Goal: Task Accomplishment & Management: Use online tool/utility

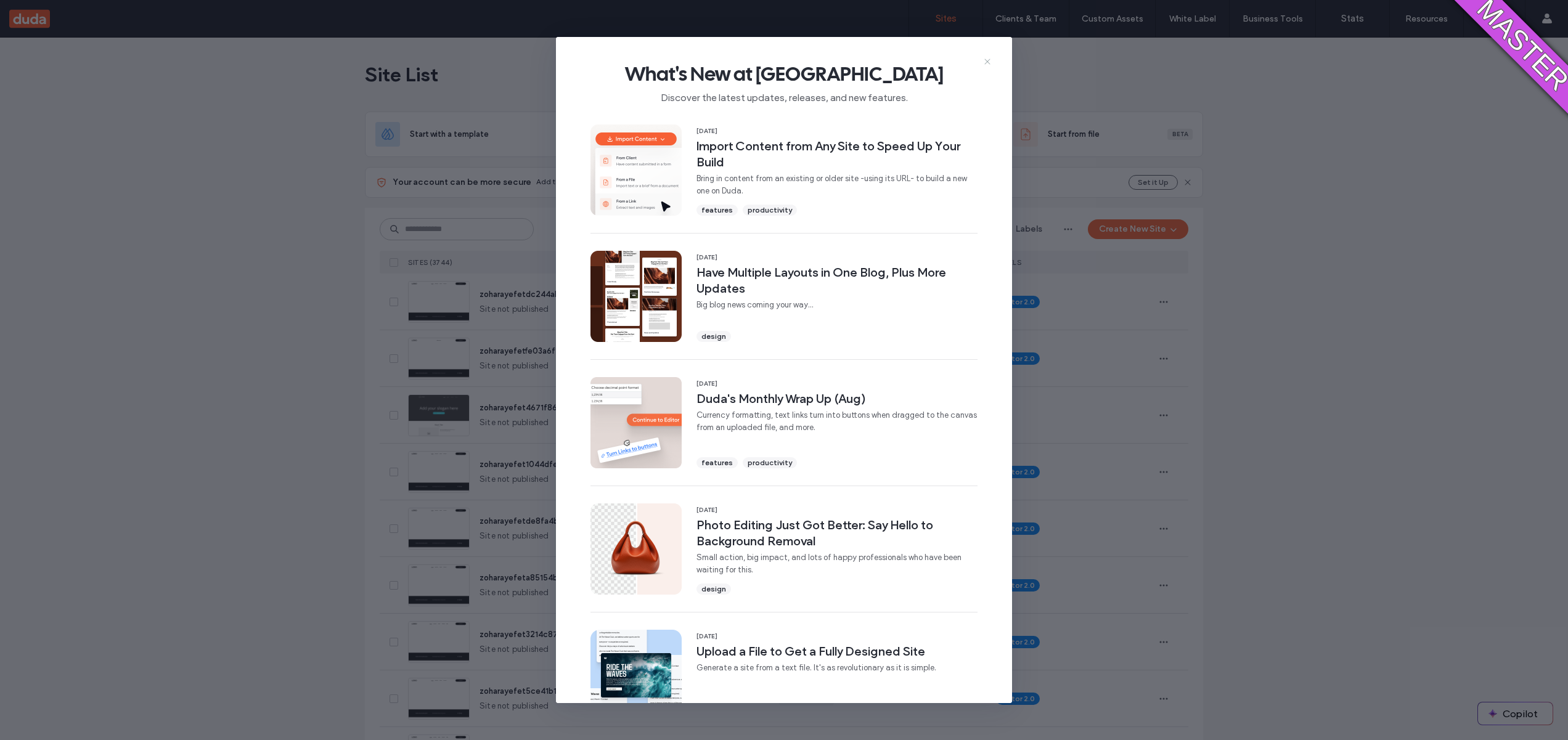
click at [986, 64] on icon at bounding box center [987, 61] width 10 height 10
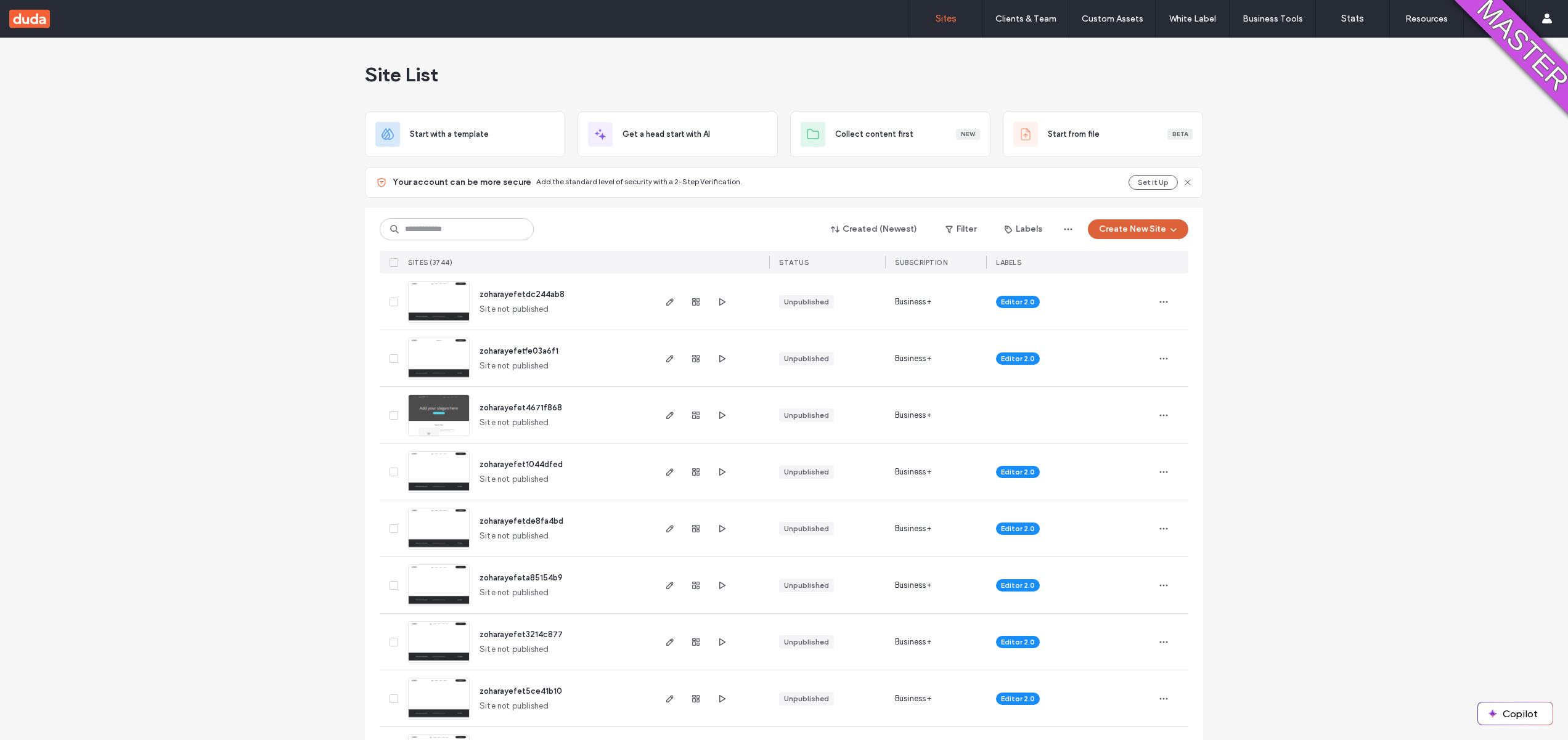
click at [1099, 227] on button "Create New Site" at bounding box center [1138, 230] width 100 height 20
click at [1131, 279] on div "Start with a template" at bounding box center [1185, 272] width 197 height 45
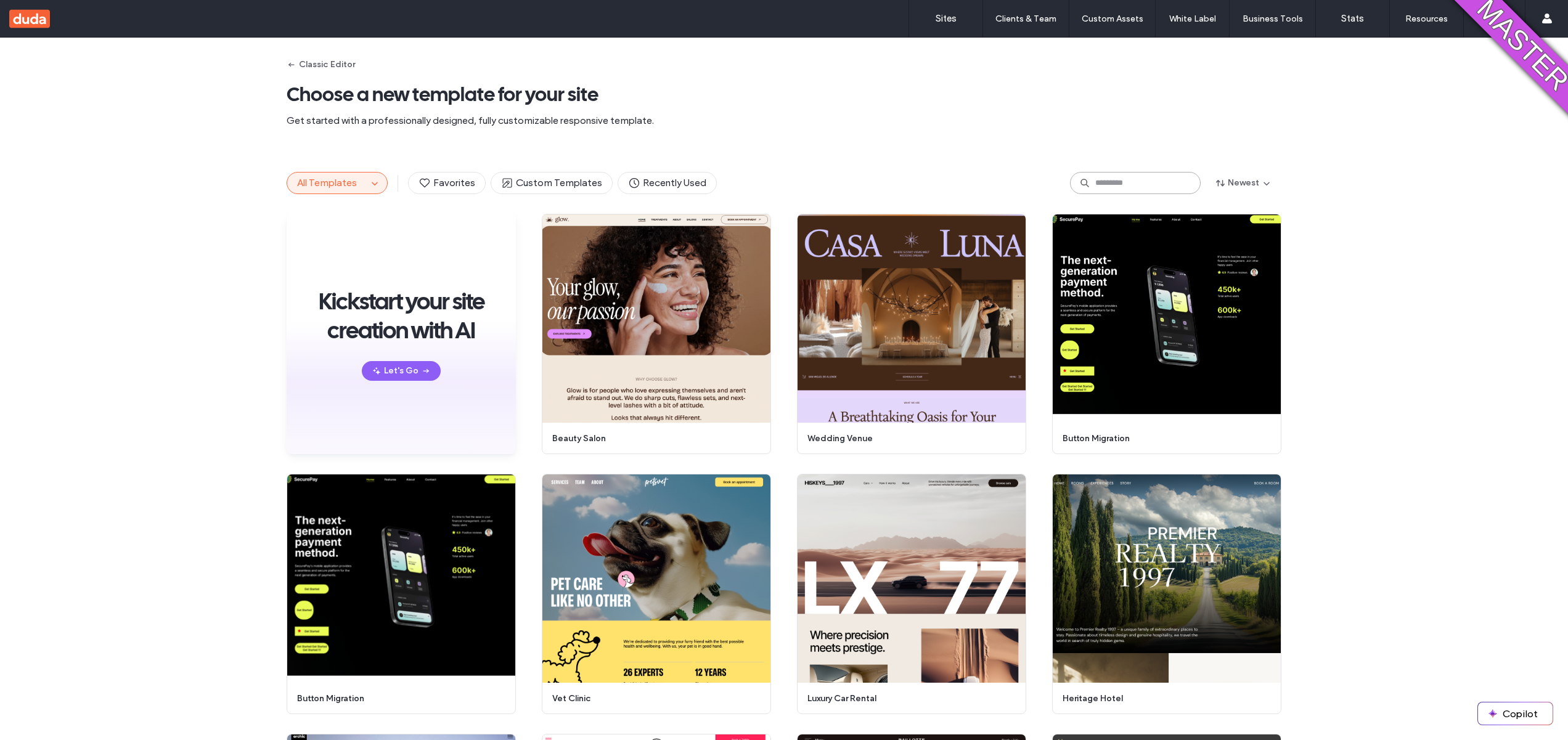
click at [1133, 188] on input at bounding box center [1135, 182] width 130 height 22
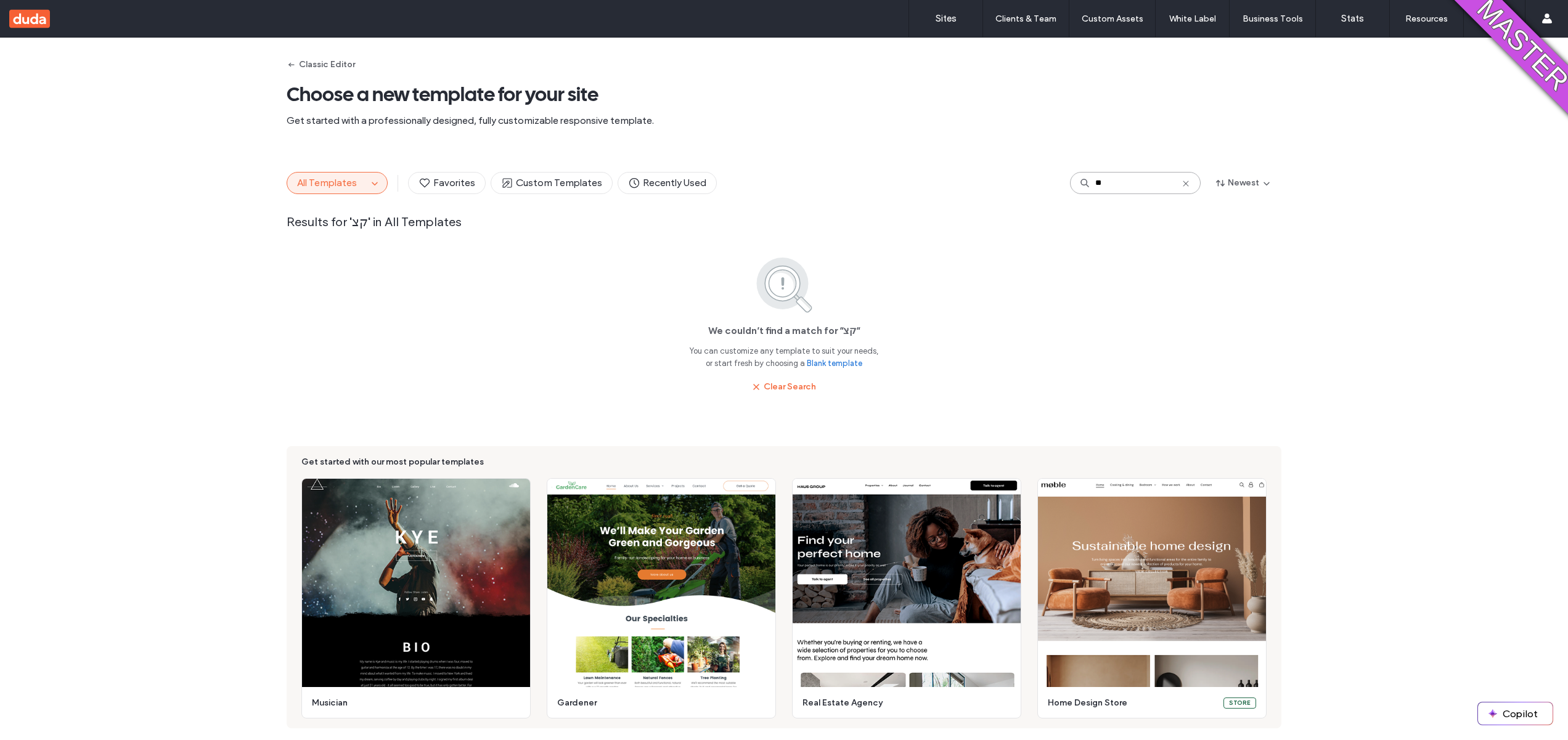
type input "*"
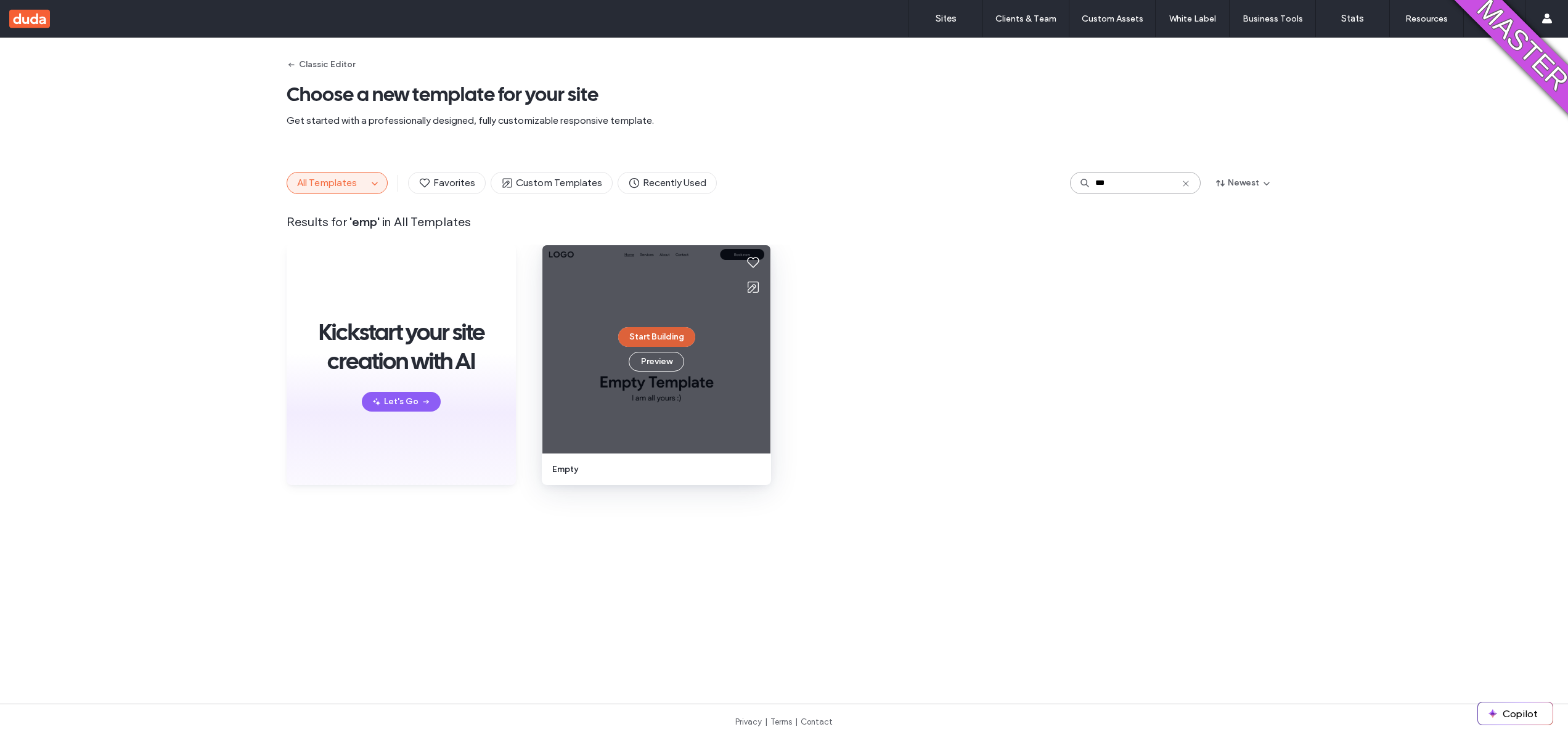
type input "***"
click at [681, 332] on button "Start Building" at bounding box center [657, 337] width 77 height 20
click at [681, 332] on body ".wqwq-1{fill:#231f20;} .cls-1q, .cls-2q { fill-rule: evenodd; } .cls-2q { fill:…" at bounding box center [784, 370] width 1568 height 740
click at [655, 331] on button "Start Building" at bounding box center [657, 337] width 77 height 20
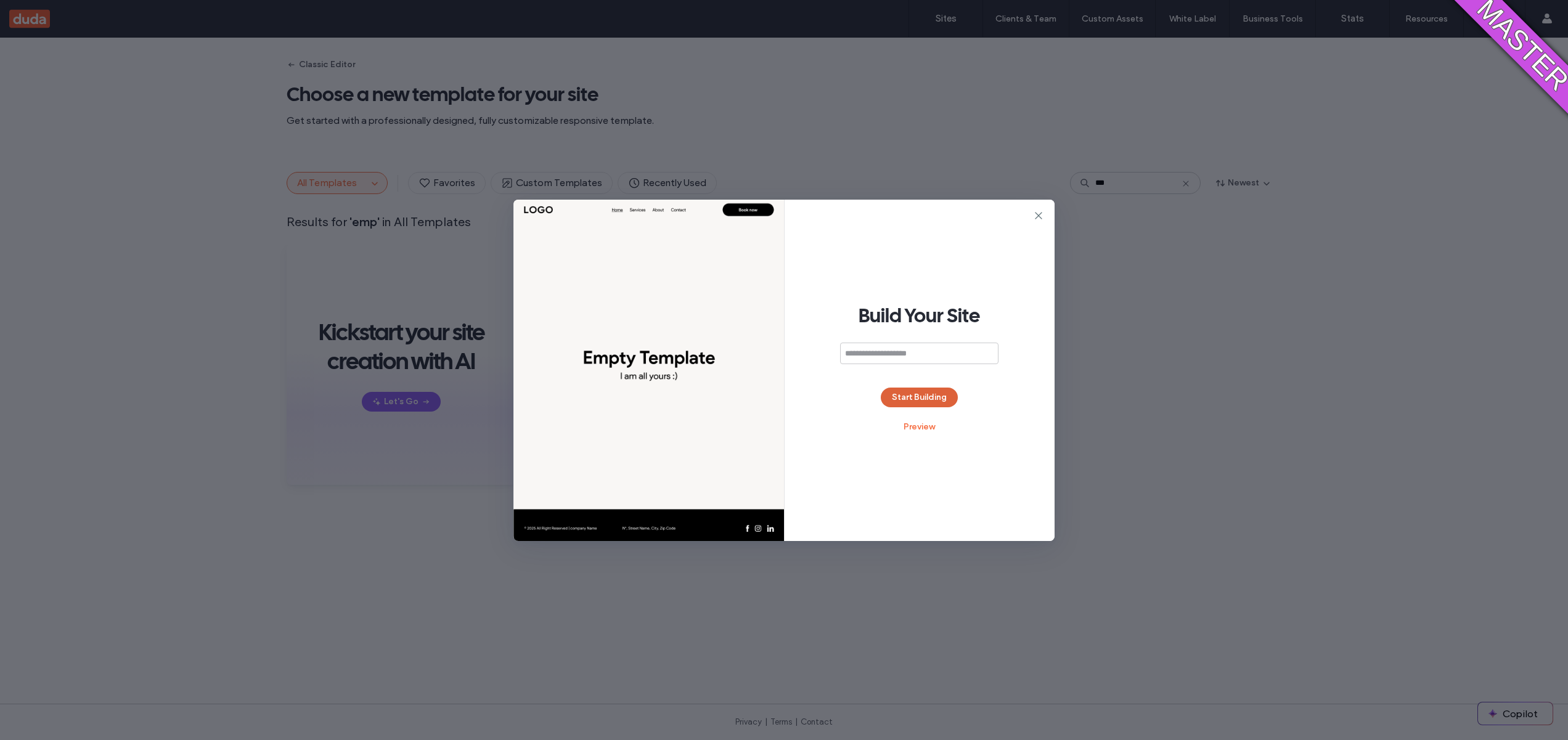
click at [903, 394] on button "Start Building" at bounding box center [920, 398] width 77 height 20
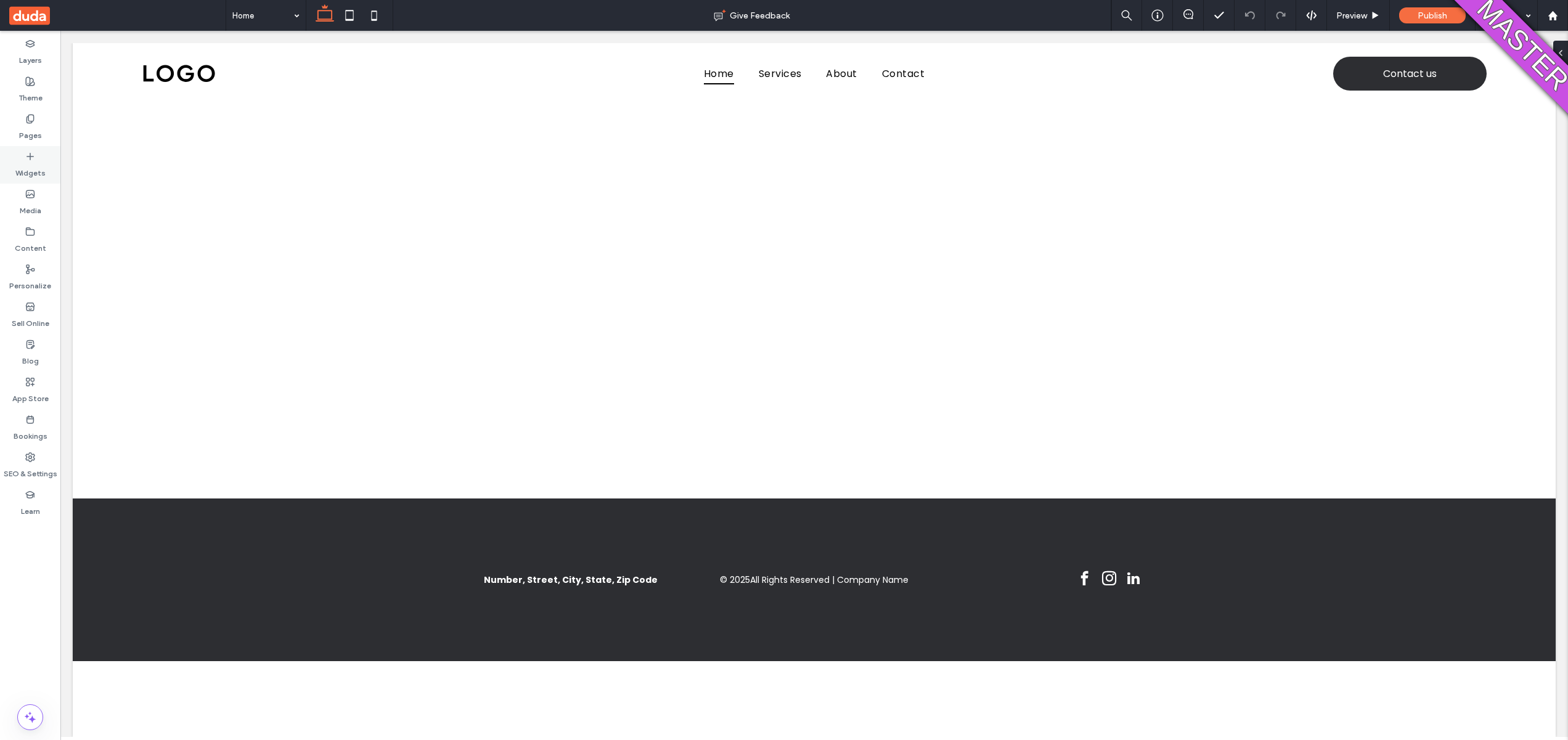
click at [16, 165] on label "Widgets" at bounding box center [30, 170] width 30 height 17
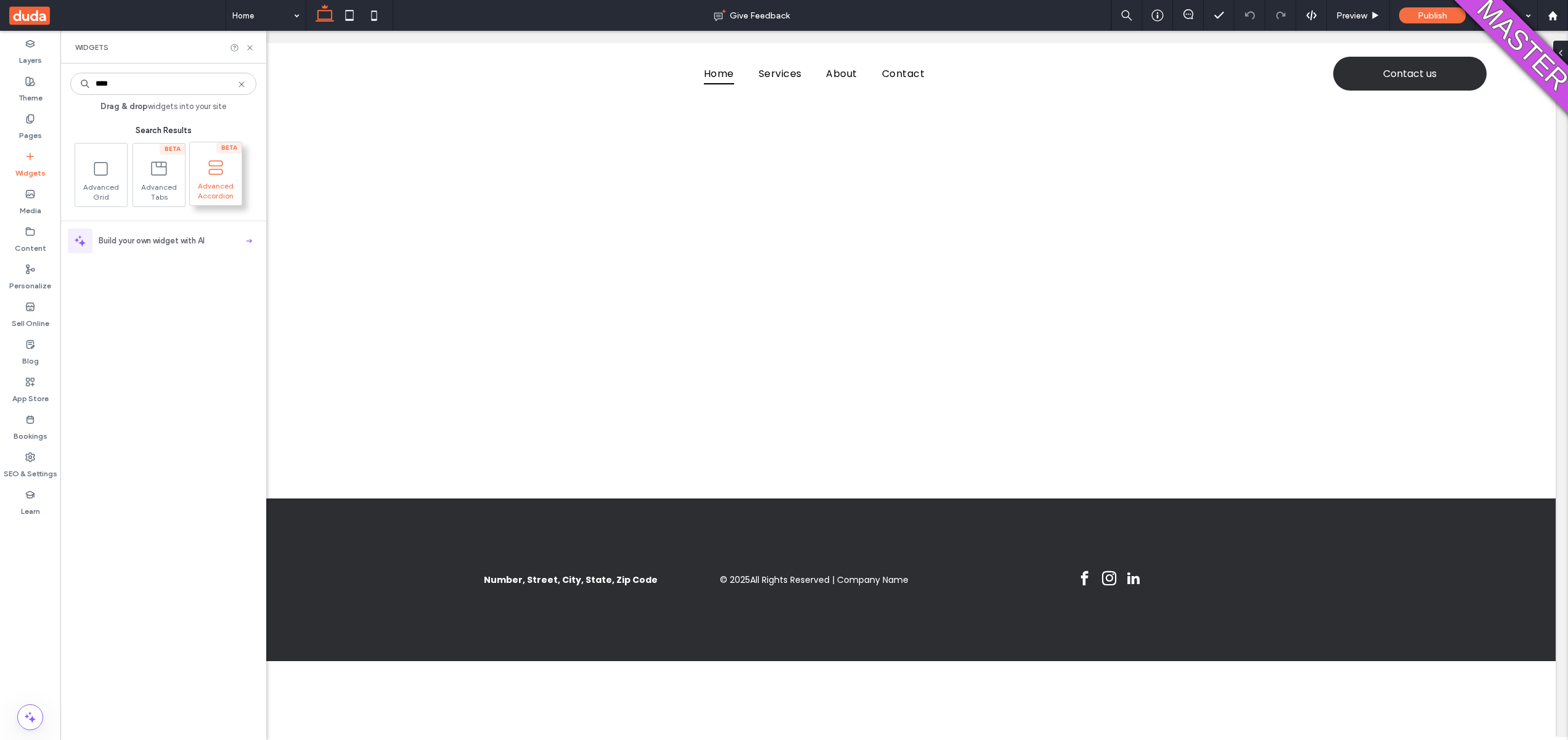
type input "****"
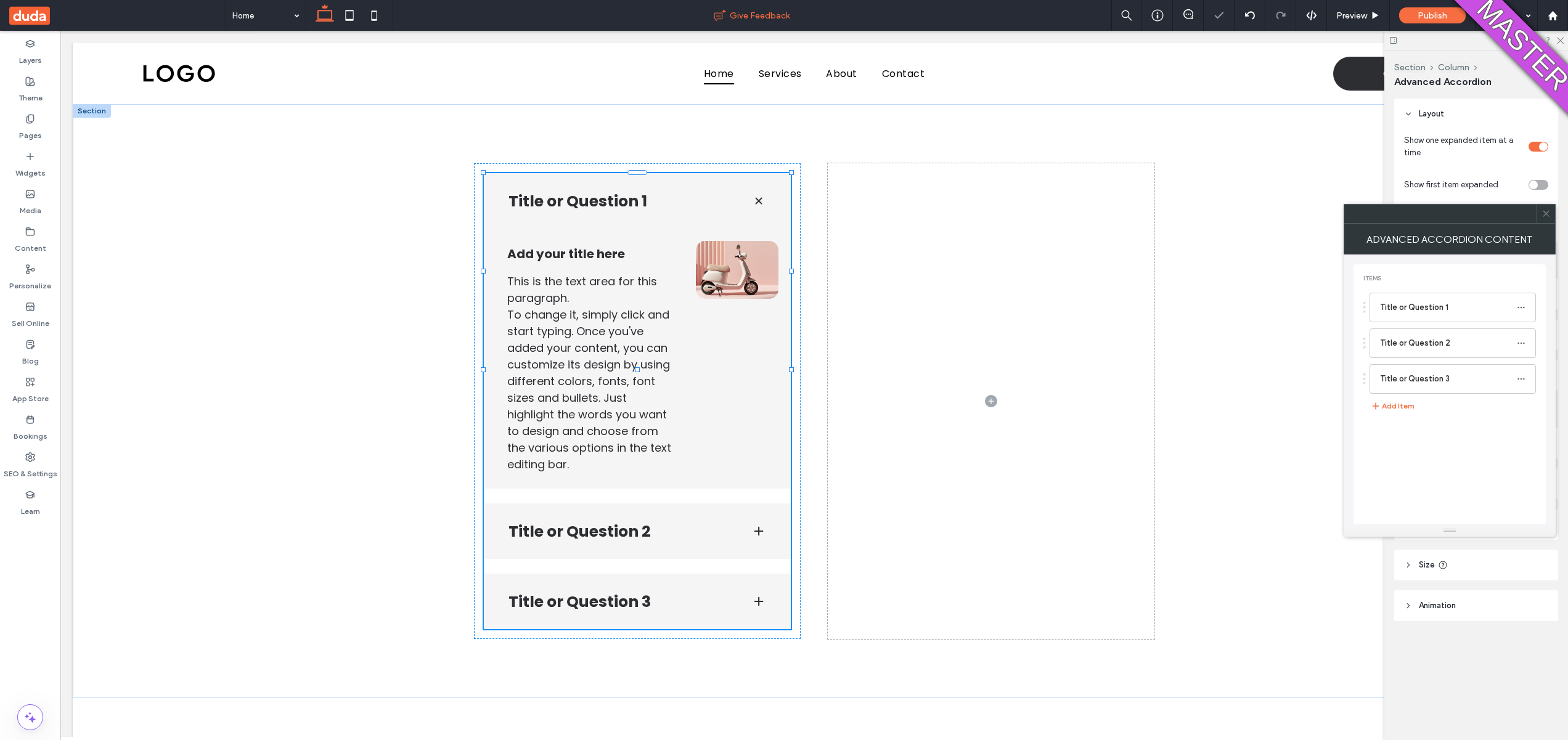
type input "**"
type input "****"
type input "*"
type input "**"
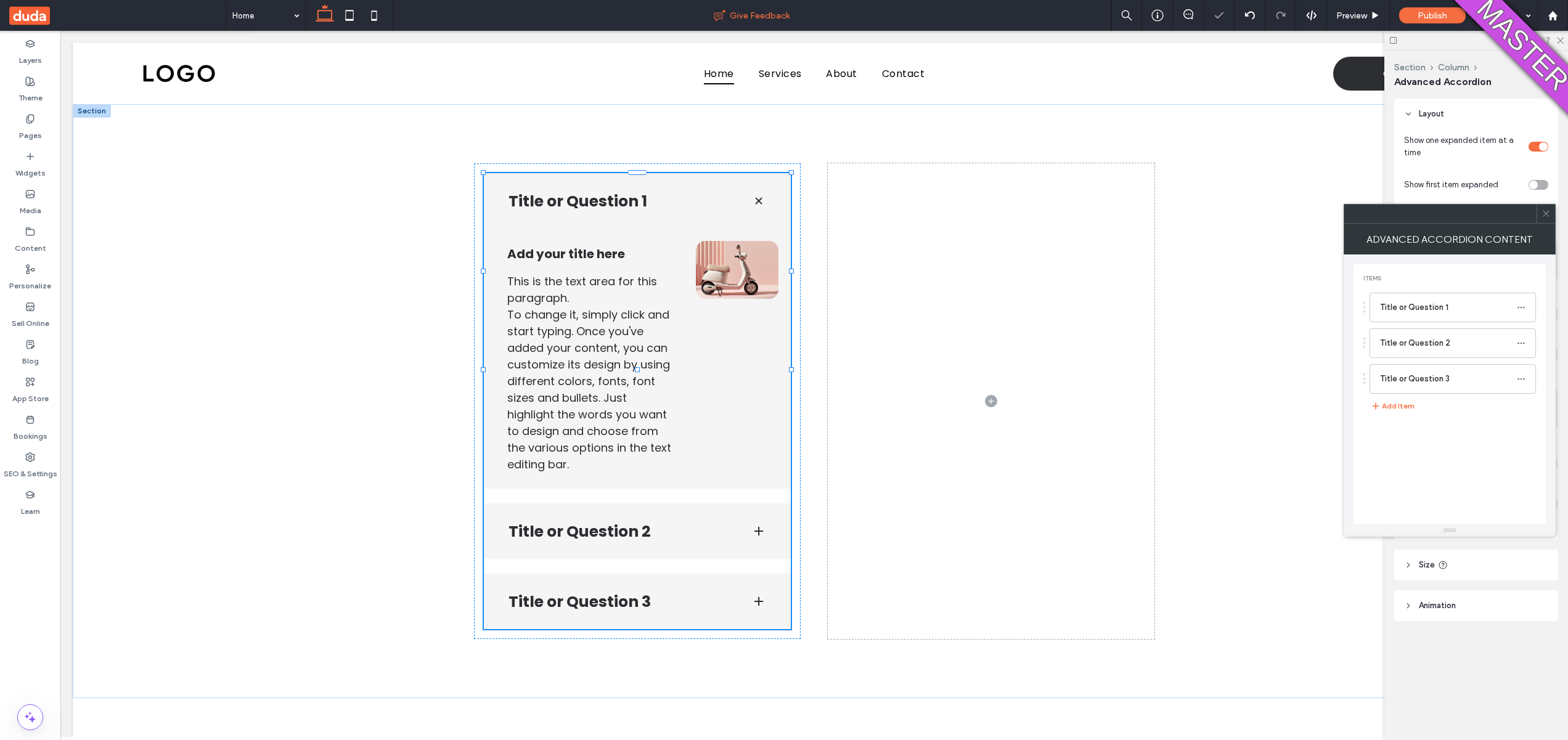
type input "****"
drag, startPoint x: 206, startPoint y: 165, endPoint x: 825, endPoint y: 8, distance: 638.6
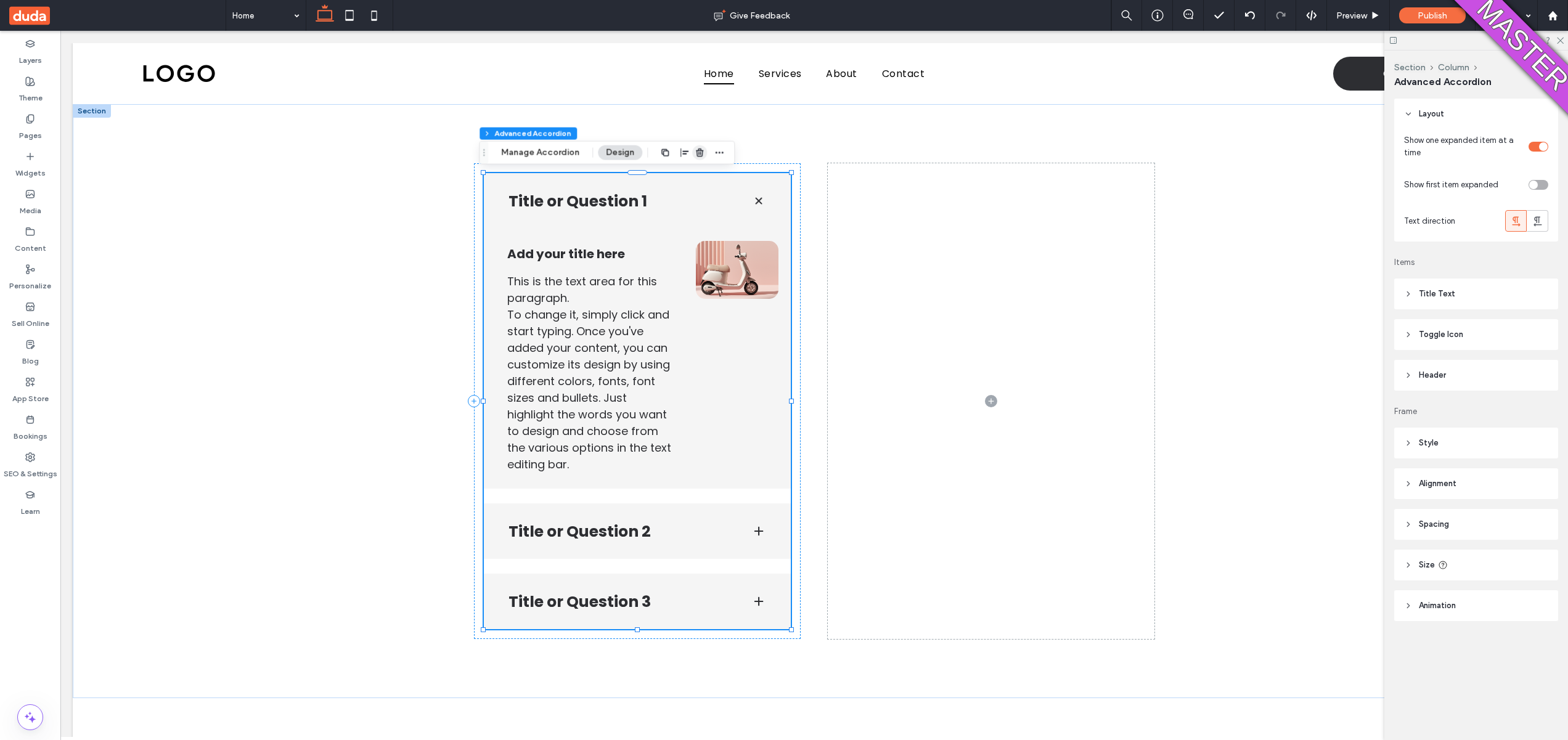
drag, startPoint x: 699, startPoint y: 150, endPoint x: 226, endPoint y: 112, distance: 474.5
click at [699, 150] on use "button" at bounding box center [699, 152] width 7 height 8
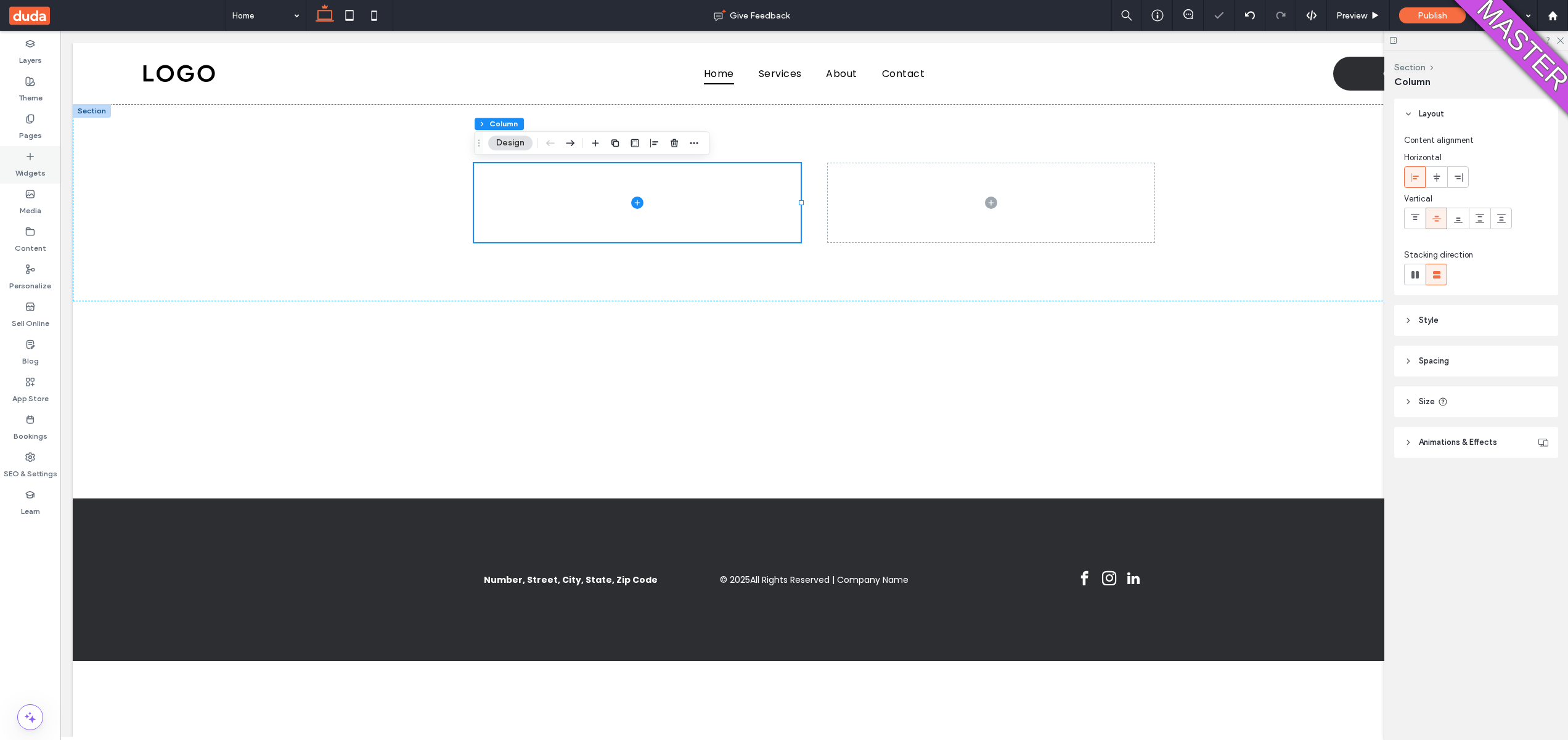
click at [31, 156] on icon at bounding box center [30, 156] width 10 height 10
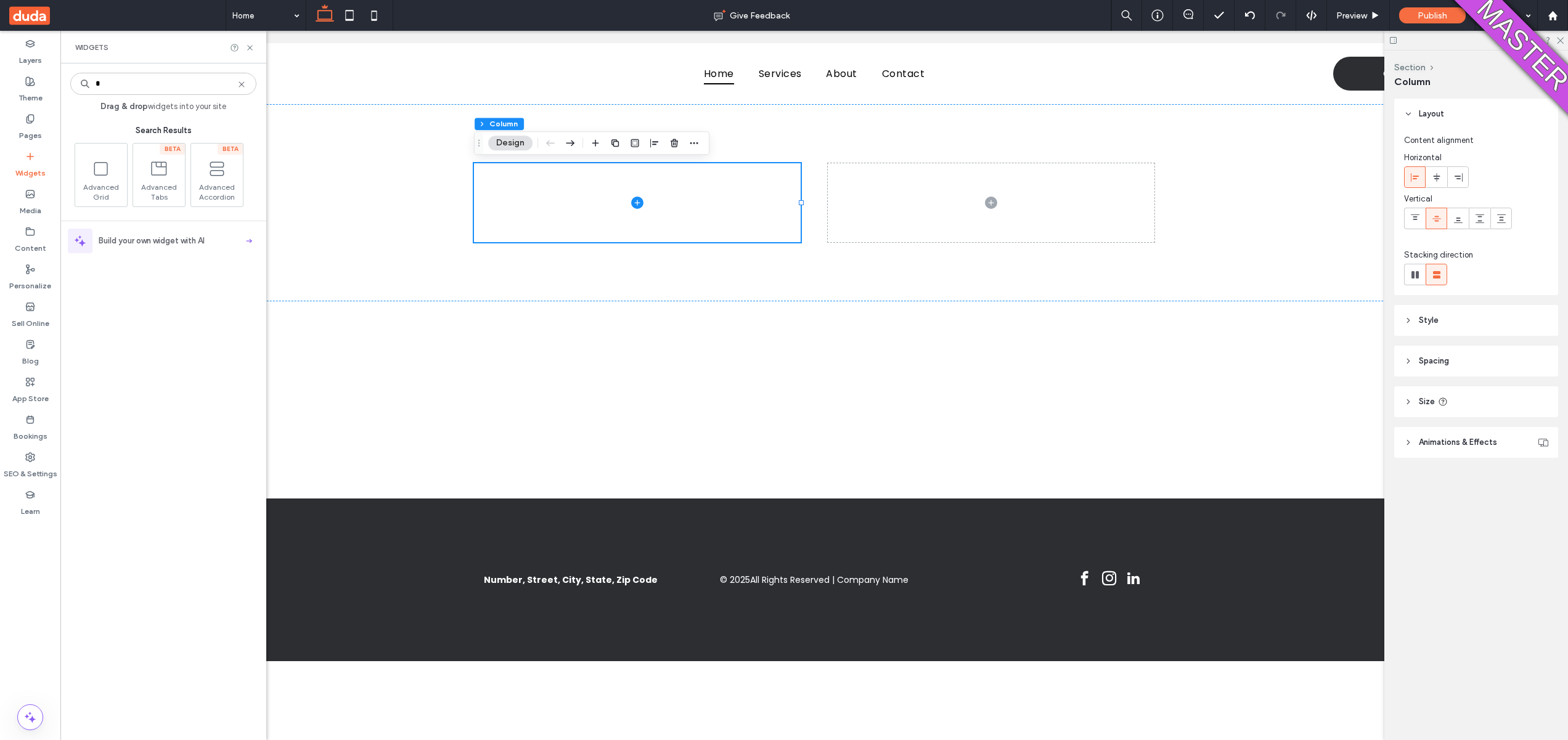
type input "*"
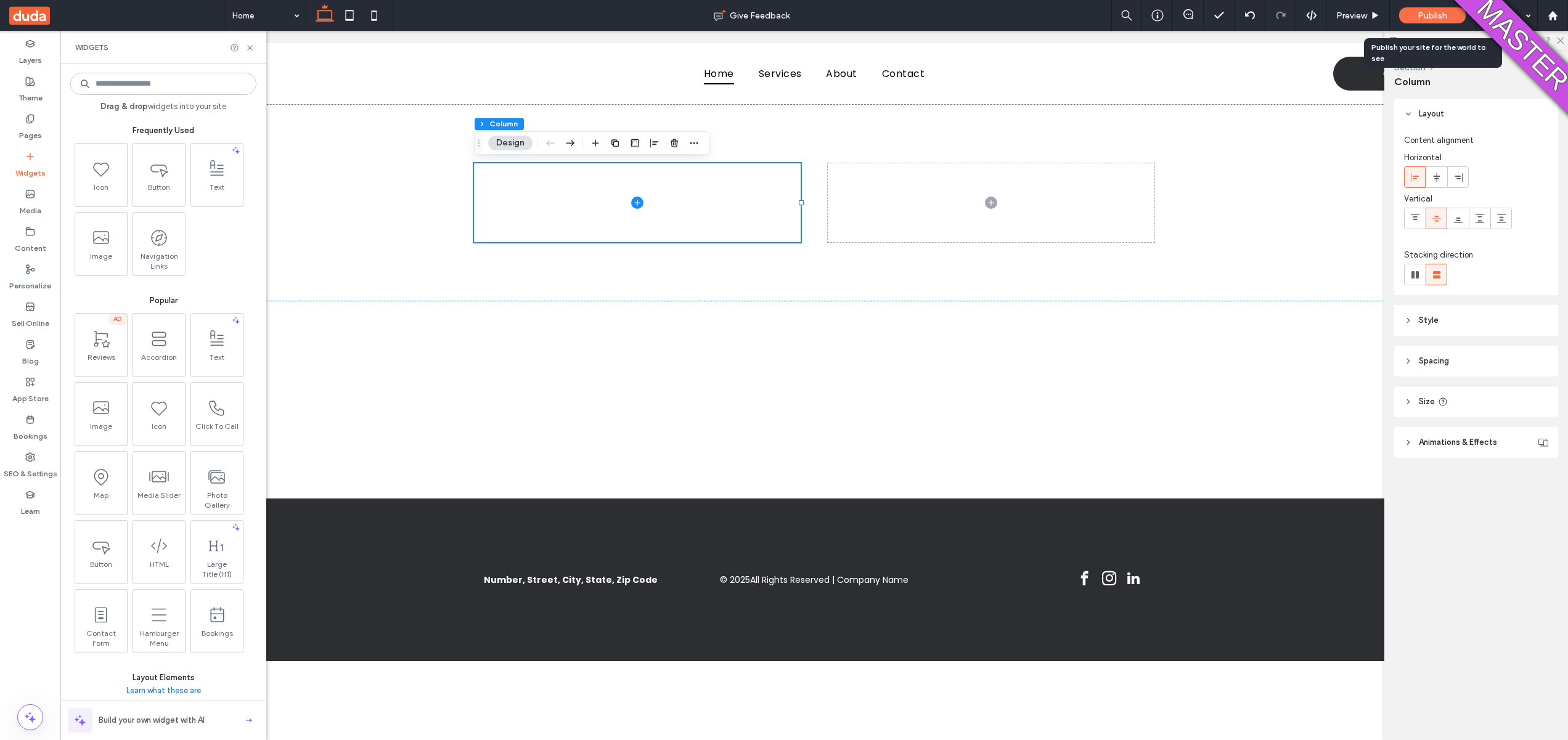
click at [1419, 11] on span "Publish" at bounding box center [1432, 16] width 29 height 11
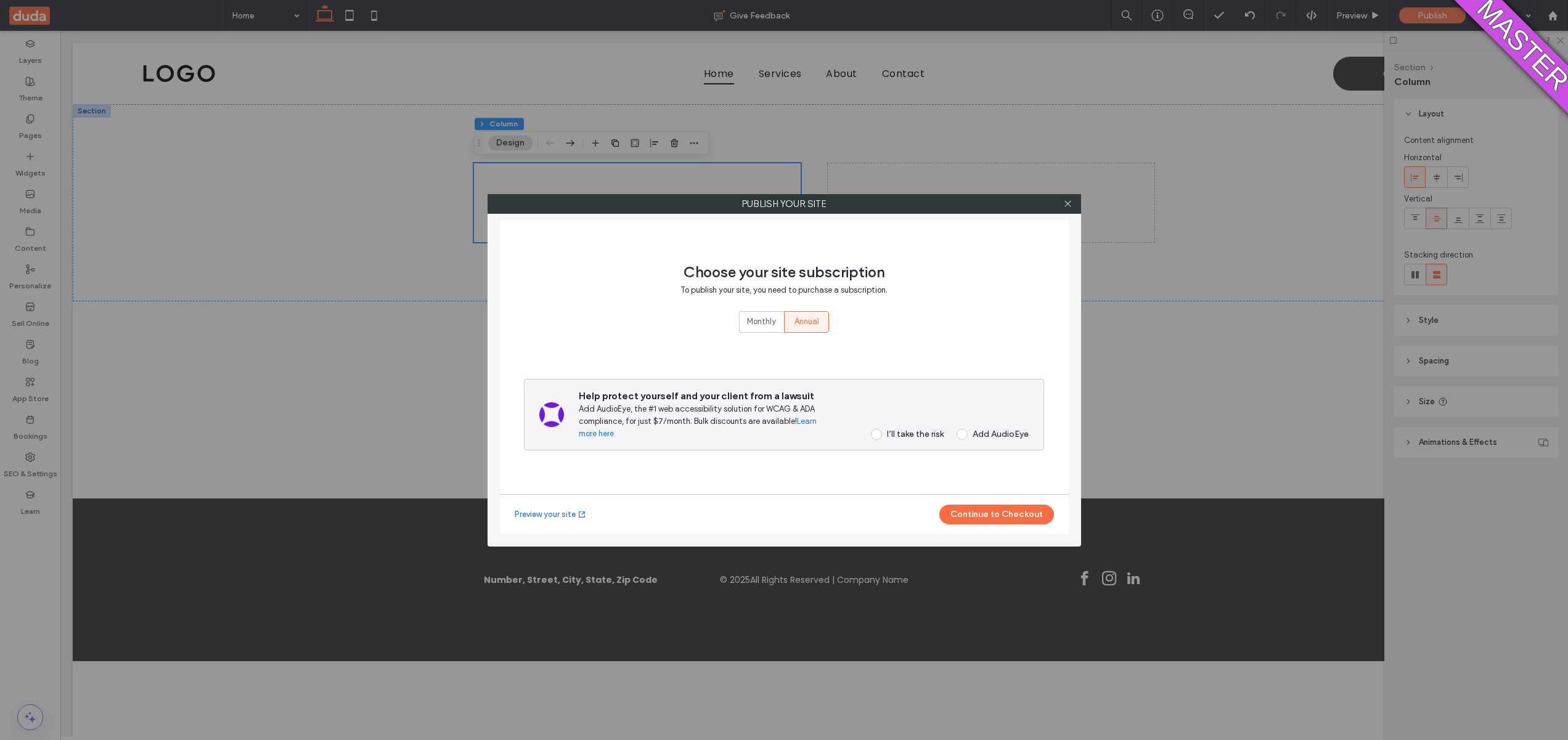
drag, startPoint x: 884, startPoint y: 415, endPoint x: 875, endPoint y: 429, distance: 16.6
click at [883, 416] on div "Help protect yourself and your client from a lawsuit Add AudioEye, the #1 web a…" at bounding box center [804, 415] width 450 height 51
click at [875, 429] on span at bounding box center [877, 435] width 11 height 11
click at [992, 507] on button "Continue to Checkout" at bounding box center [997, 515] width 114 height 20
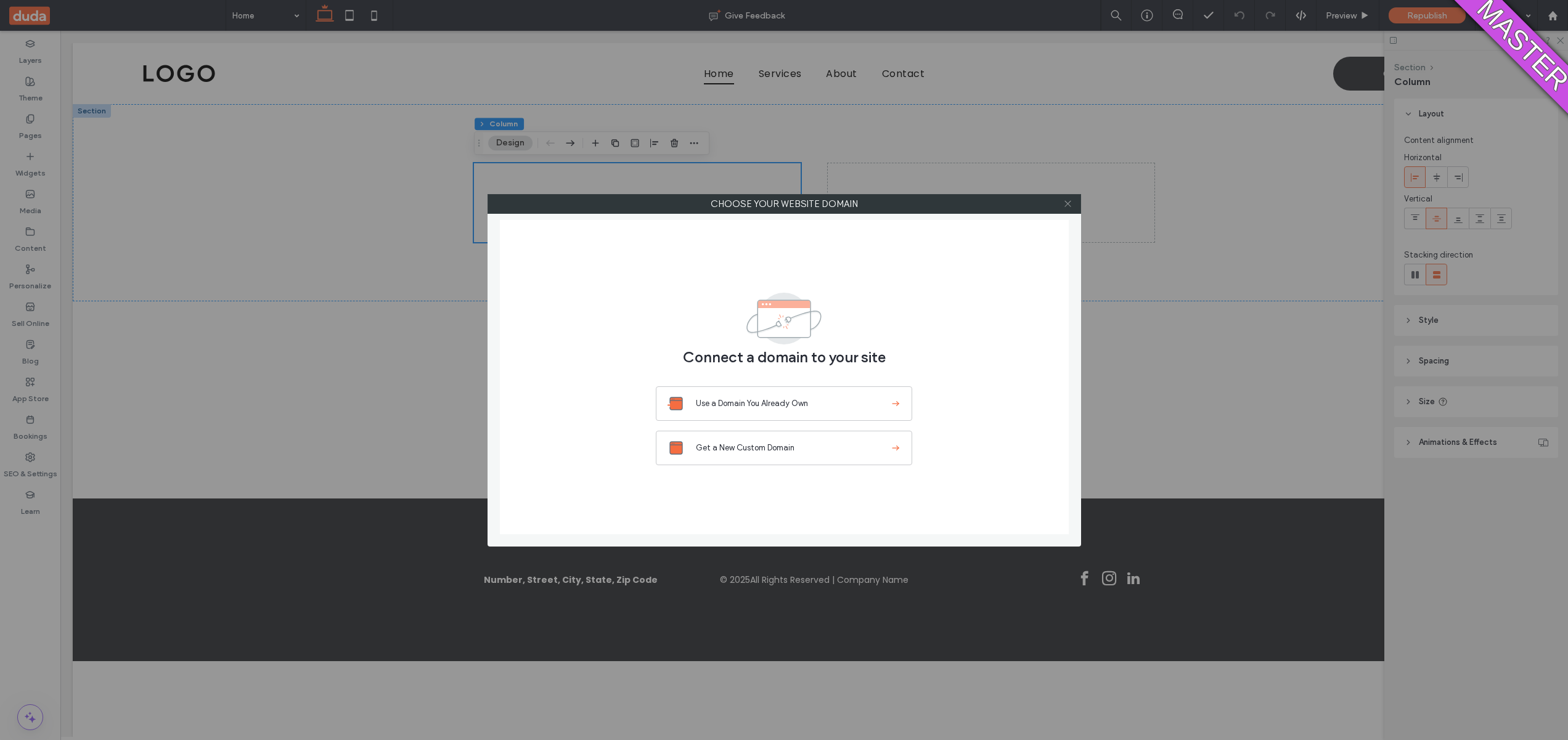
click at [1070, 201] on use at bounding box center [1068, 204] width 6 height 6
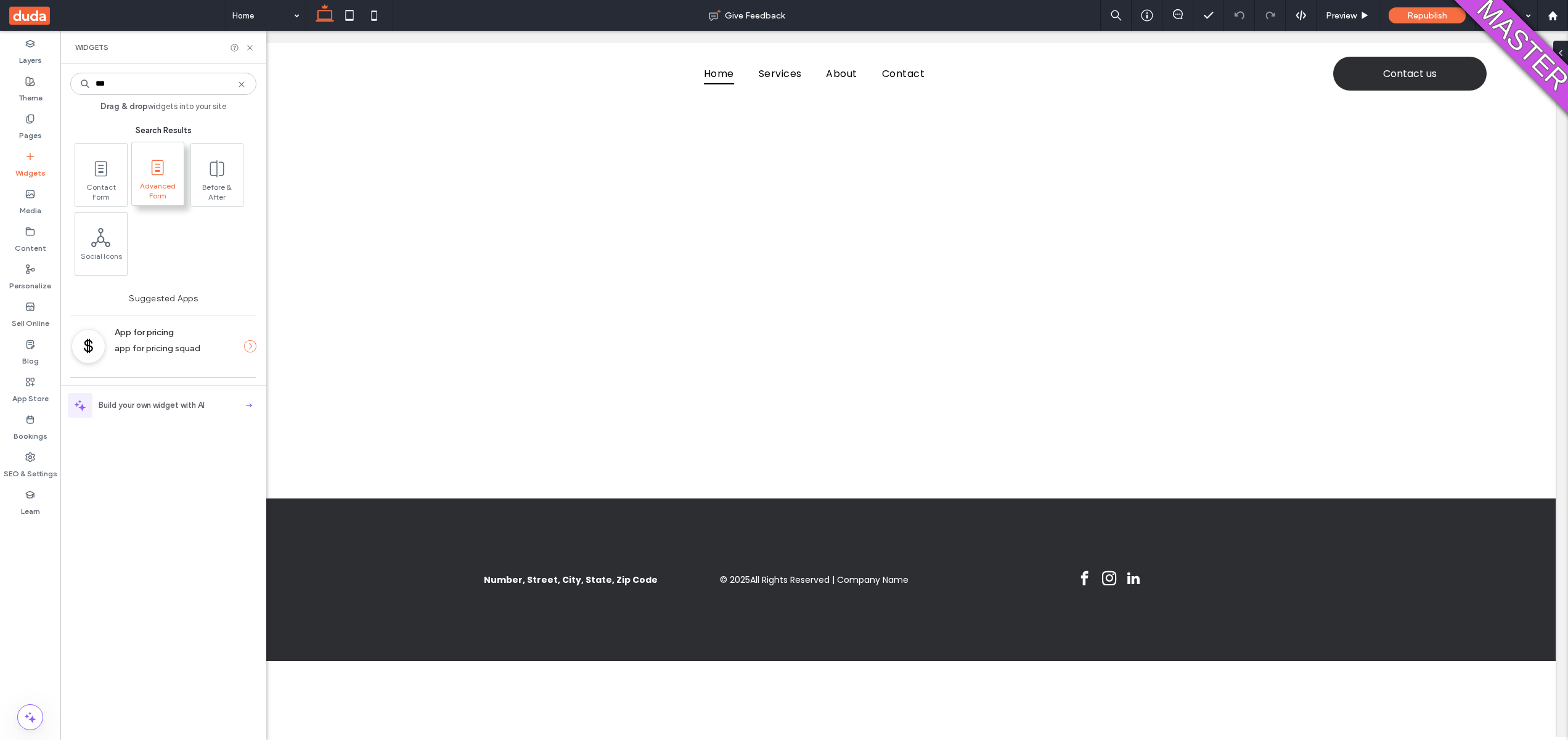
type input "***"
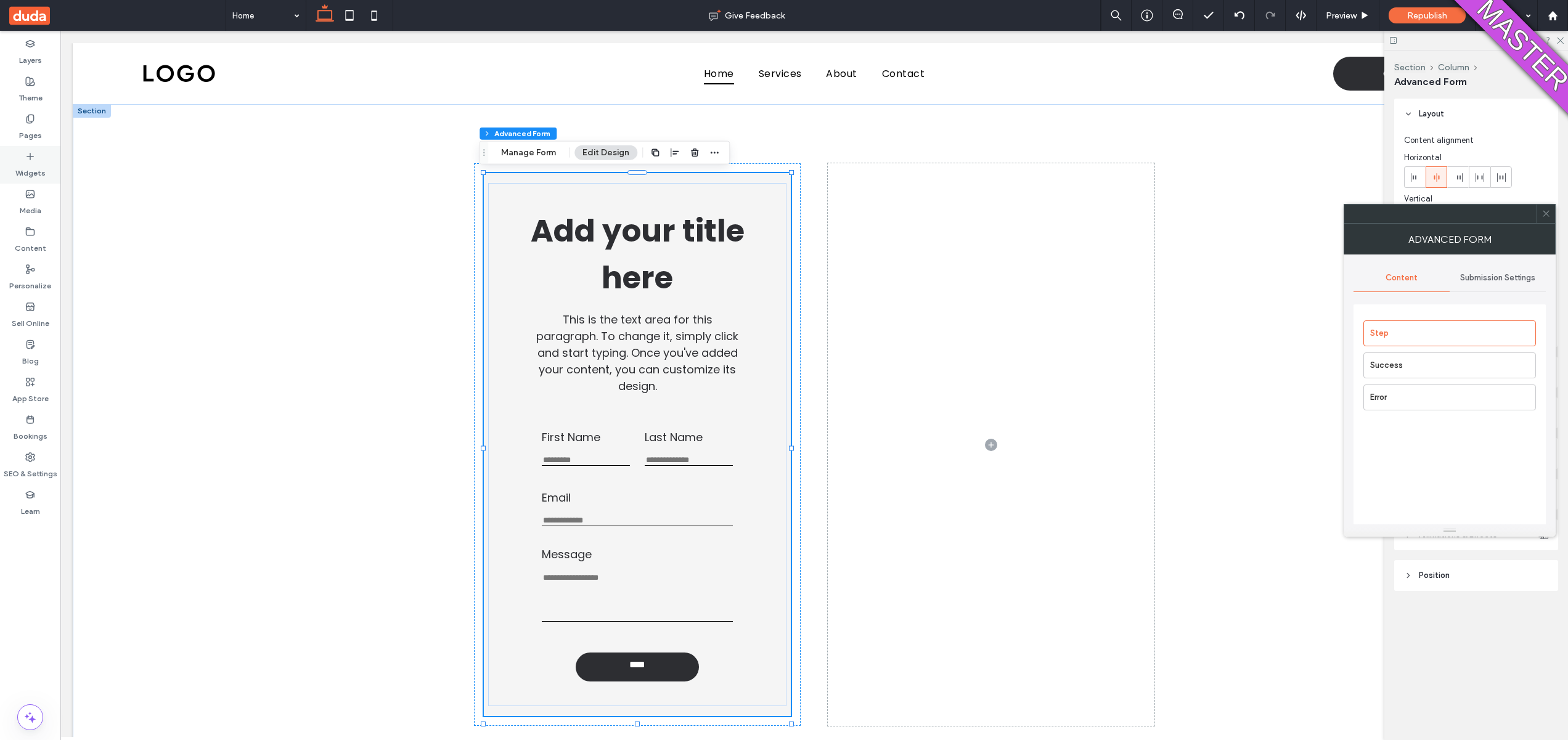
click at [11, 172] on div "Widgets" at bounding box center [30, 165] width 61 height 37
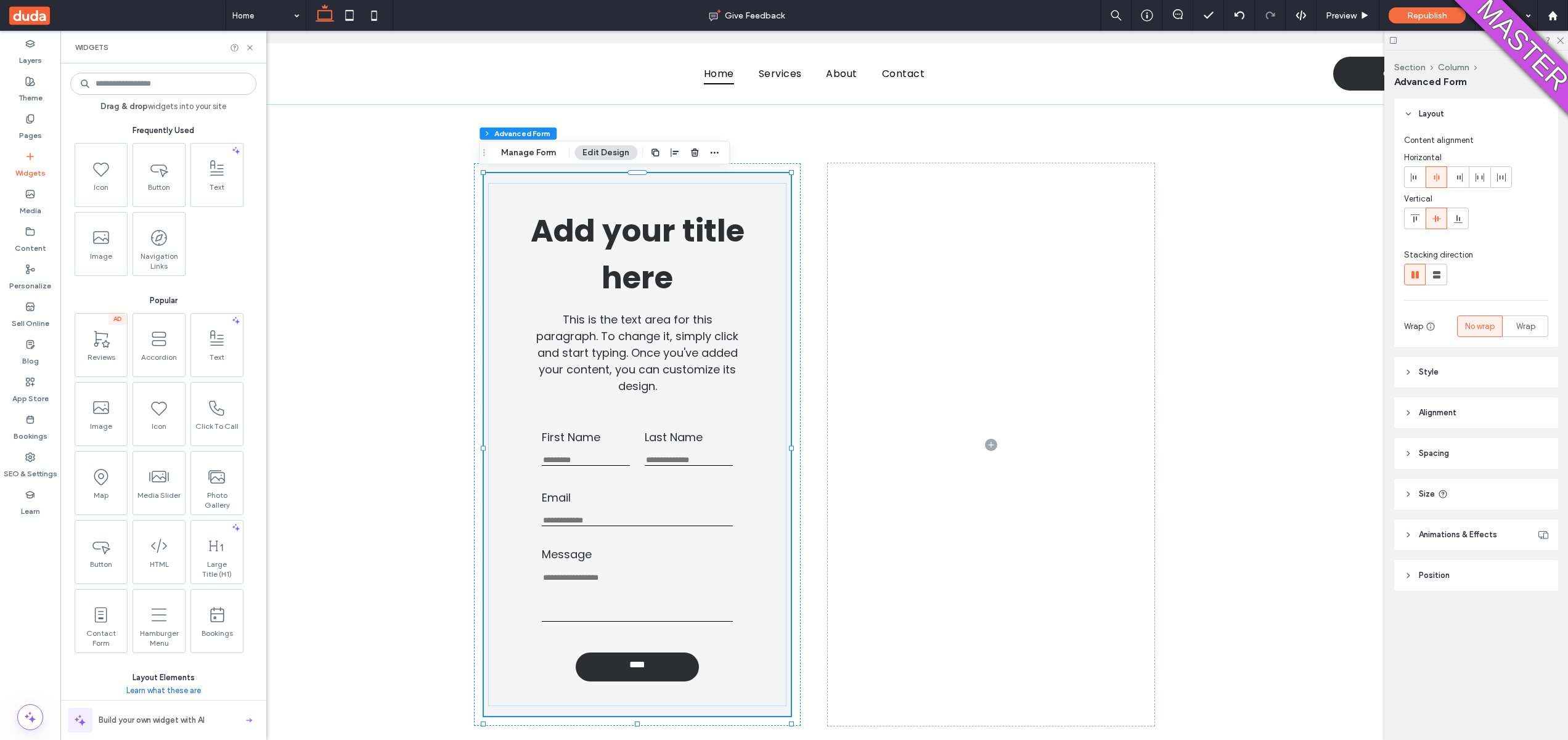
type input "*"
click at [111, 81] on input at bounding box center [164, 83] width 186 height 22
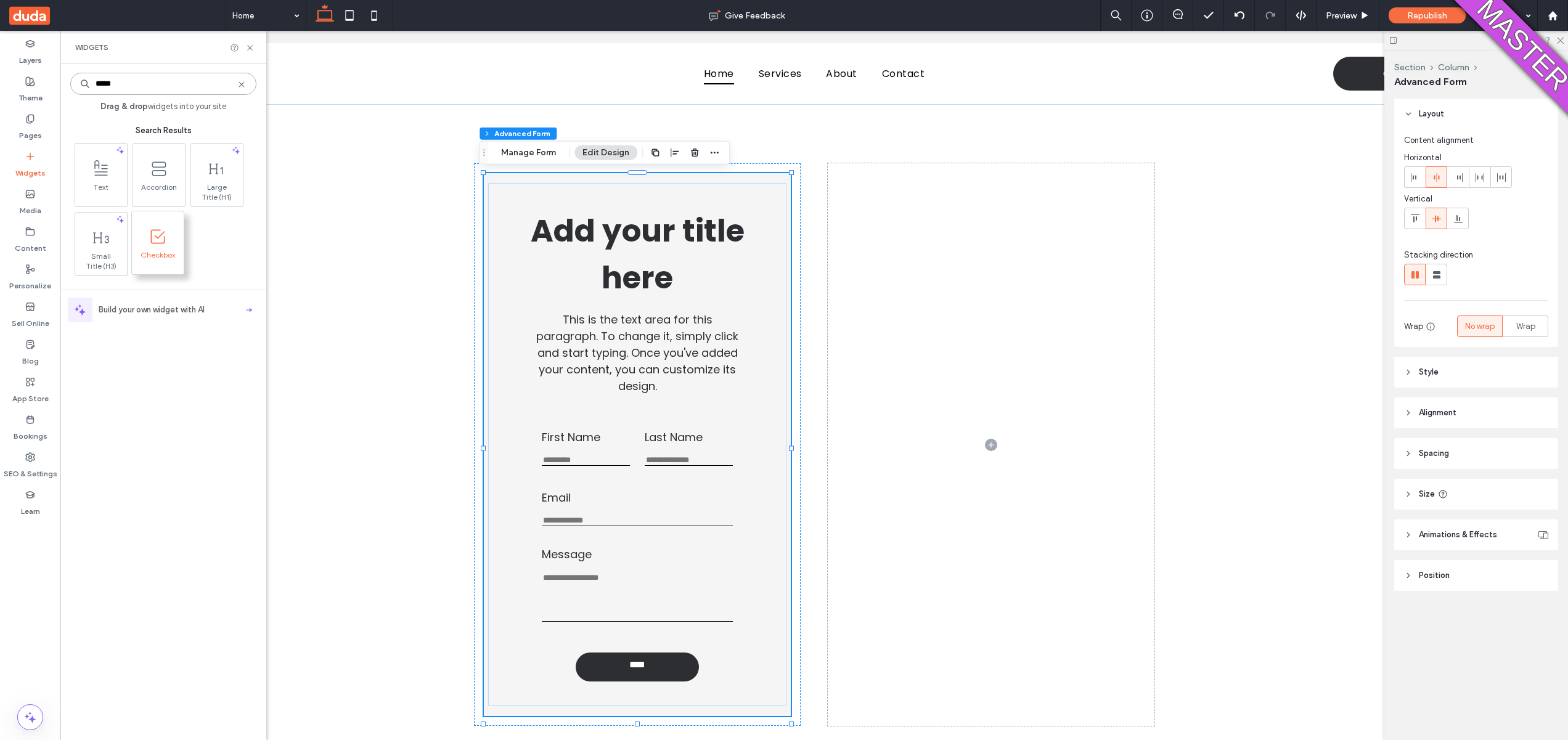
type input "*****"
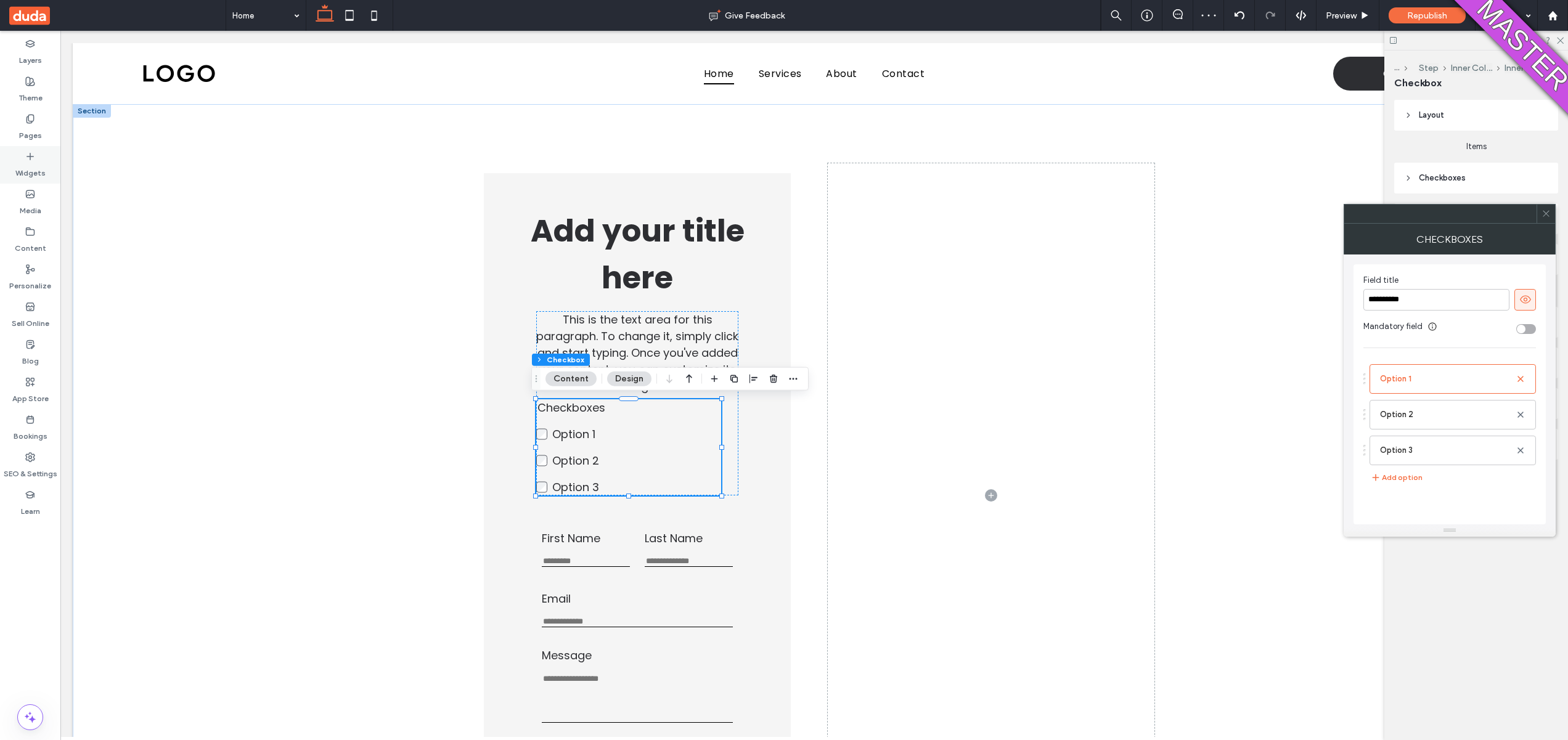
click at [30, 165] on label "Widgets" at bounding box center [30, 170] width 30 height 17
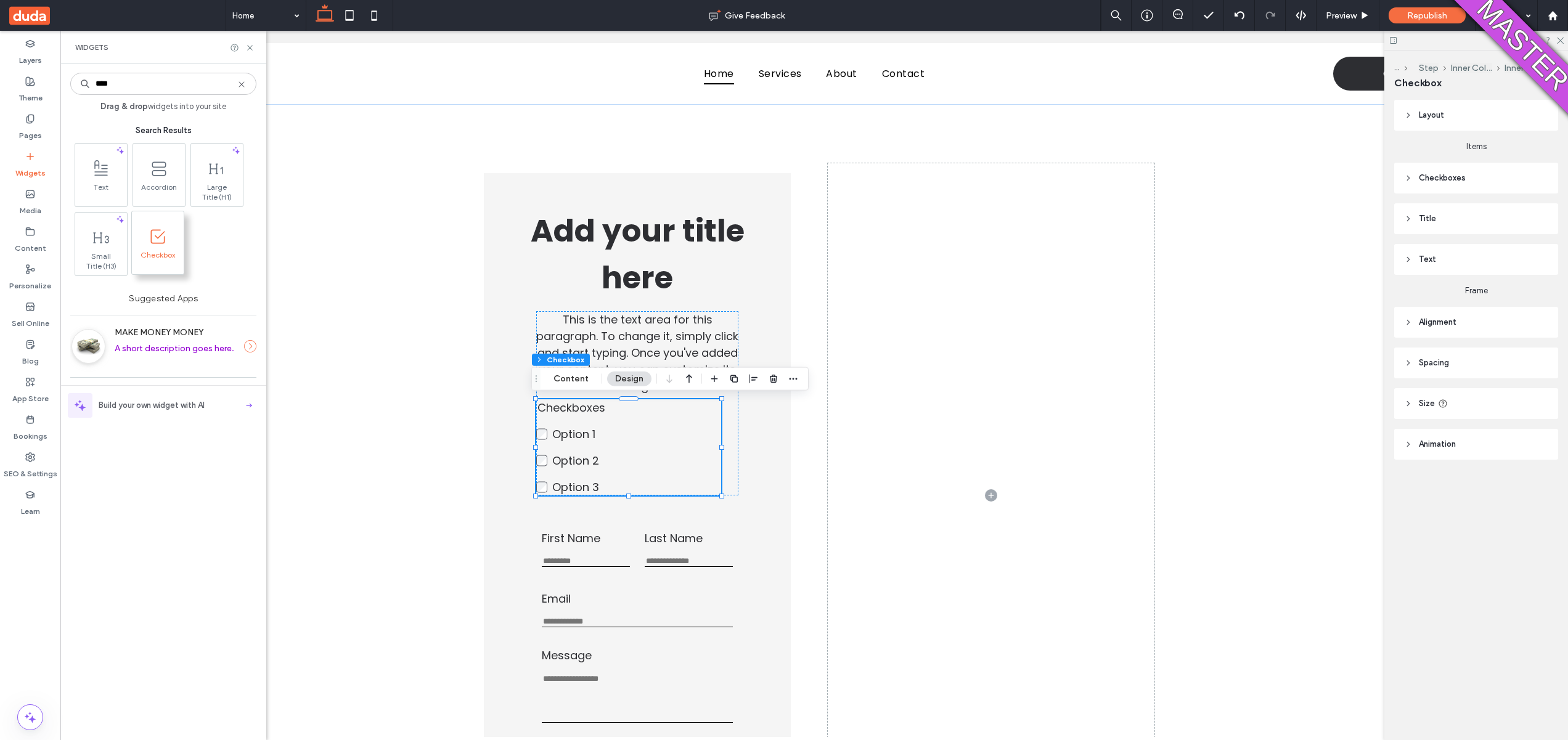
type input "****"
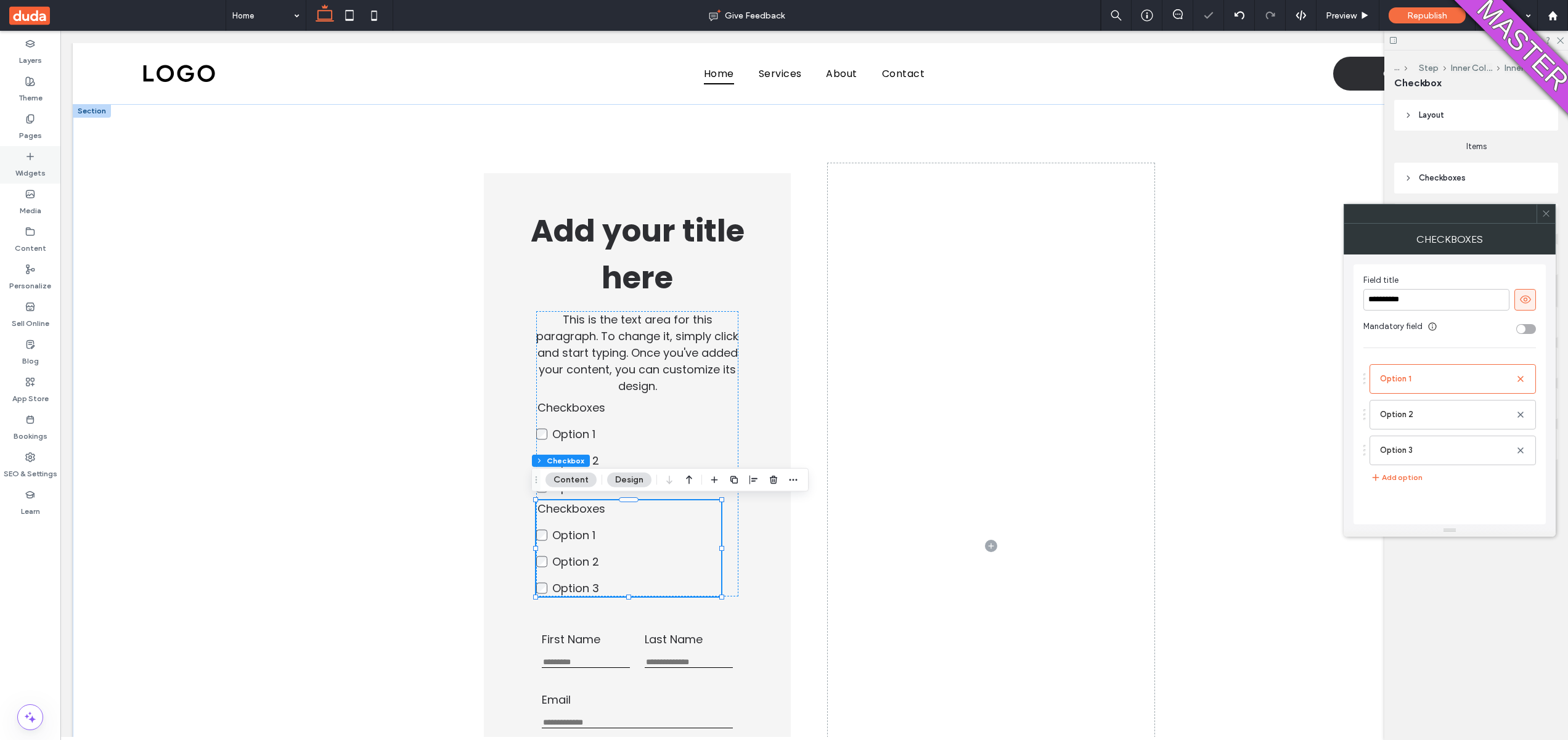
click at [25, 163] on label "Widgets" at bounding box center [30, 170] width 30 height 17
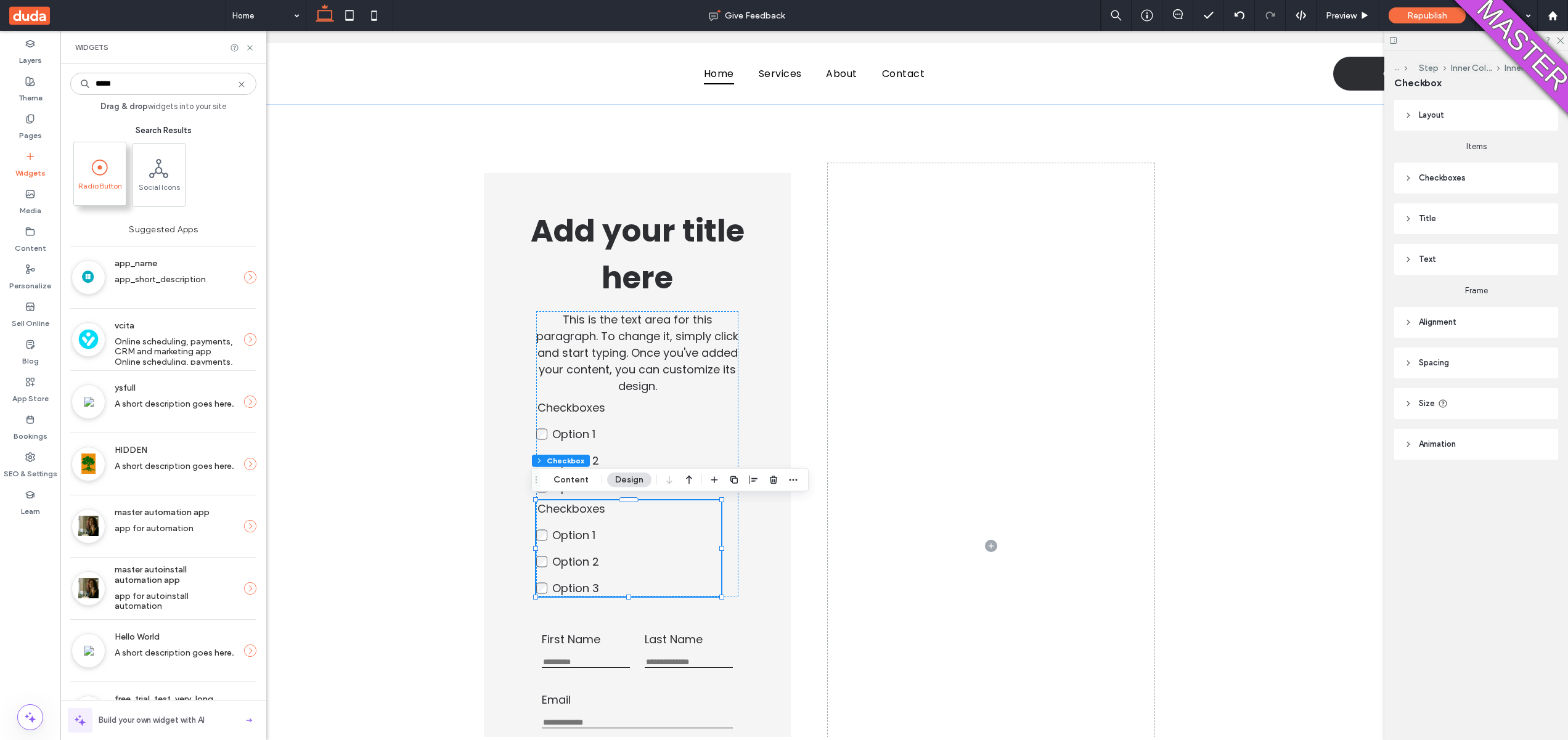
type input "*****"
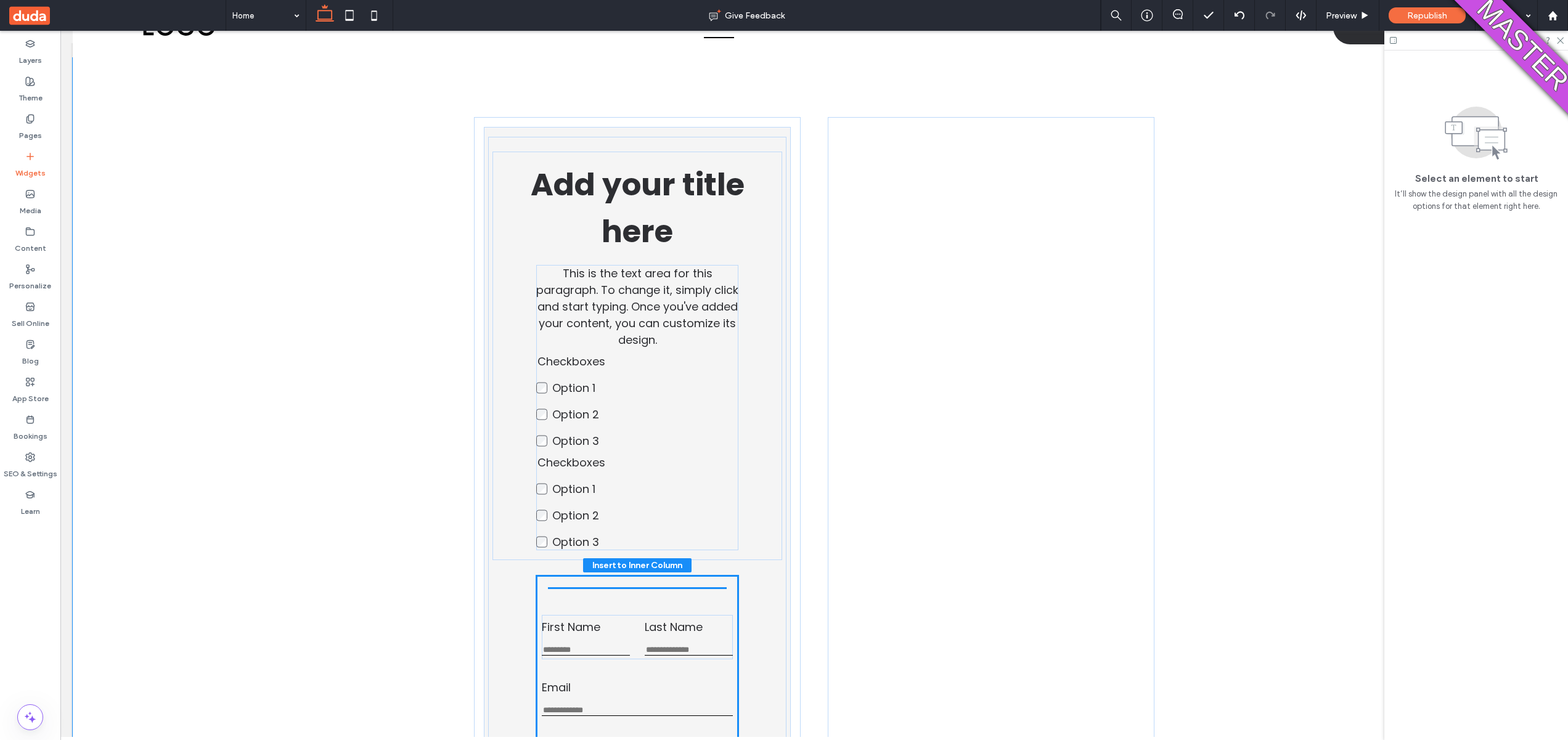
scroll to position [55, 0]
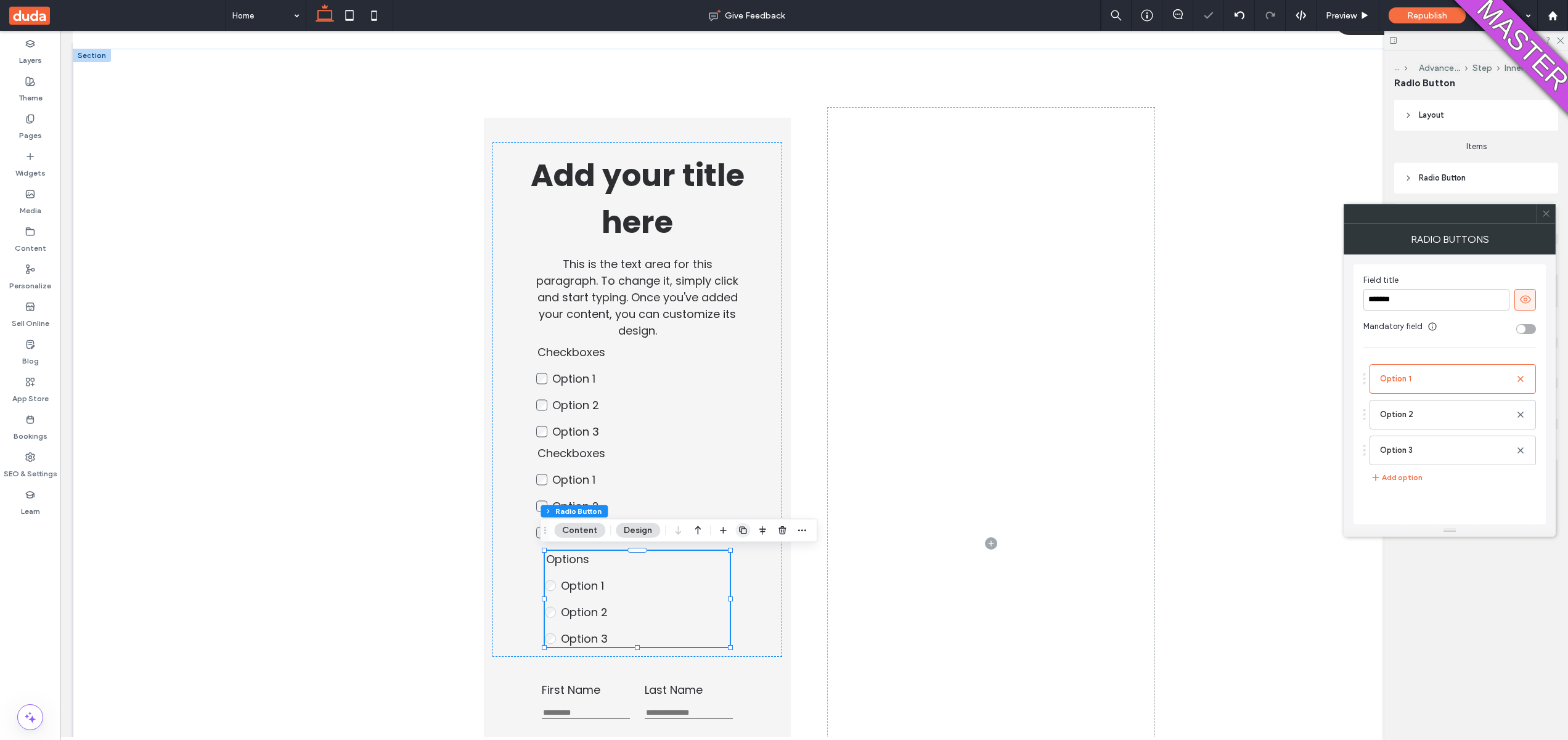
click at [741, 530] on icon "button" at bounding box center [743, 530] width 10 height 10
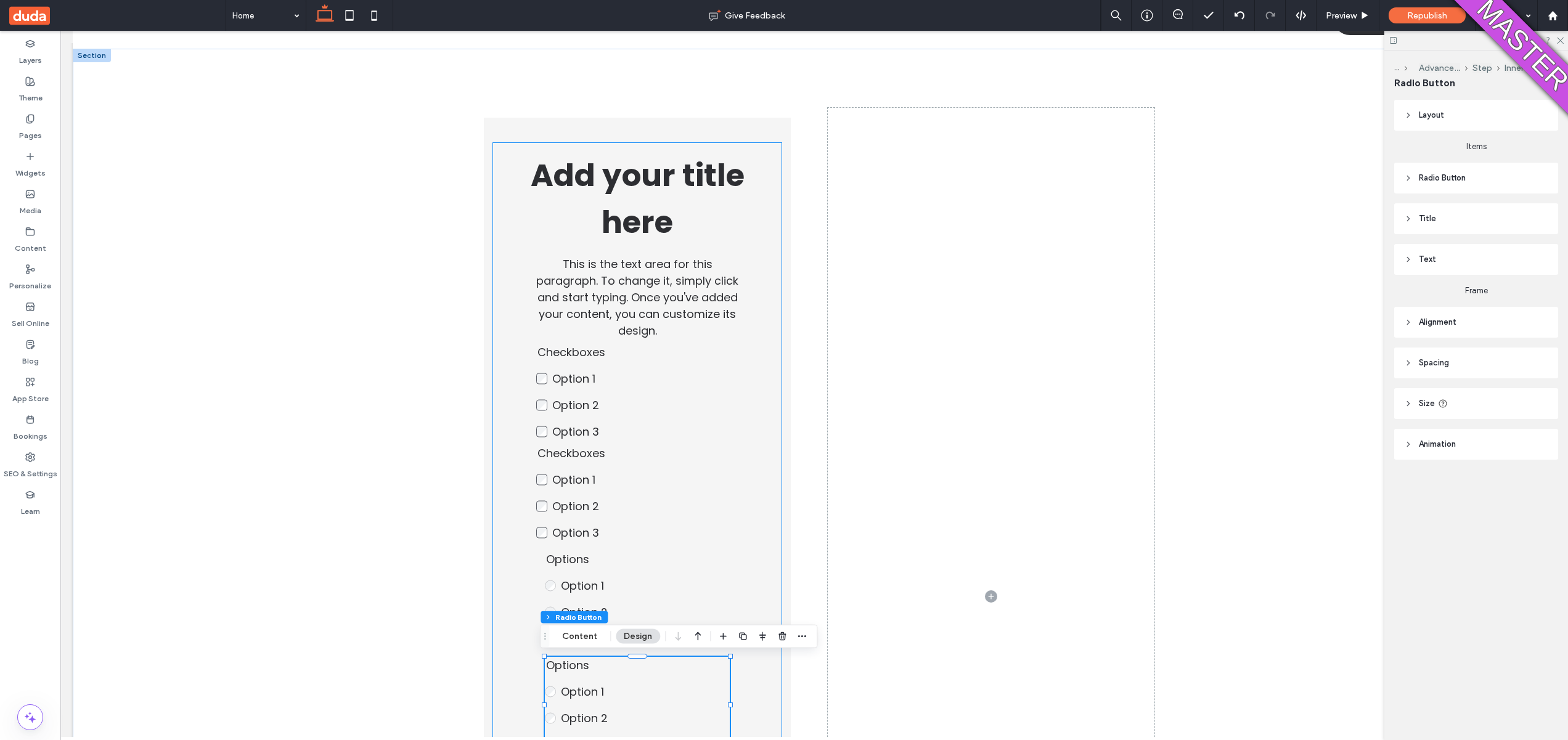
click at [516, 270] on div "Add your title here This is the text area for this paragraph. To change it, sim…" at bounding box center [637, 453] width 290 height 621
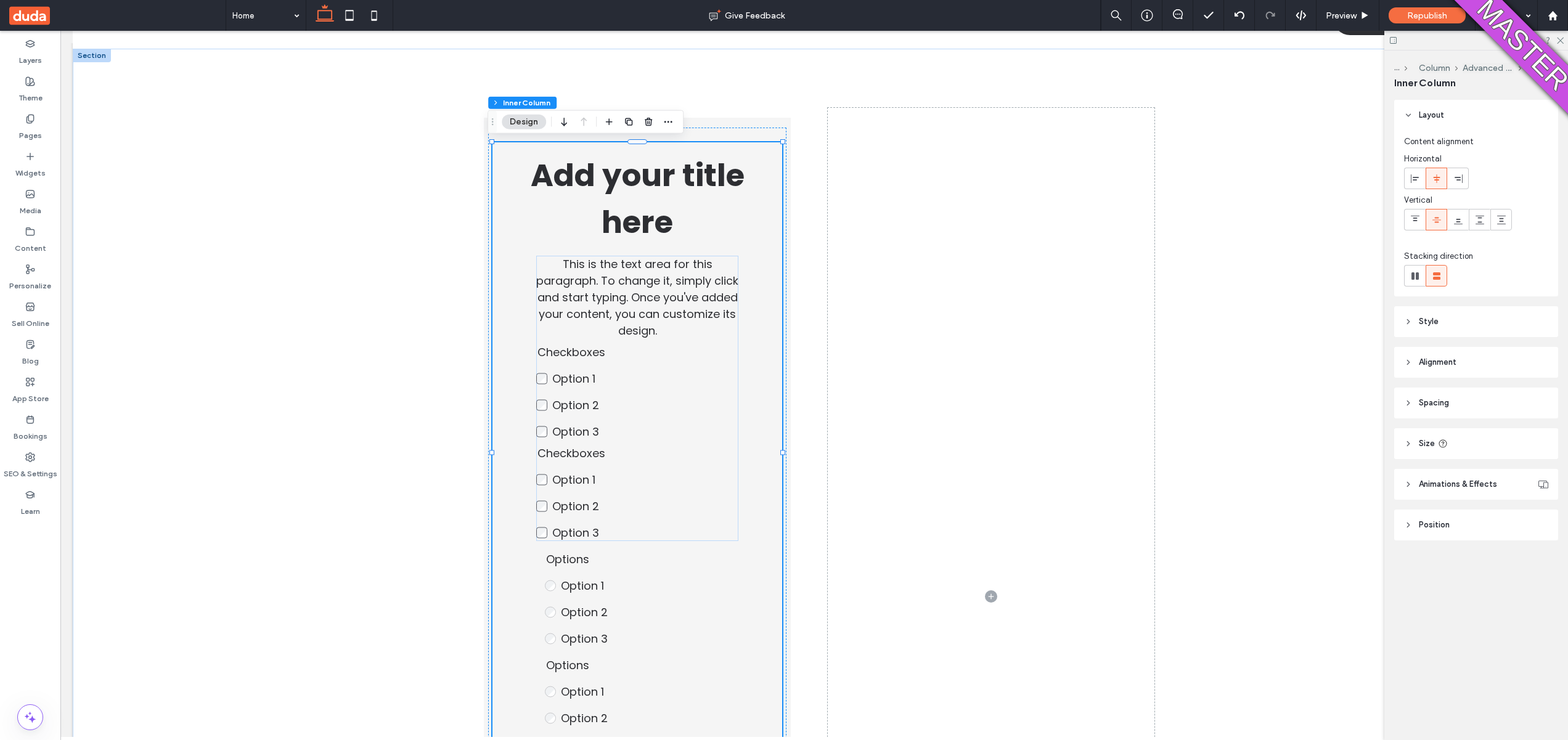
click at [770, 539] on div "Add your title here This is the text area for this paragraph. To change it, sim…" at bounding box center [637, 453] width 290 height 621
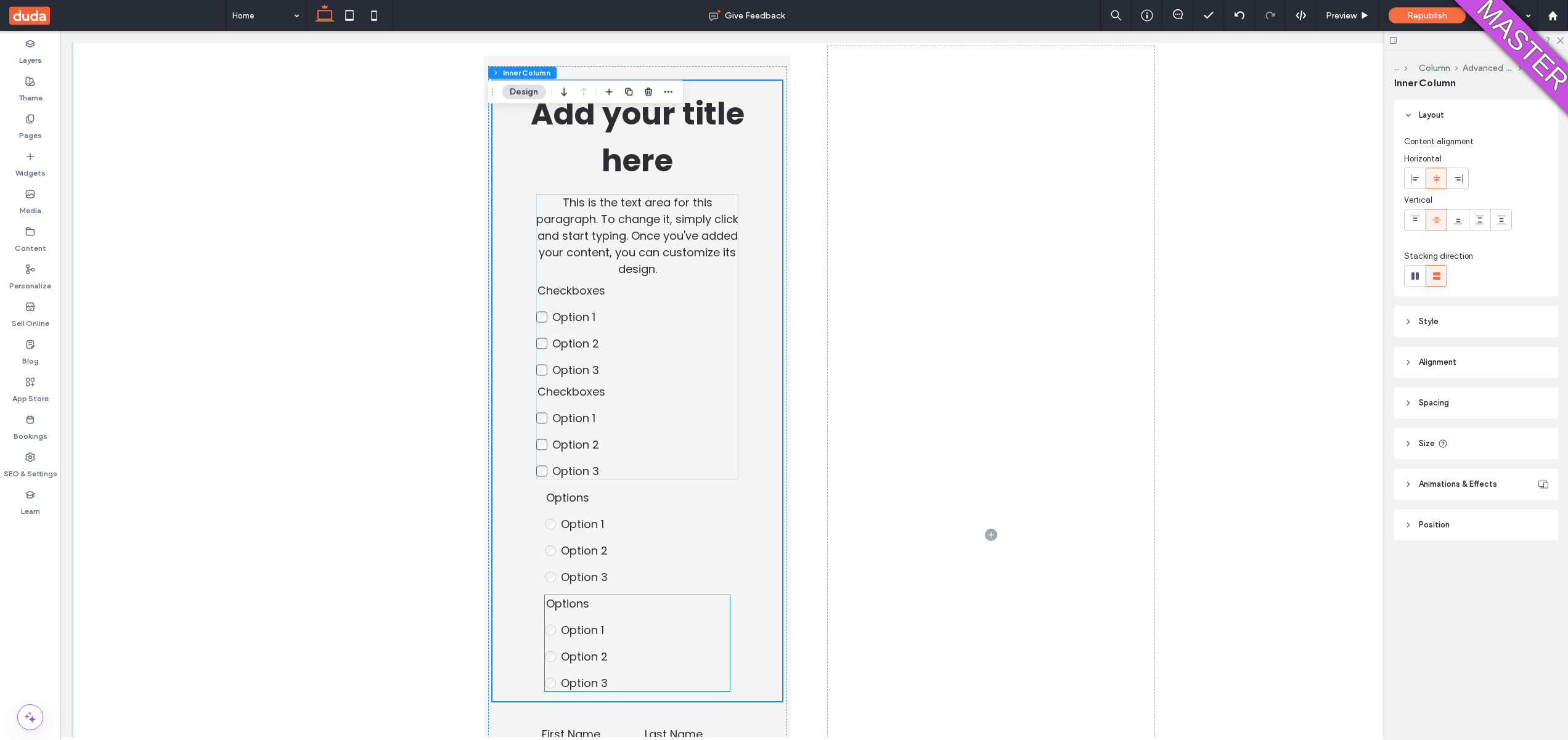
scroll to position [183, 0]
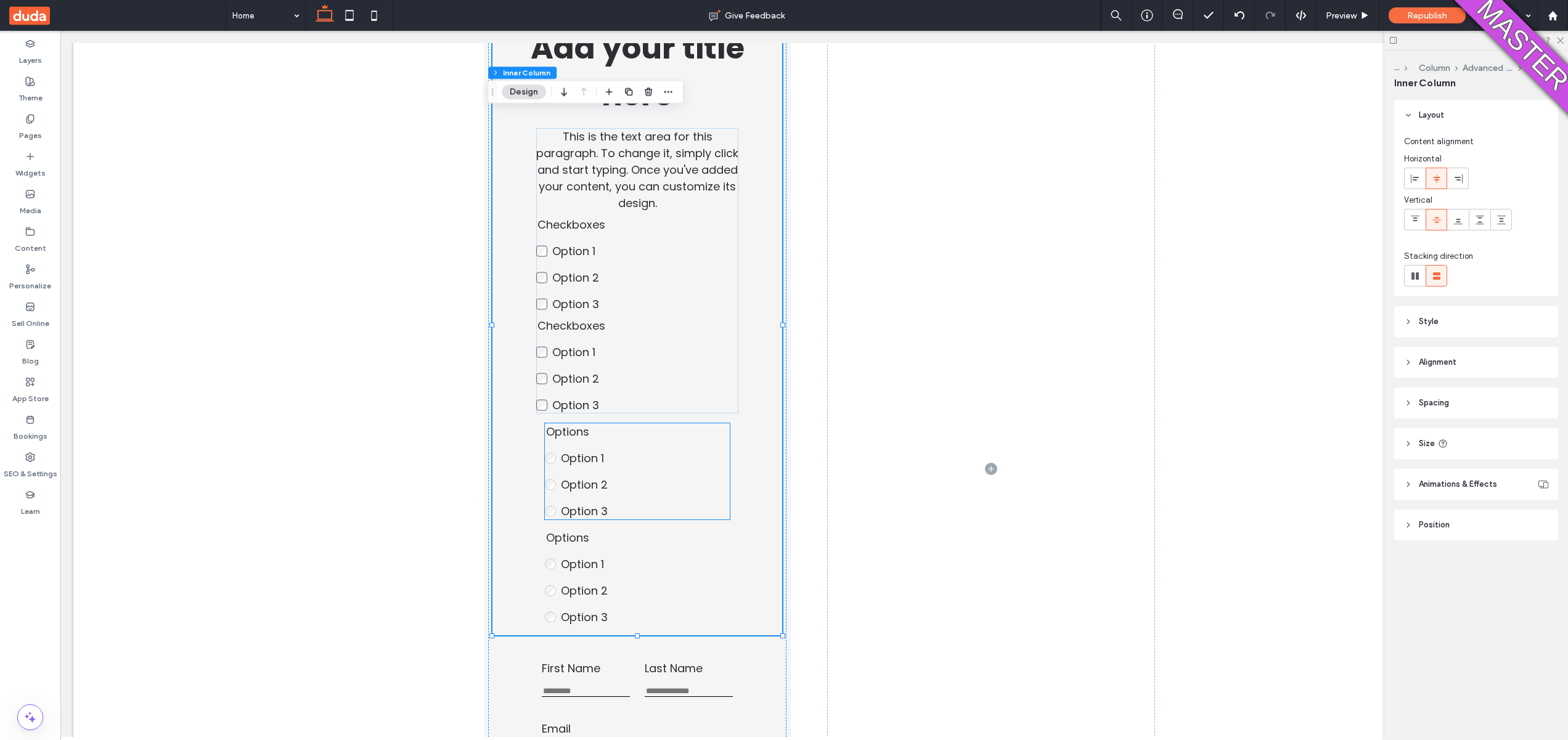
click at [620, 490] on label "Option 2" at bounding box center [646, 484] width 169 height 17
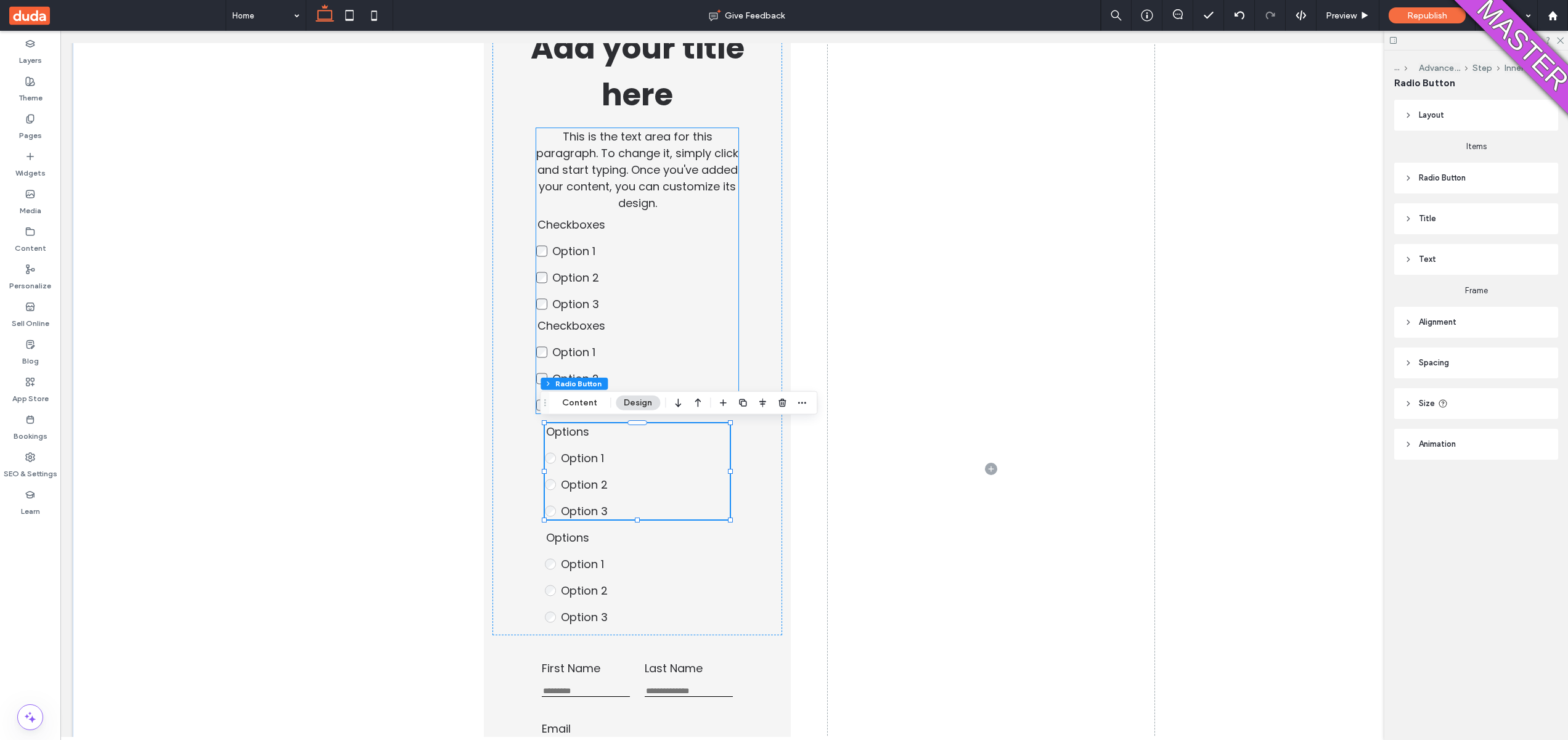
click at [664, 359] on label "Option 1" at bounding box center [637, 352] width 169 height 17
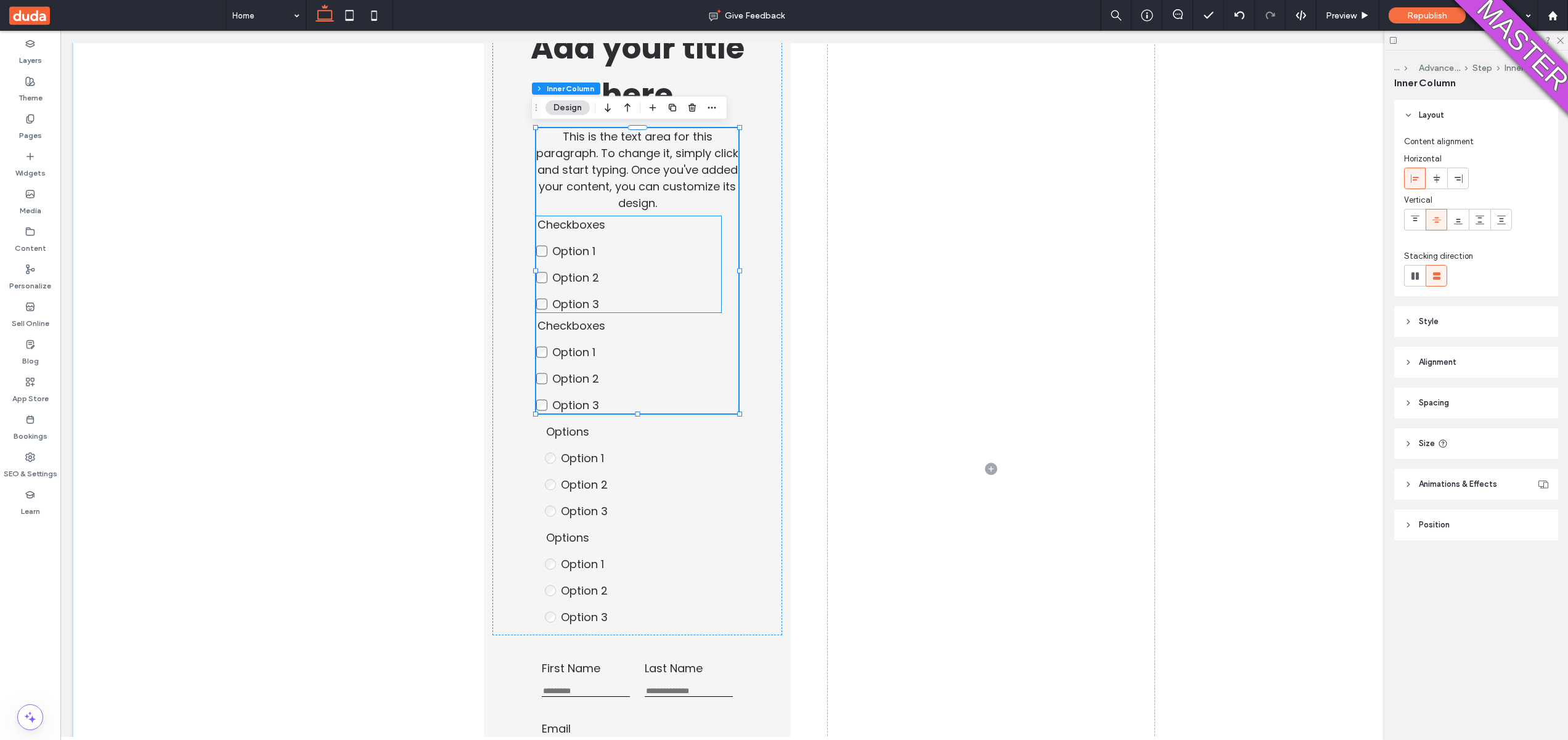
click at [652, 291] on fieldset "Checkboxes Option 1 Option 2 Option 3 This is required" at bounding box center [629, 264] width 185 height 96
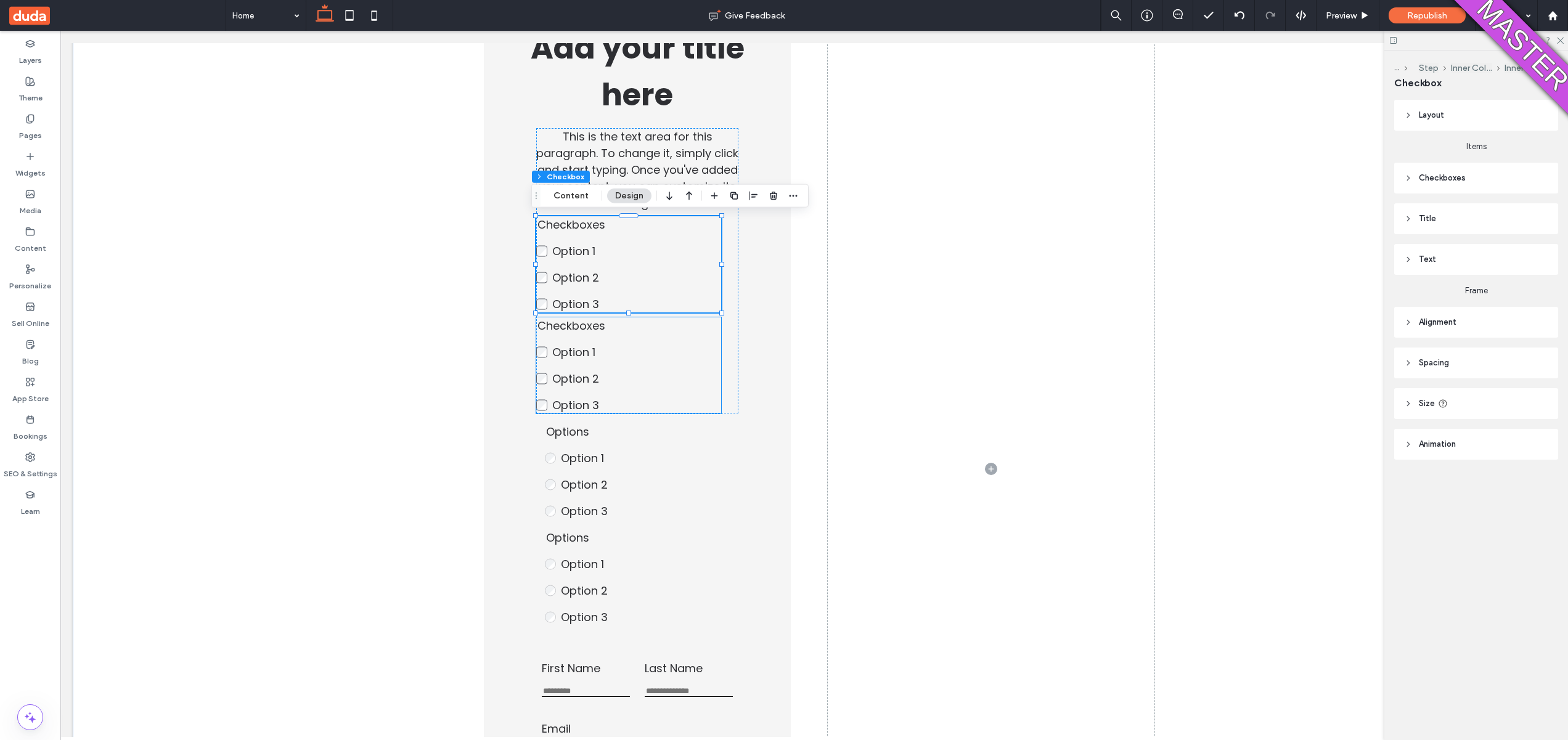
click at [628, 342] on fieldset "Checkboxes Option 1 Option 2 Option 3 This is required" at bounding box center [629, 365] width 185 height 96
click at [680, 224] on fieldset "Checkboxes Option 1 Option 2 Option 3 This is required" at bounding box center [629, 264] width 185 height 96
click at [682, 457] on label "Option 1" at bounding box center [646, 458] width 169 height 17
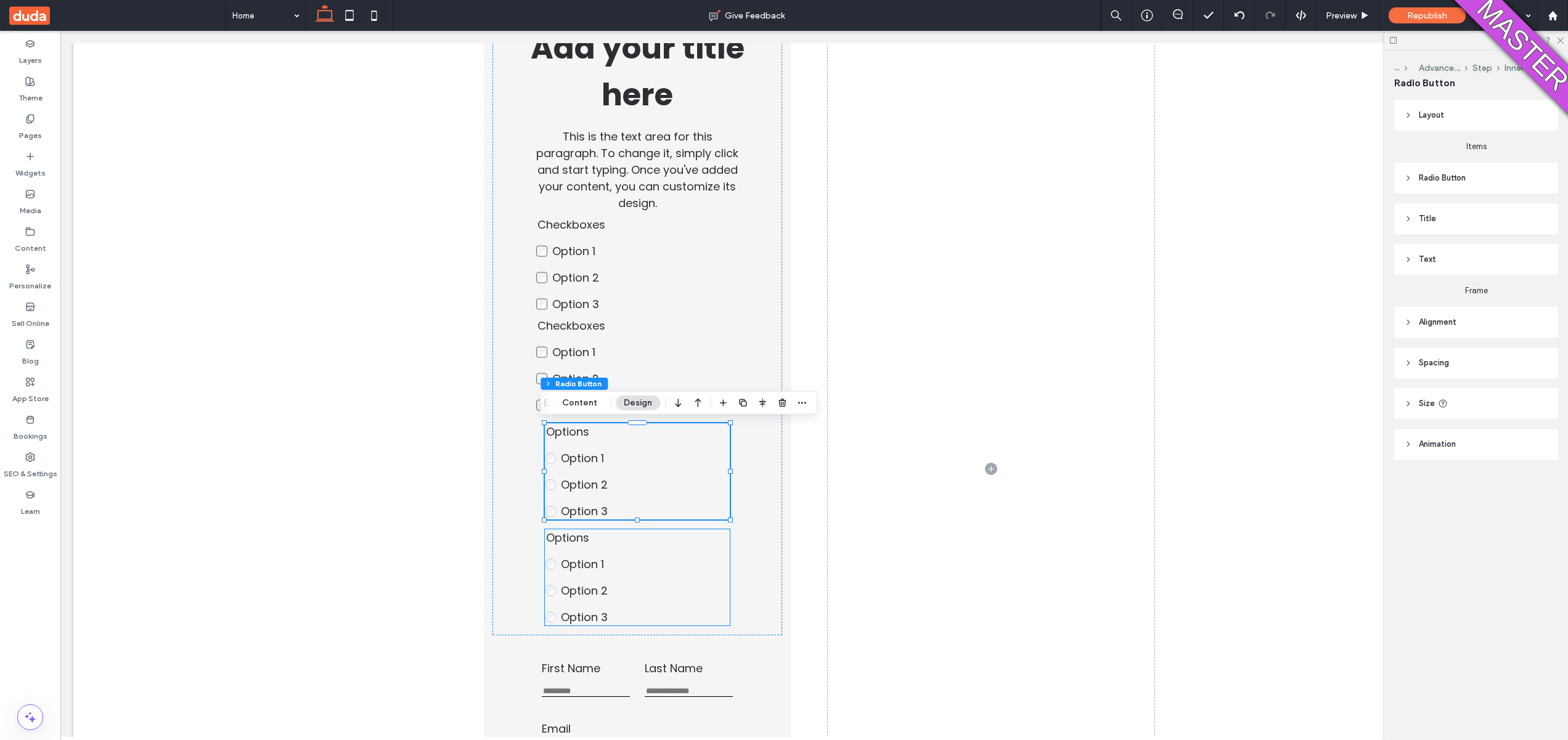
click at [607, 563] on label "Option 1" at bounding box center [646, 564] width 169 height 17
click at [686, 448] on fieldset "Options Option 1 Option 2 Option 3 This is required" at bounding box center [638, 471] width 185 height 96
click at [15, 176] on label "Widgets" at bounding box center [30, 170] width 30 height 17
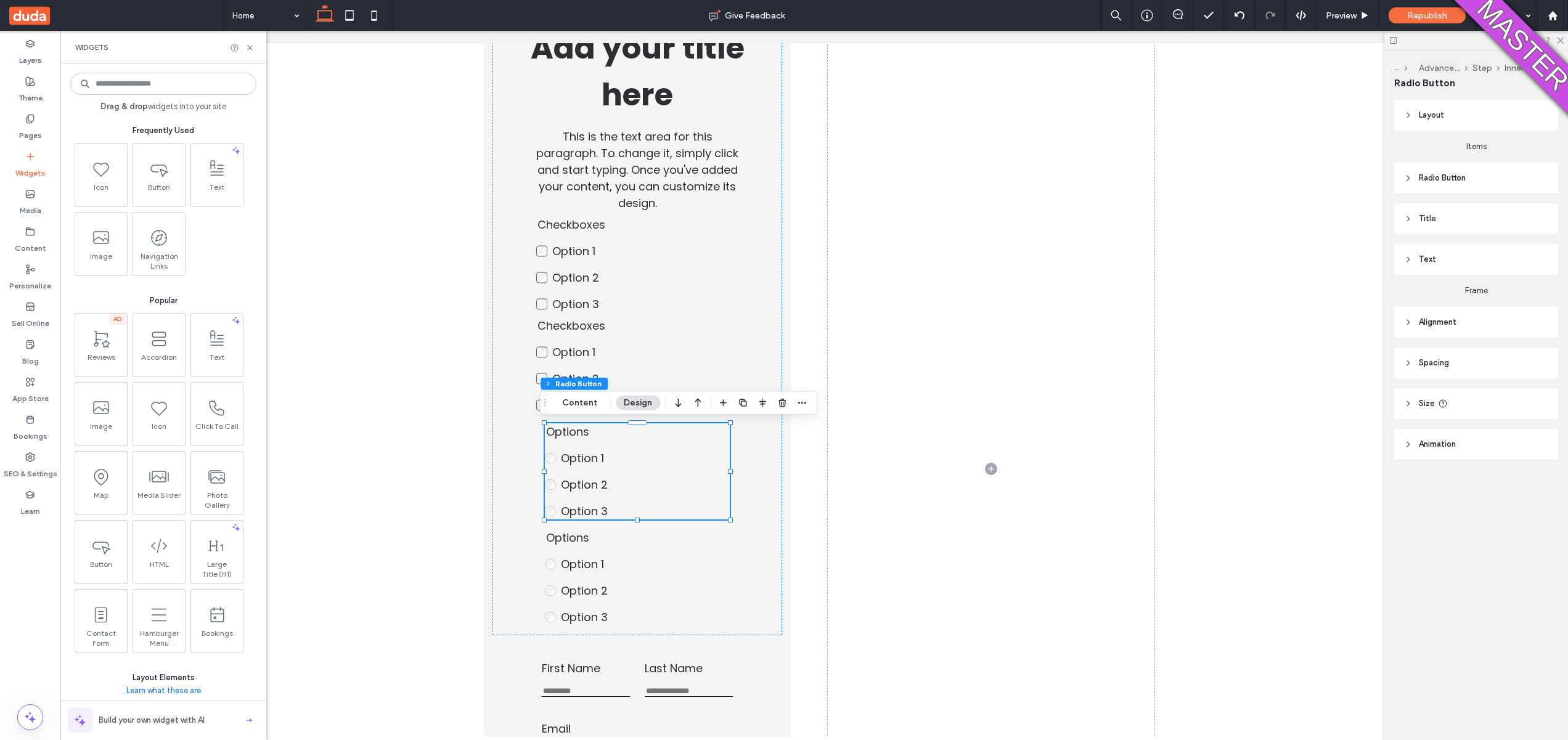
click at [148, 76] on input at bounding box center [164, 83] width 186 height 22
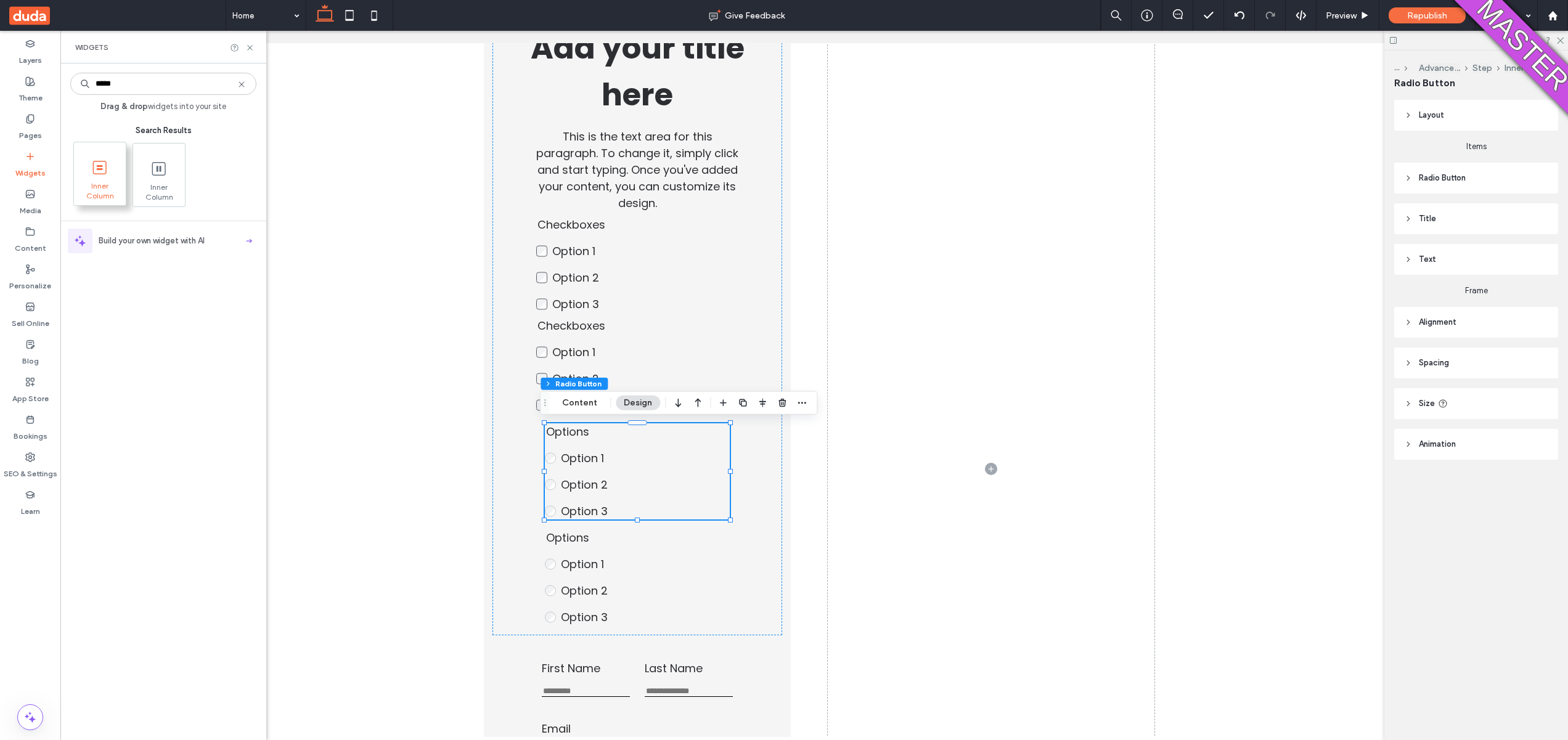
type input "*****"
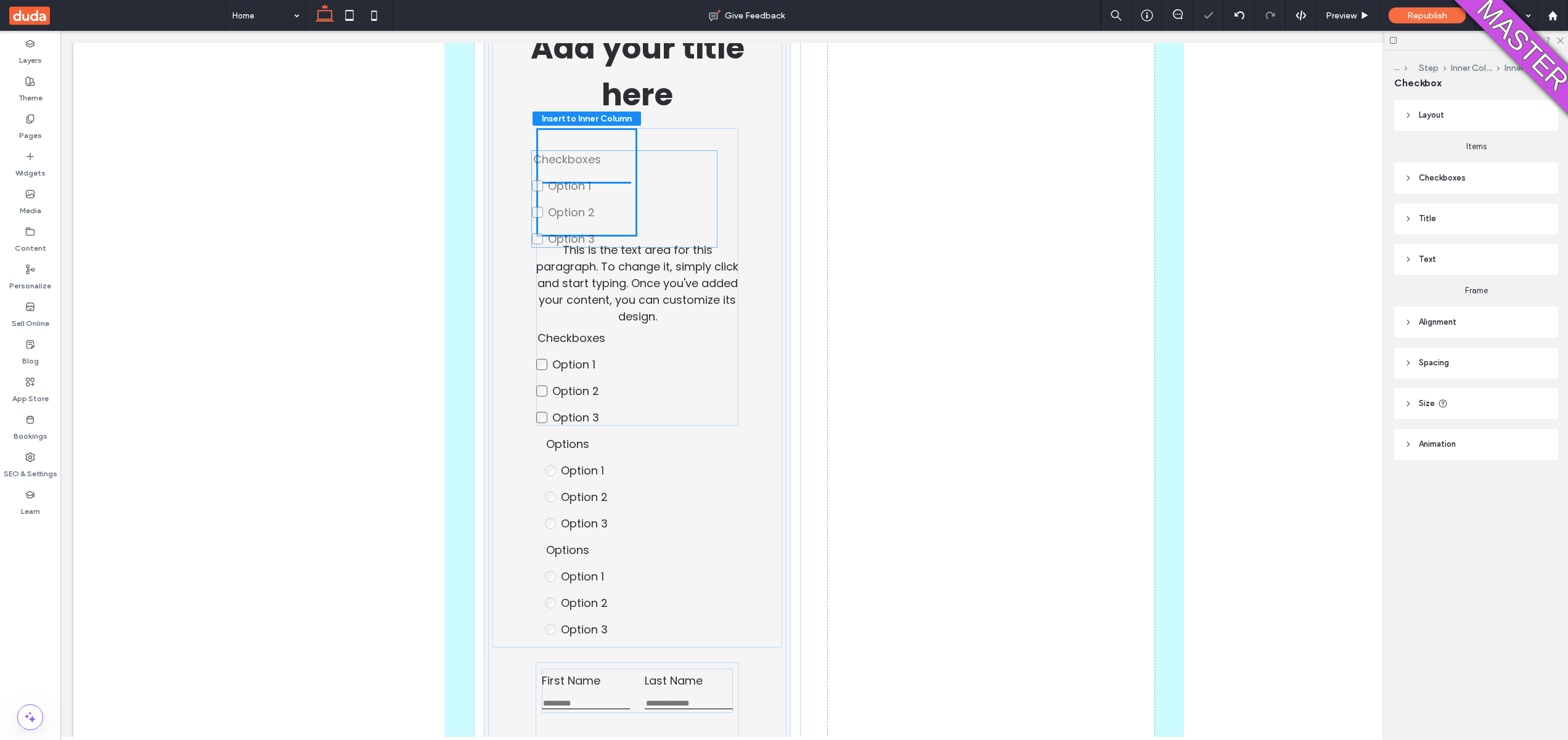
drag, startPoint x: 562, startPoint y: 377, endPoint x: 562, endPoint y: 206, distance: 171.0
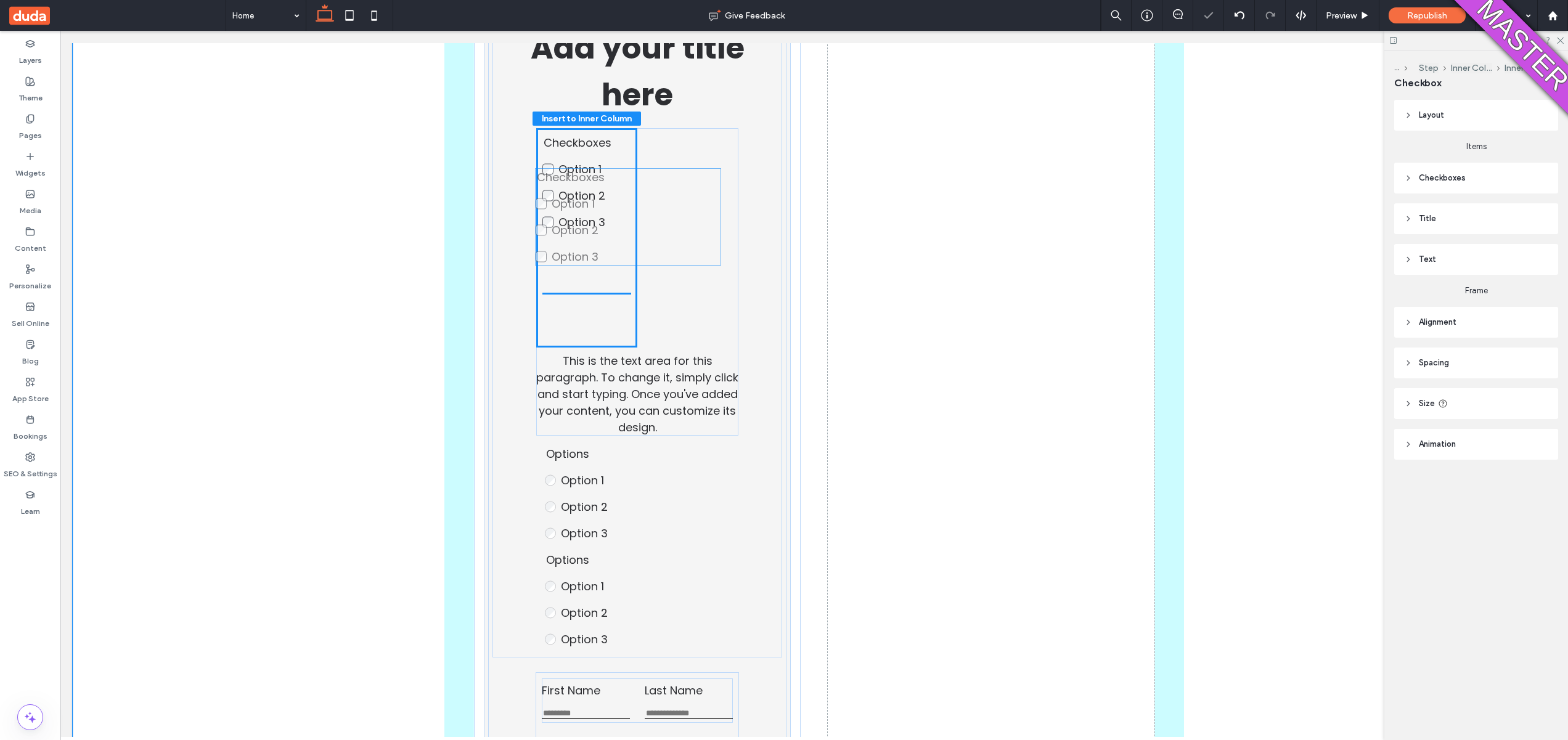
drag, startPoint x: 554, startPoint y: 397, endPoint x: 558, endPoint y: 236, distance: 161.0
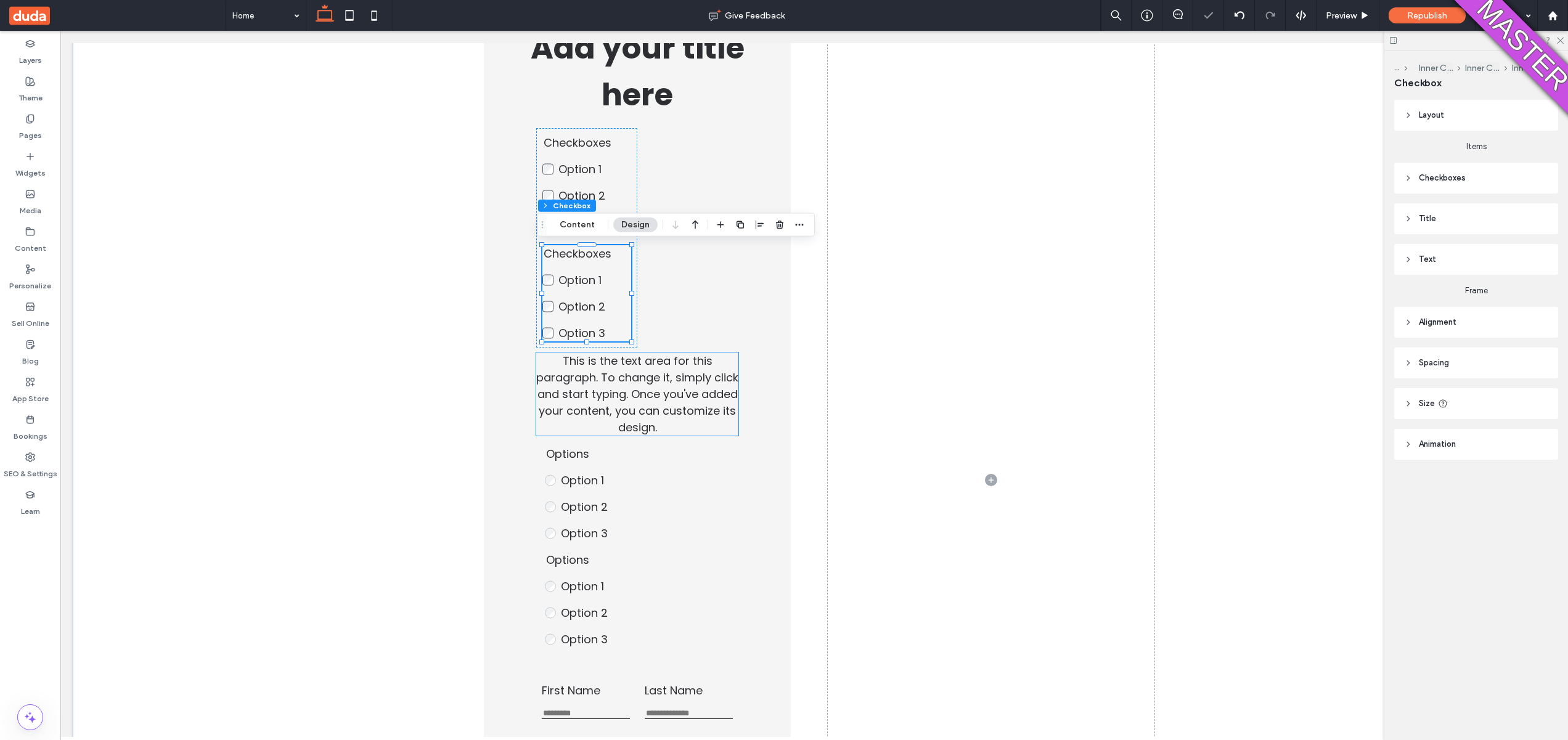
click at [608, 378] on span "This is the text area for this paragraph. To change it, simply click and start …" at bounding box center [638, 394] width 202 height 82
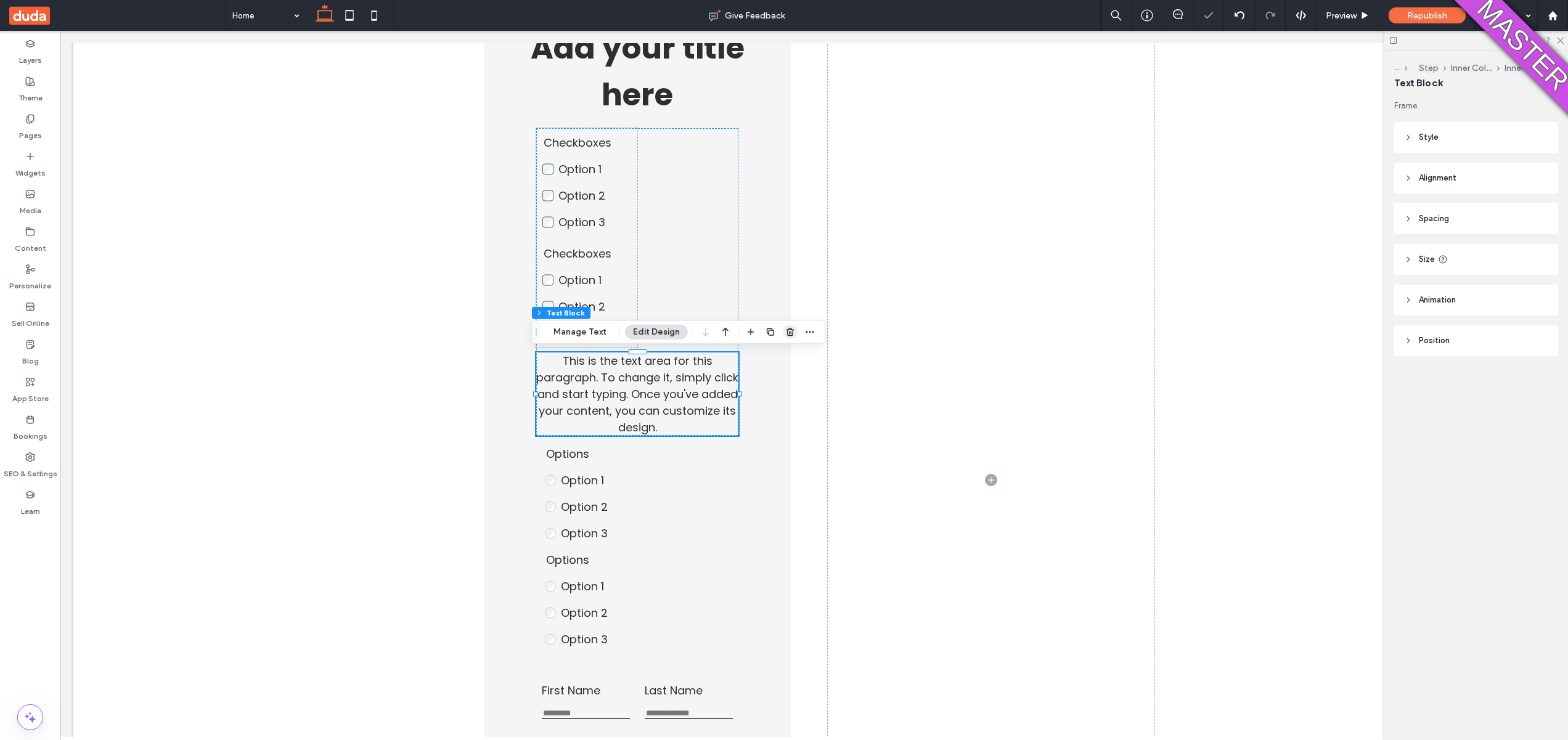
click at [783, 331] on span "button" at bounding box center [790, 332] width 15 height 15
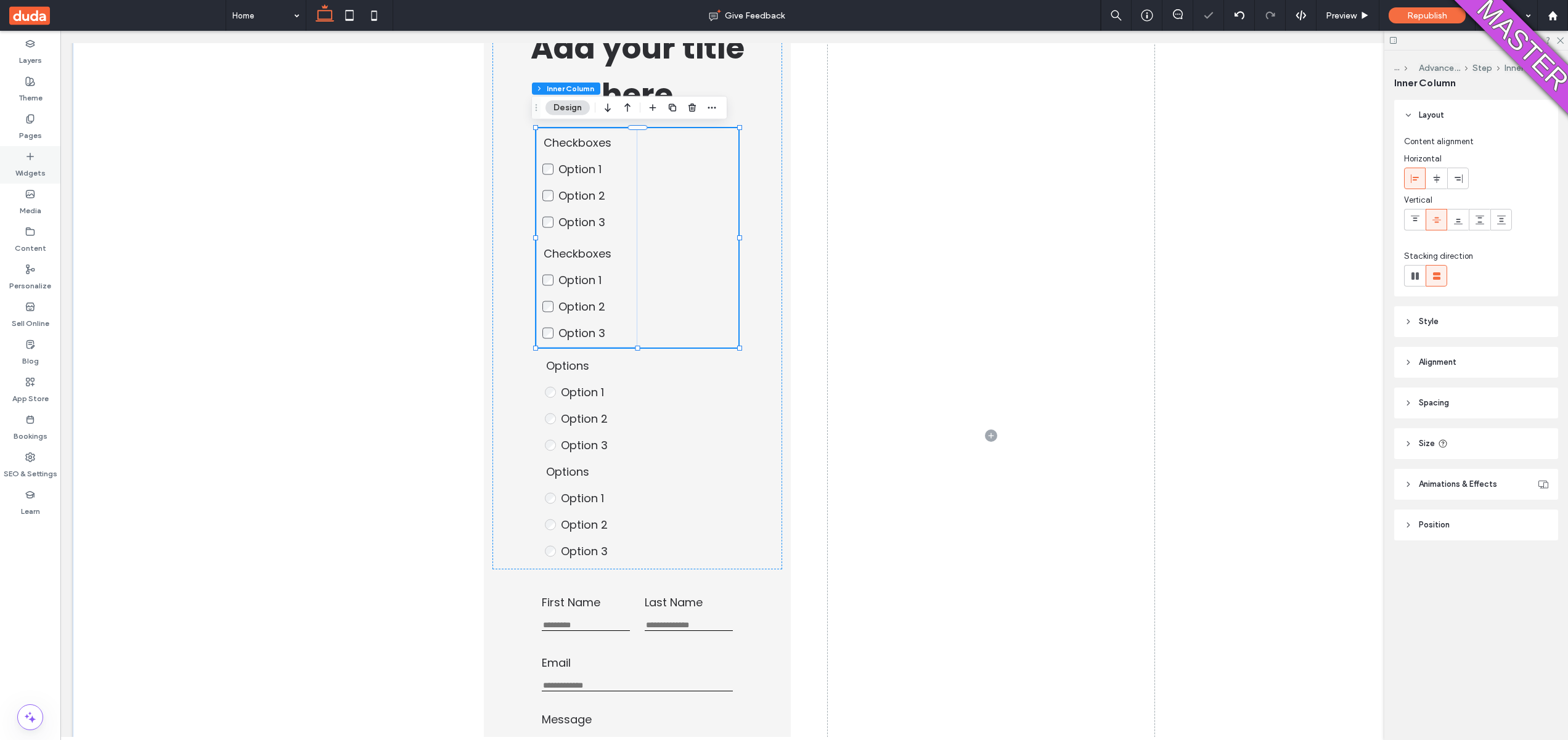
click at [45, 153] on div "Widgets" at bounding box center [30, 165] width 61 height 37
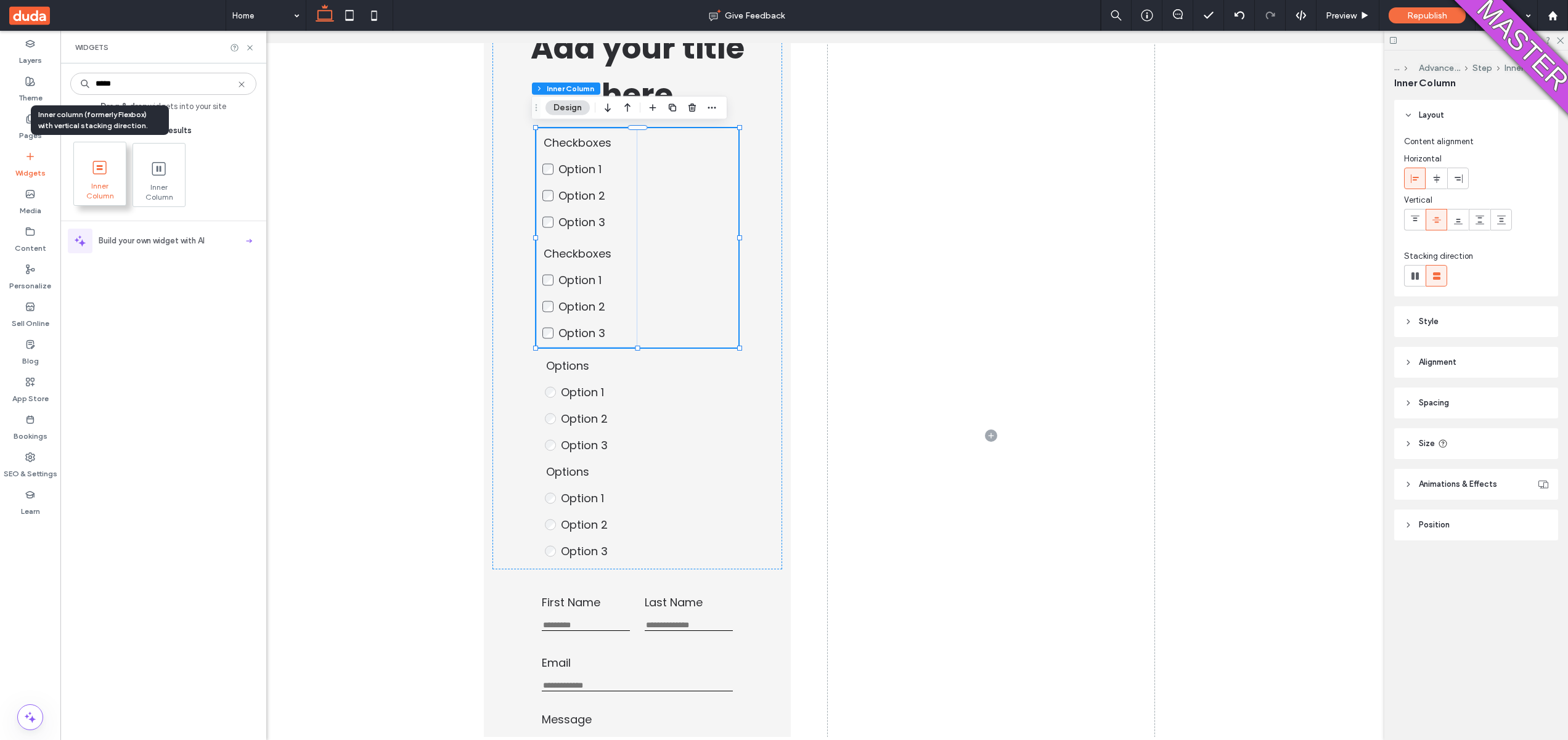
type input "*****"
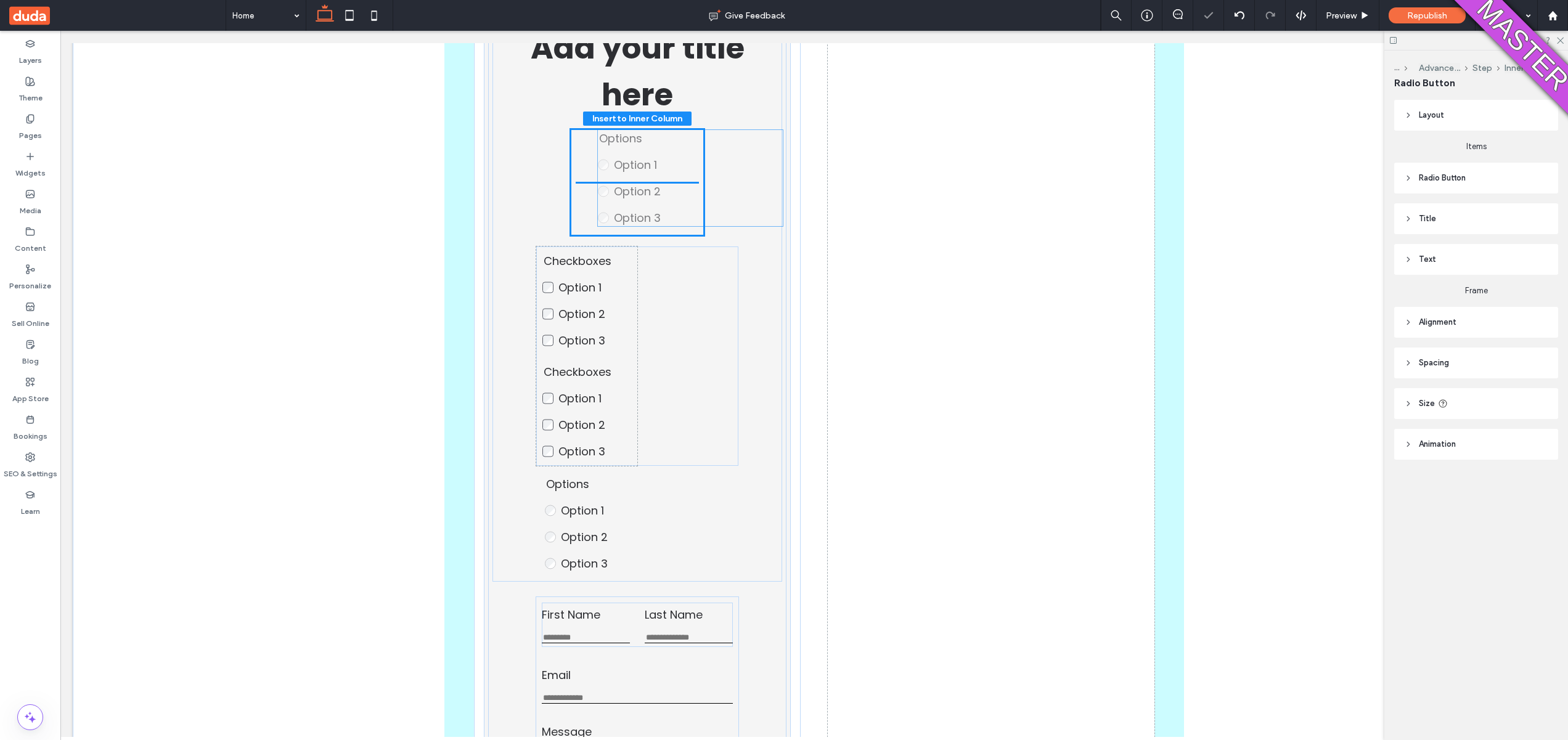
drag, startPoint x: 597, startPoint y: 533, endPoint x: 654, endPoint y: 198, distance: 339.8
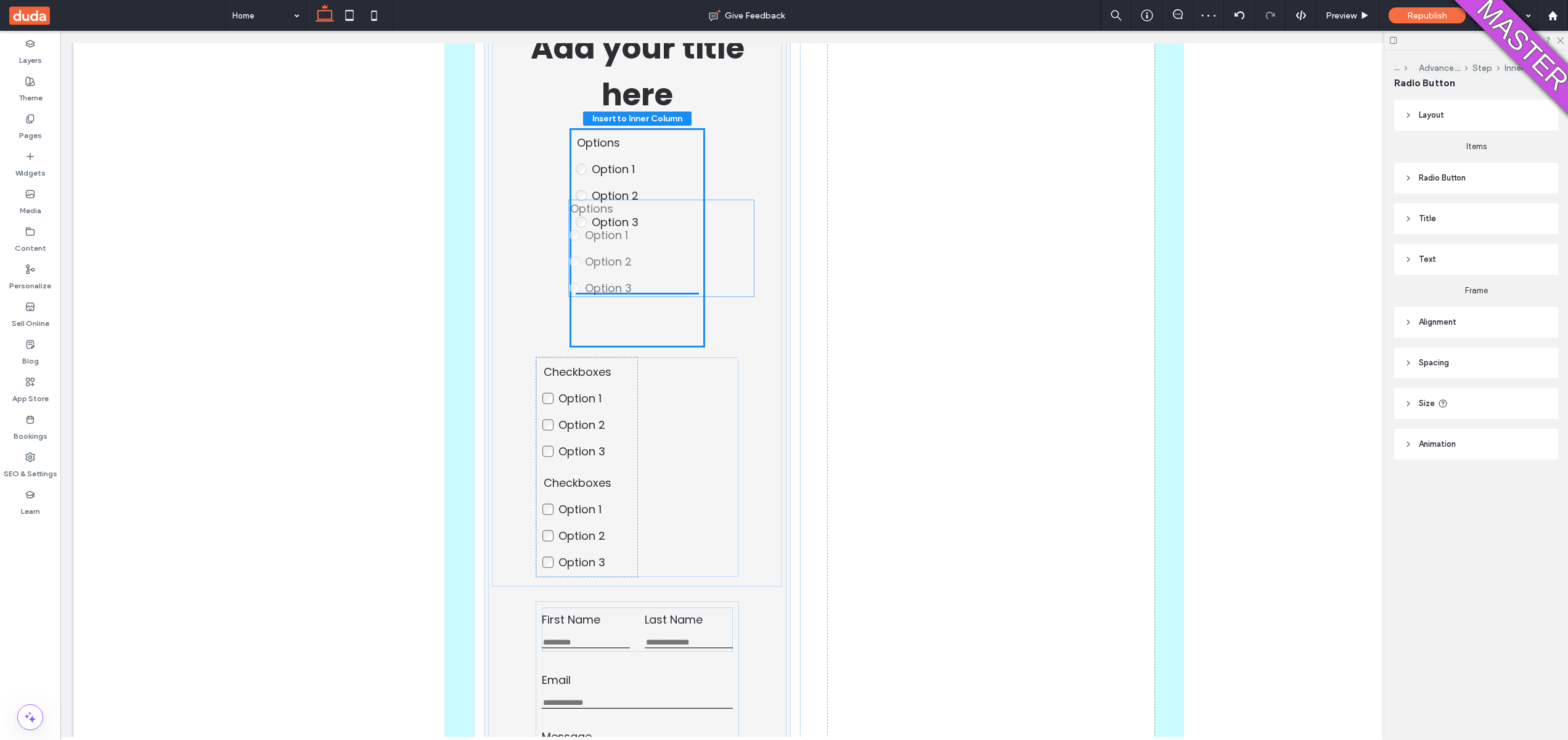
drag, startPoint x: 578, startPoint y: 516, endPoint x: 606, endPoint y: 243, distance: 274.4
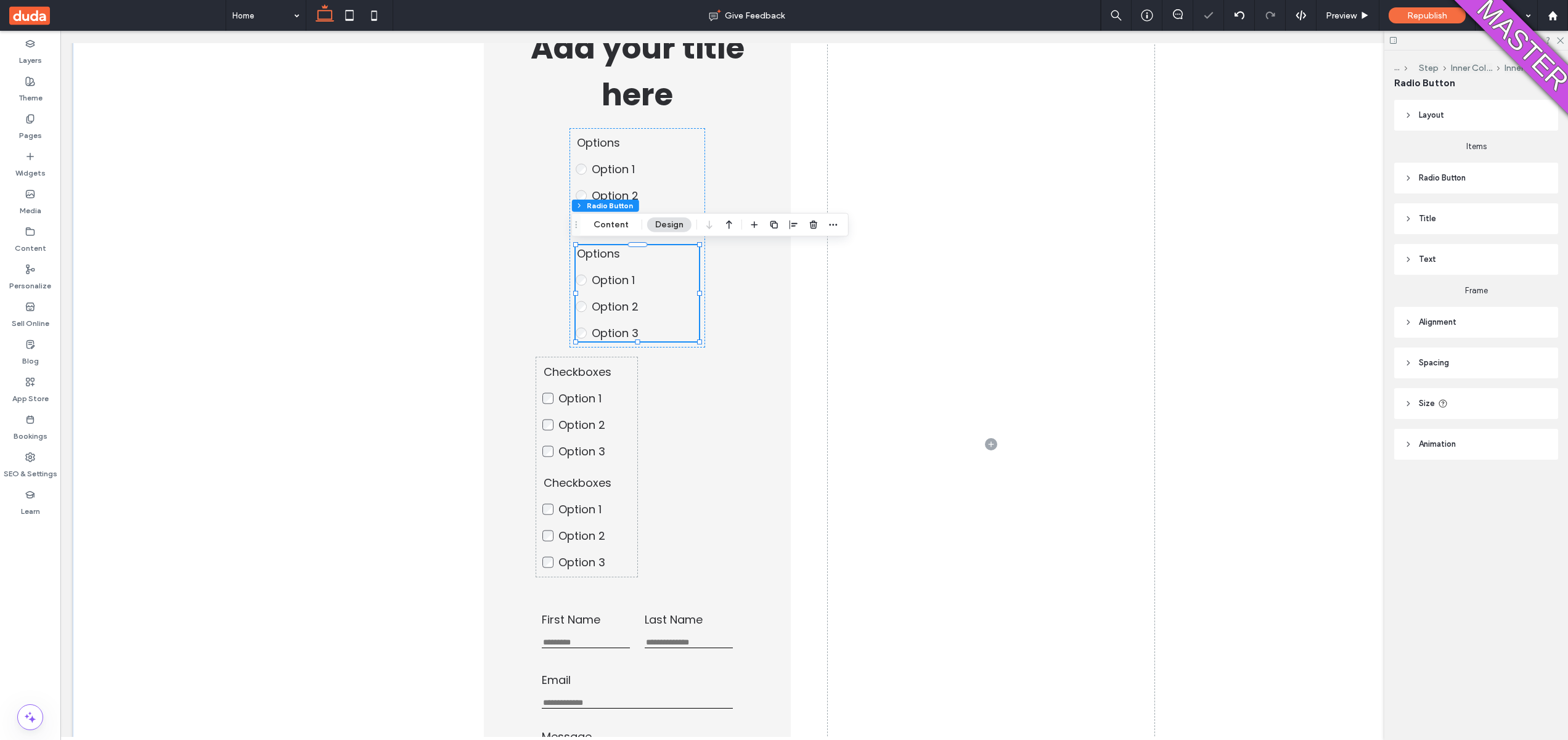
click at [570, 236] on div "Options Option 1 Option 2 Option 3 This is required Options Option 1 Option 2 O…" at bounding box center [637, 238] width 135 height 220
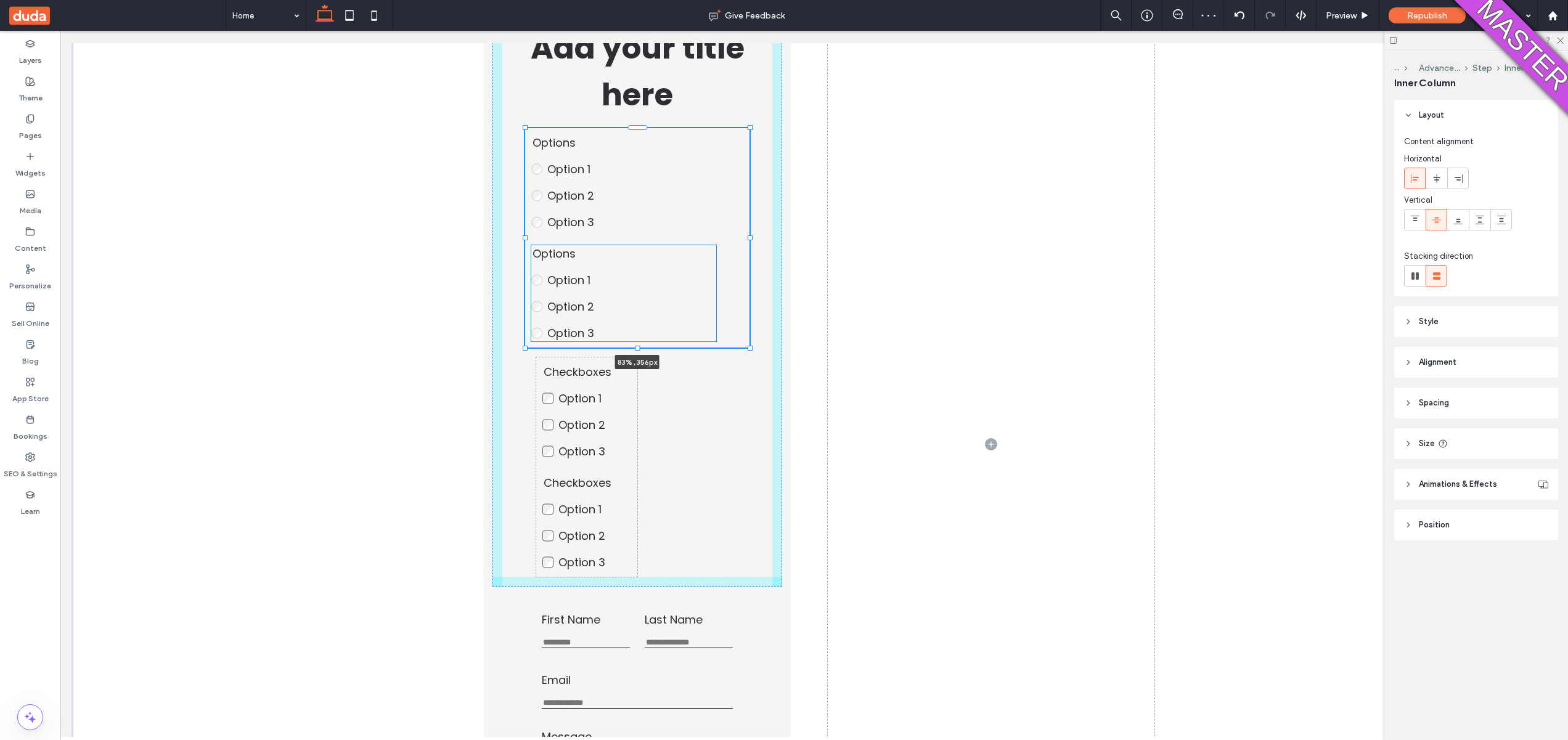
drag, startPoint x: 564, startPoint y: 238, endPoint x: 522, endPoint y: 238, distance: 42.0
click at [522, 238] on div at bounding box center [524, 238] width 5 height 5
type input "**"
type input "****"
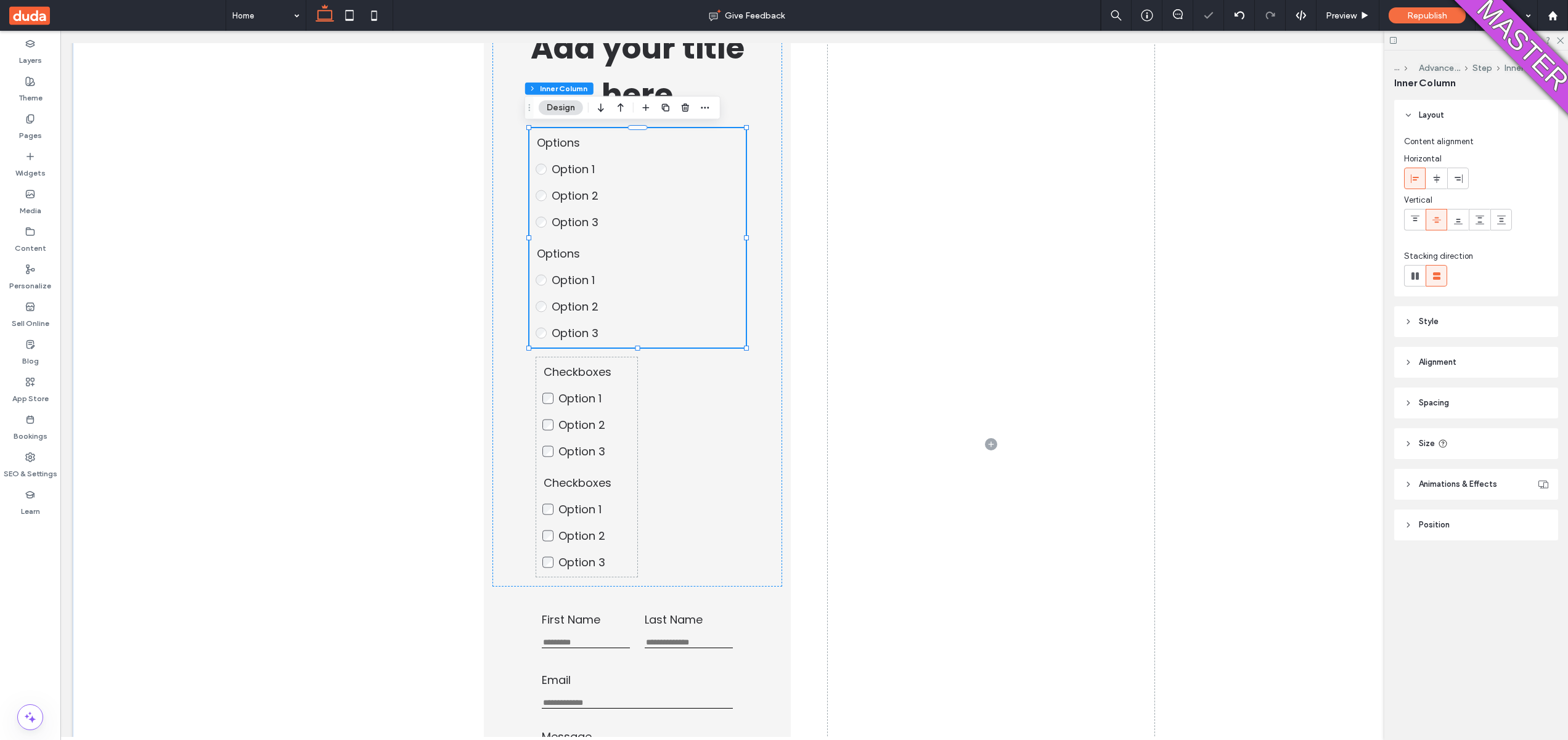
click at [738, 200] on div "Options Option 1 Option 2 Option 3 This is required Options Option 1 Option 2 O…" at bounding box center [638, 238] width 216 height 220
click at [1409, 283] on span at bounding box center [1415, 276] width 13 height 21
type input "*"
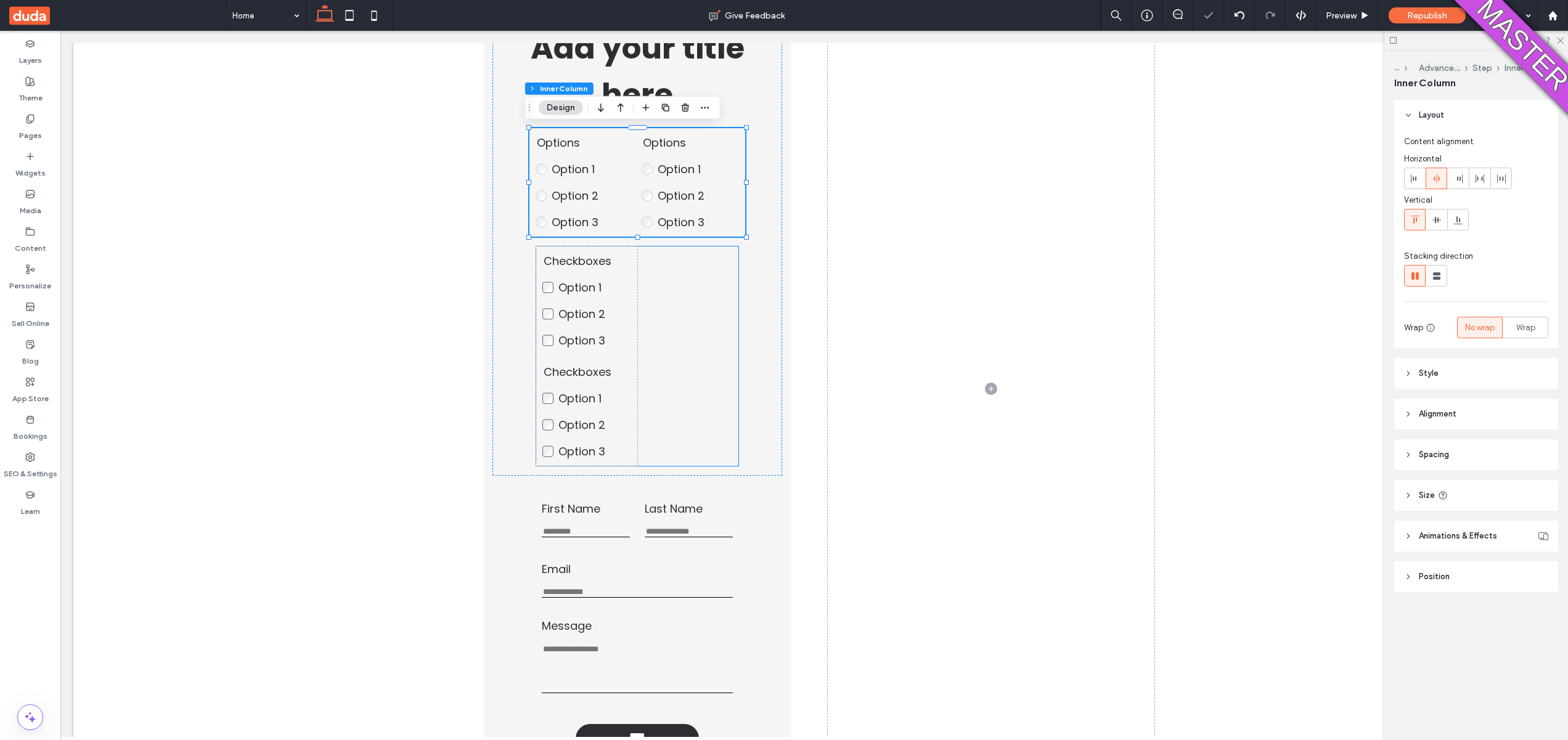
click at [642, 296] on div "Checkboxes Option 1 Option 2 Option 3 This is required Checkboxes Option 1 Opti…" at bounding box center [638, 356] width 203 height 220
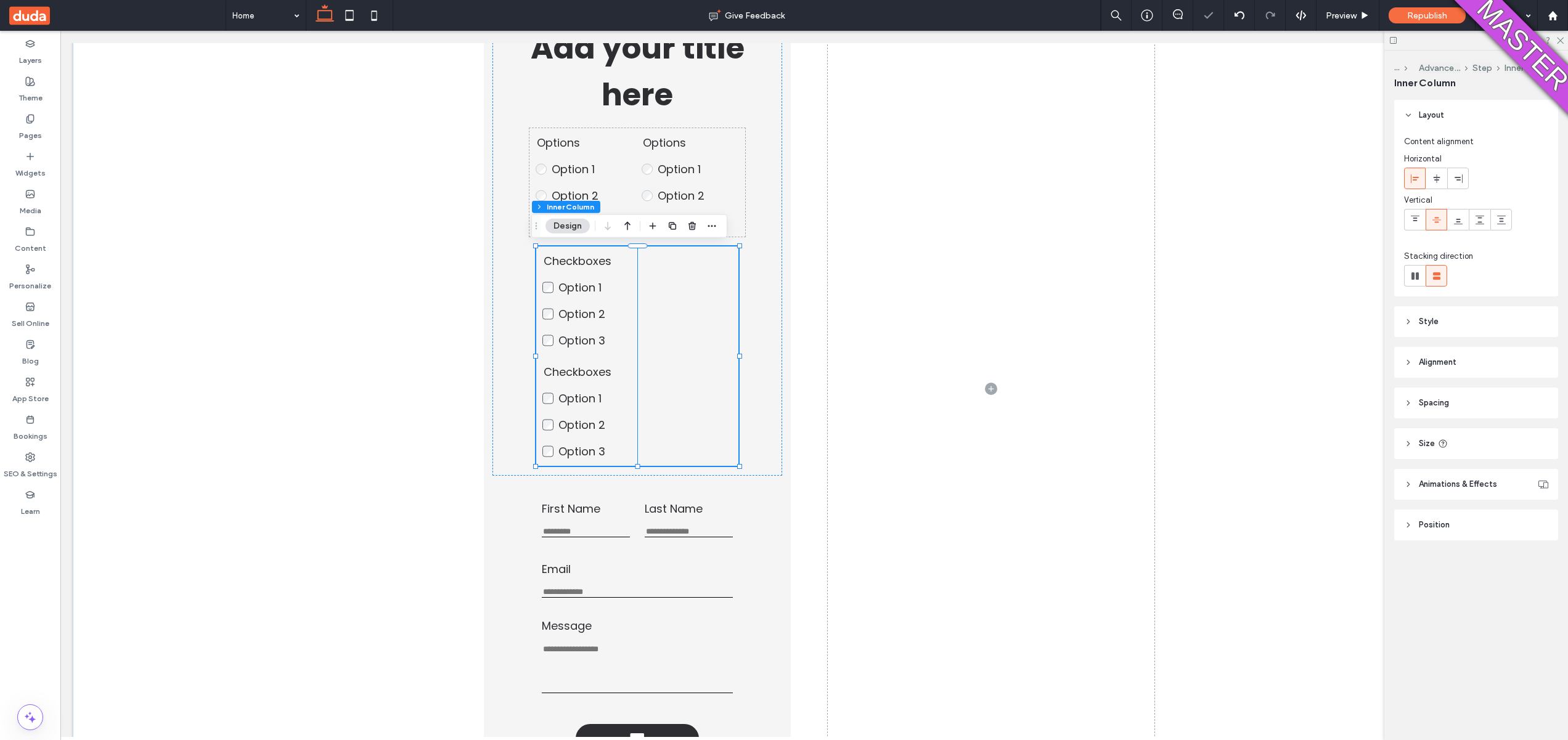
click at [616, 300] on fieldset "Checkboxes Option 1 Option 2 Option 3 This is required" at bounding box center [586, 301] width 89 height 96
click at [1419, 274] on icon at bounding box center [1415, 276] width 13 height 13
type input "*"
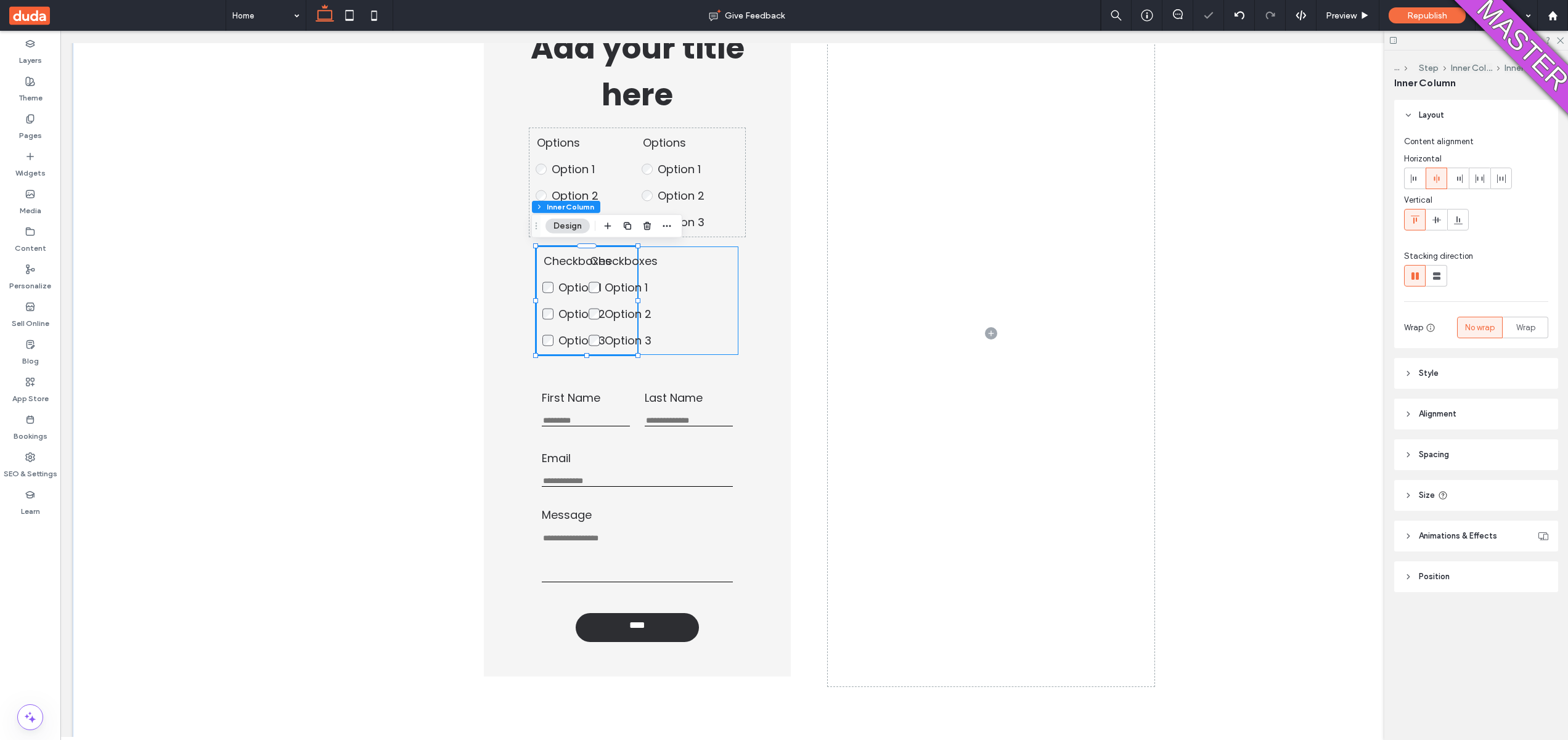
click at [706, 317] on div "Checkboxes Option 1 Option 2 Option 3 This is required Checkboxes Option 1 Opti…" at bounding box center [638, 300] width 203 height 108
click at [605, 295] on span "Option 1" at bounding box center [626, 287] width 43 height 15
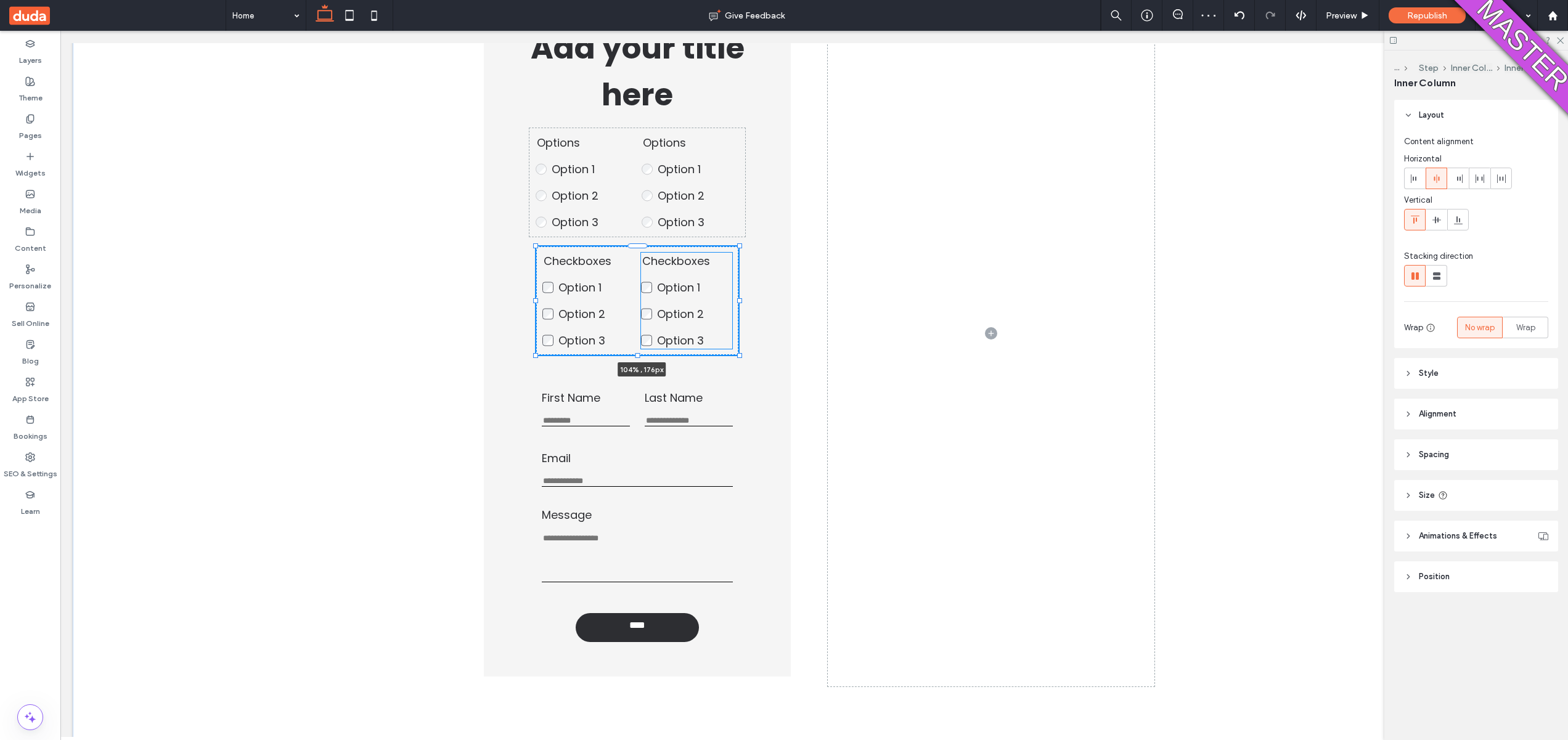
drag, startPoint x: 634, startPoint y: 299, endPoint x: 743, endPoint y: 295, distance: 109.1
click at [743, 295] on div "Add your title here Options Option 1 Option 2 Option 3 This is required Options…" at bounding box center [814, 333] width 739 height 825
type input "***"
drag, startPoint x: 733, startPoint y: 357, endPoint x: 745, endPoint y: 361, distance: 12.6
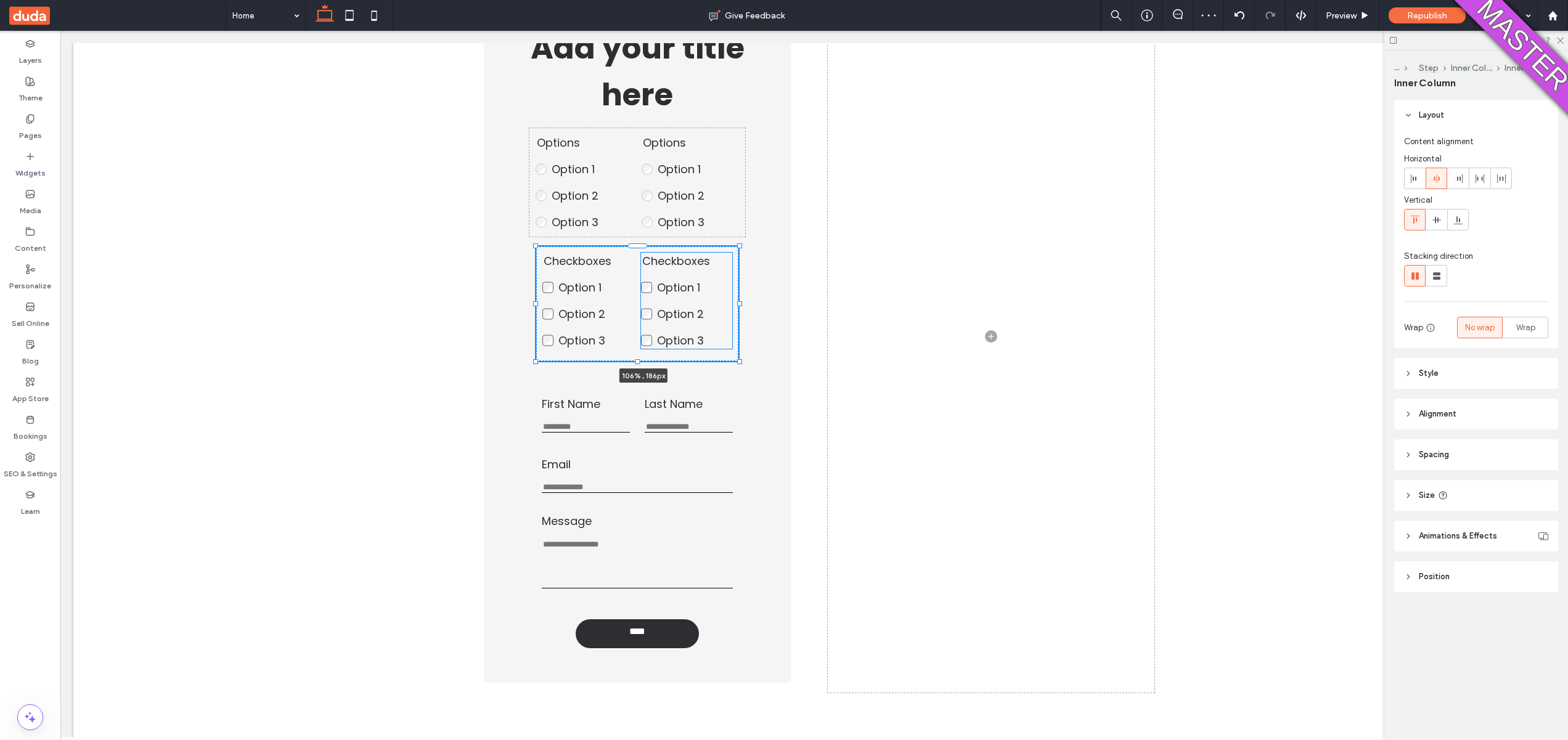
click at [745, 361] on div "Add your title here Options Option 1 Option 2 Option 3 This is required Options…" at bounding box center [814, 336] width 739 height 831
type input "***"
click at [930, 295] on span at bounding box center [991, 336] width 327 height 713
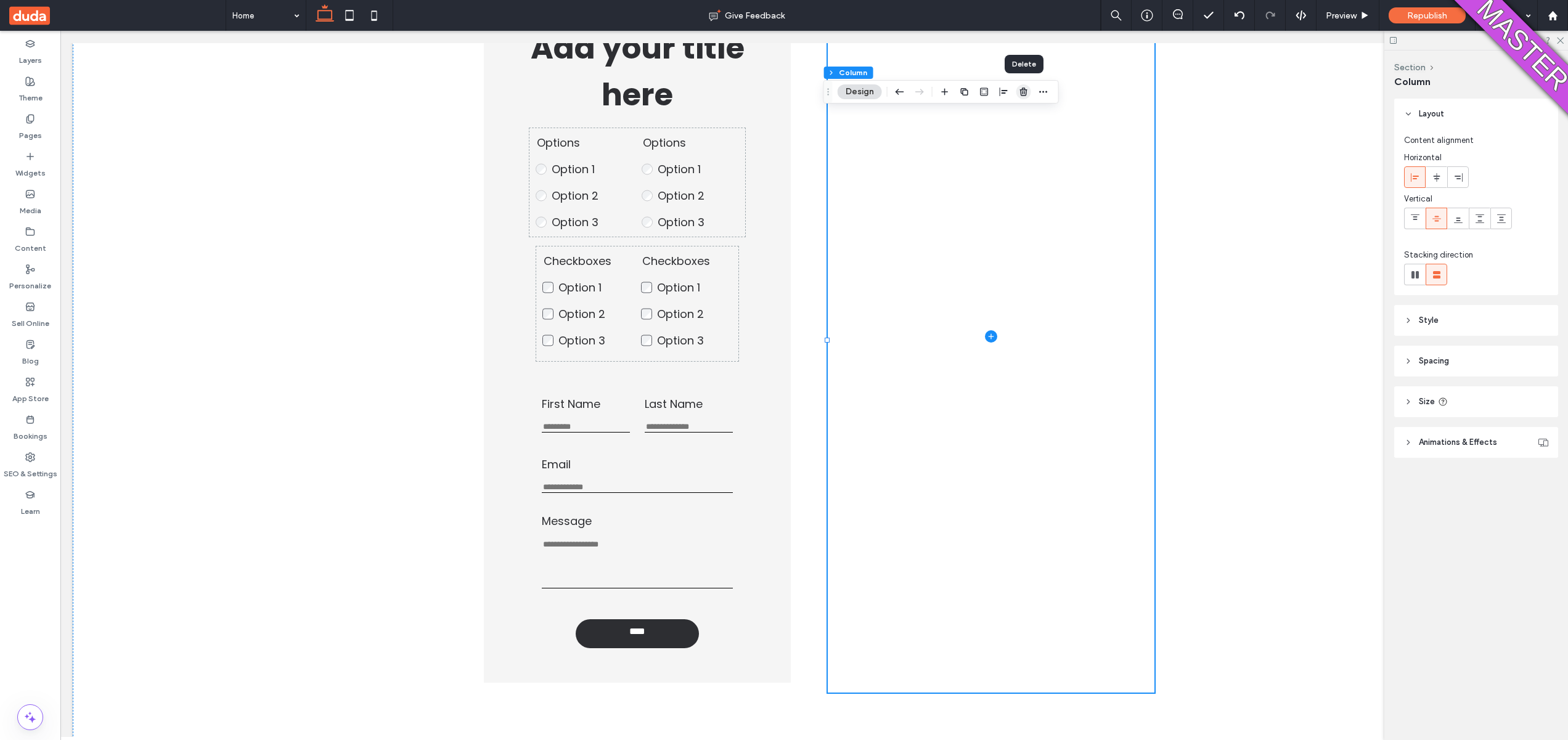
click at [1025, 91] on icon "button" at bounding box center [1024, 92] width 10 height 10
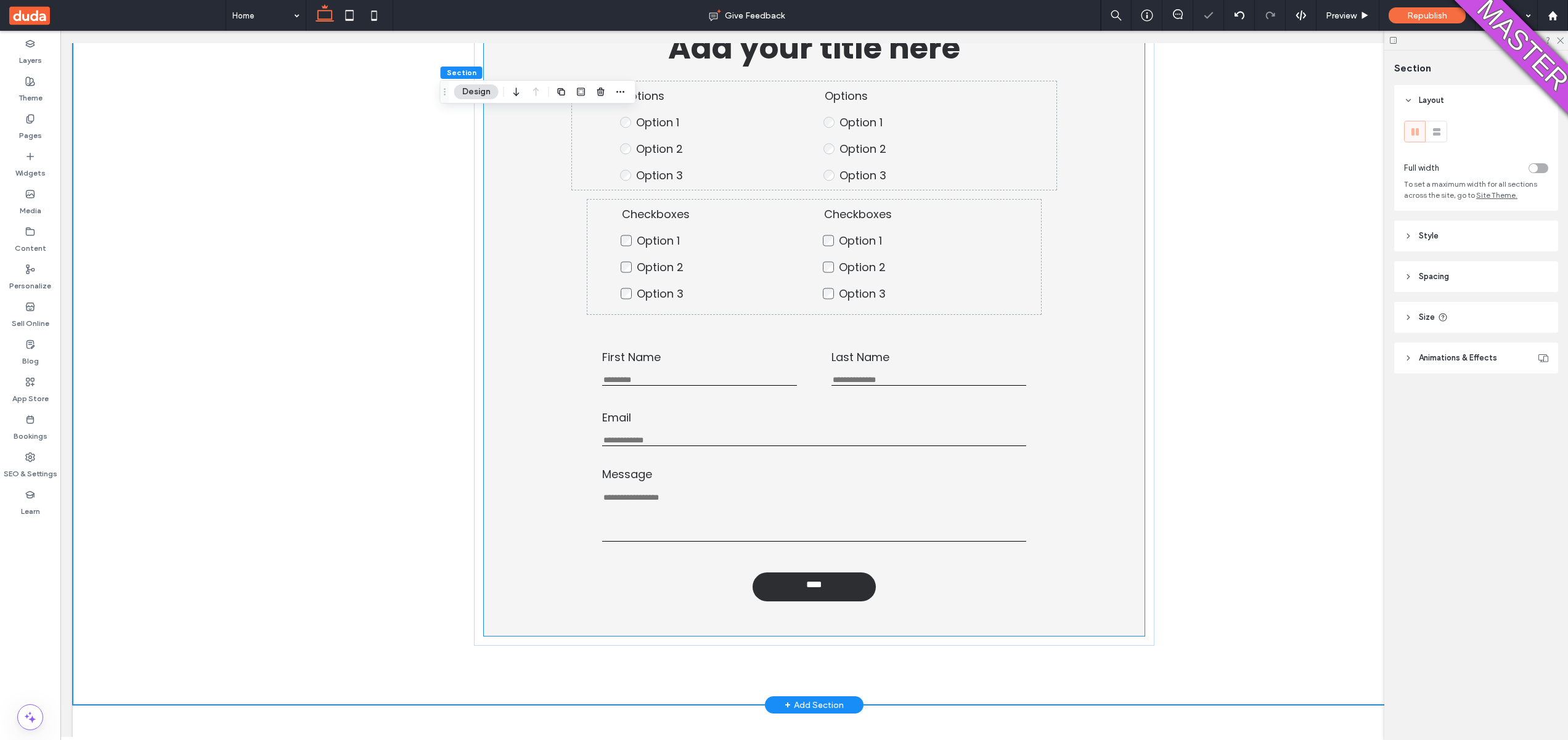
click at [948, 239] on label "Option 1" at bounding box center [924, 240] width 169 height 17
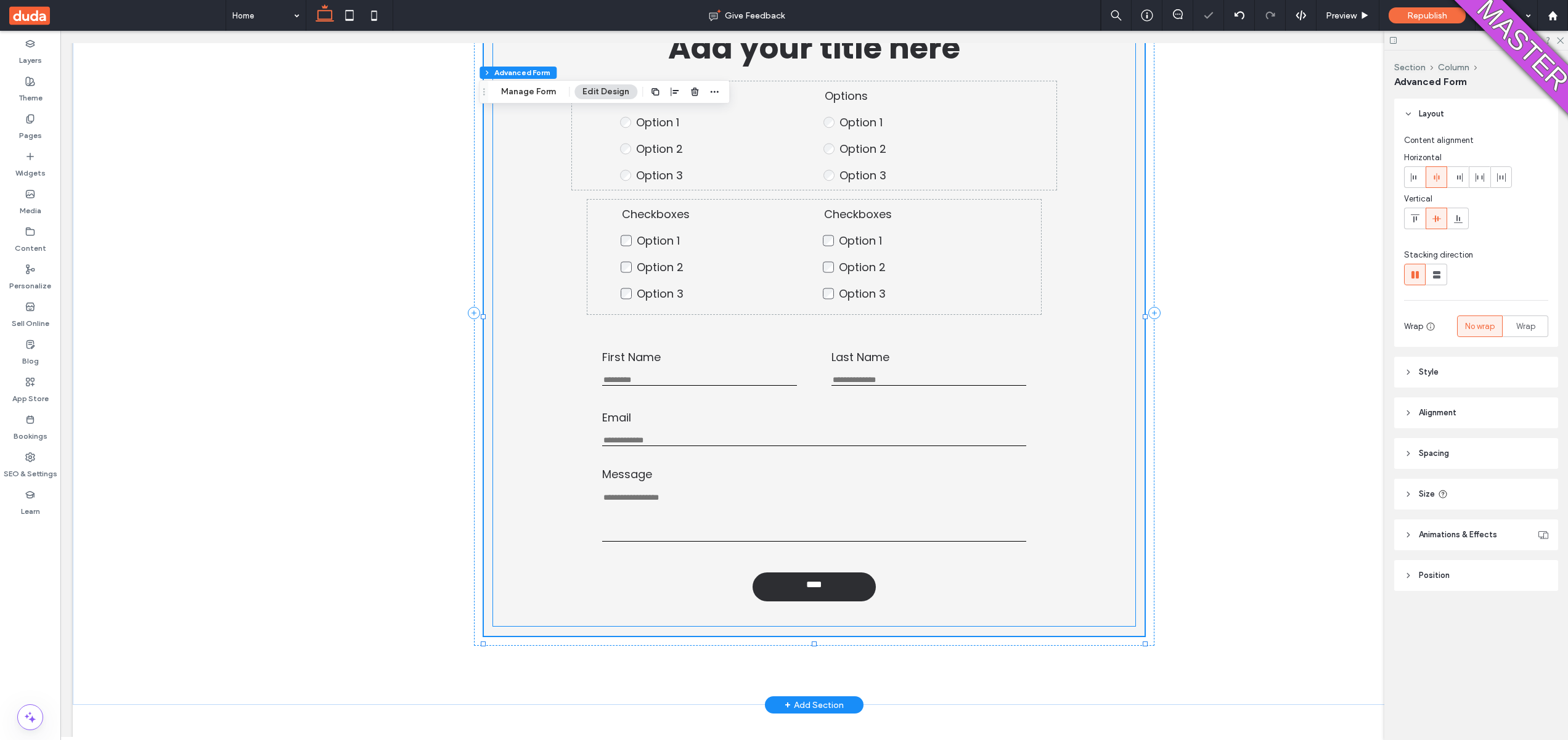
click at [1040, 280] on div "Add your title here Options Option 1 Option 2 Option 3 This is required Options…" at bounding box center [814, 169] width 624 height 309
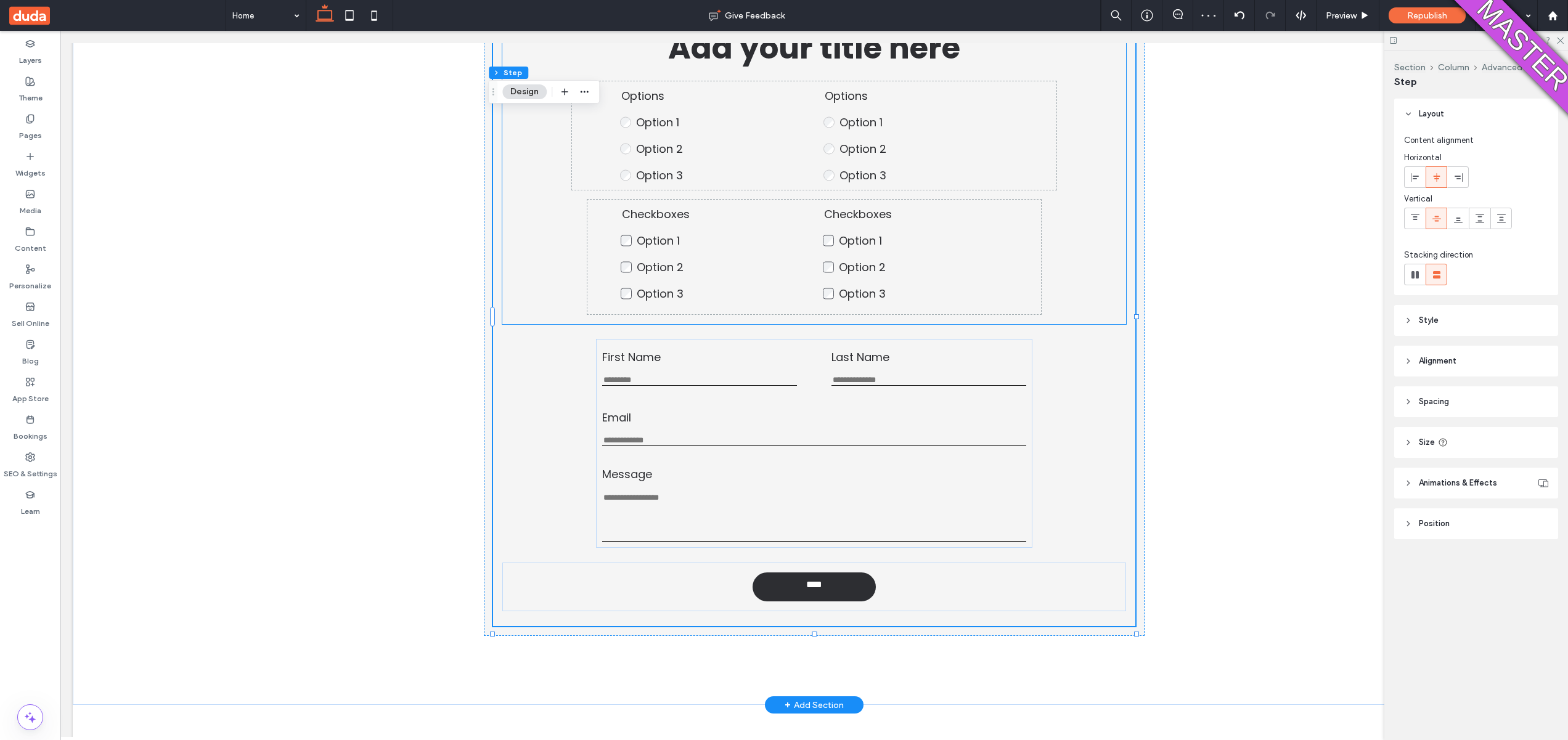
click at [1025, 283] on div "Checkboxes Option 1 Option 2 Option 3 This is required Checkboxes Option 1 Opti…" at bounding box center [814, 257] width 453 height 114
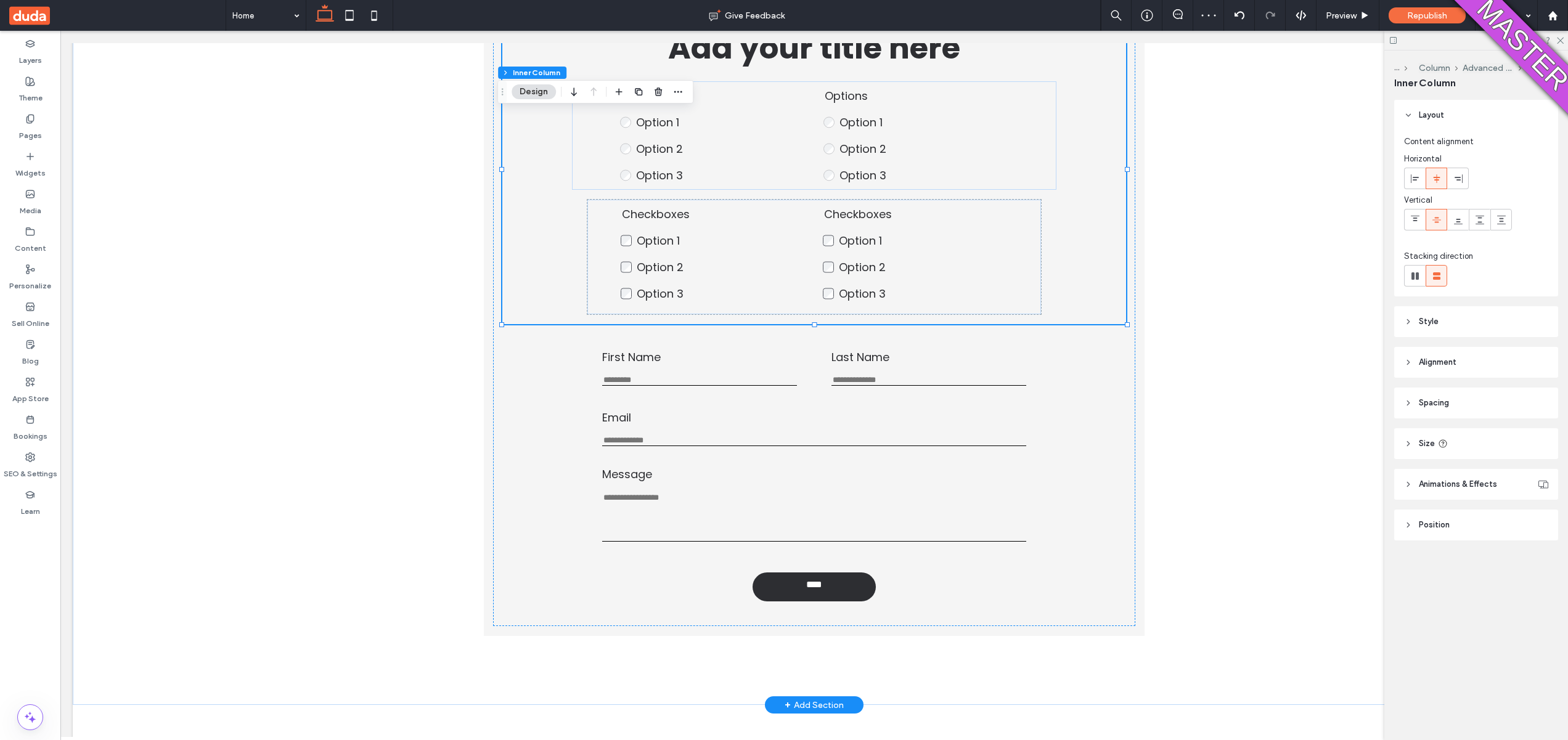
click at [1024, 283] on div "Checkboxes Option 1 Option 2 Option 3 This is required Checkboxes Option 1 Opti…" at bounding box center [814, 257] width 453 height 114
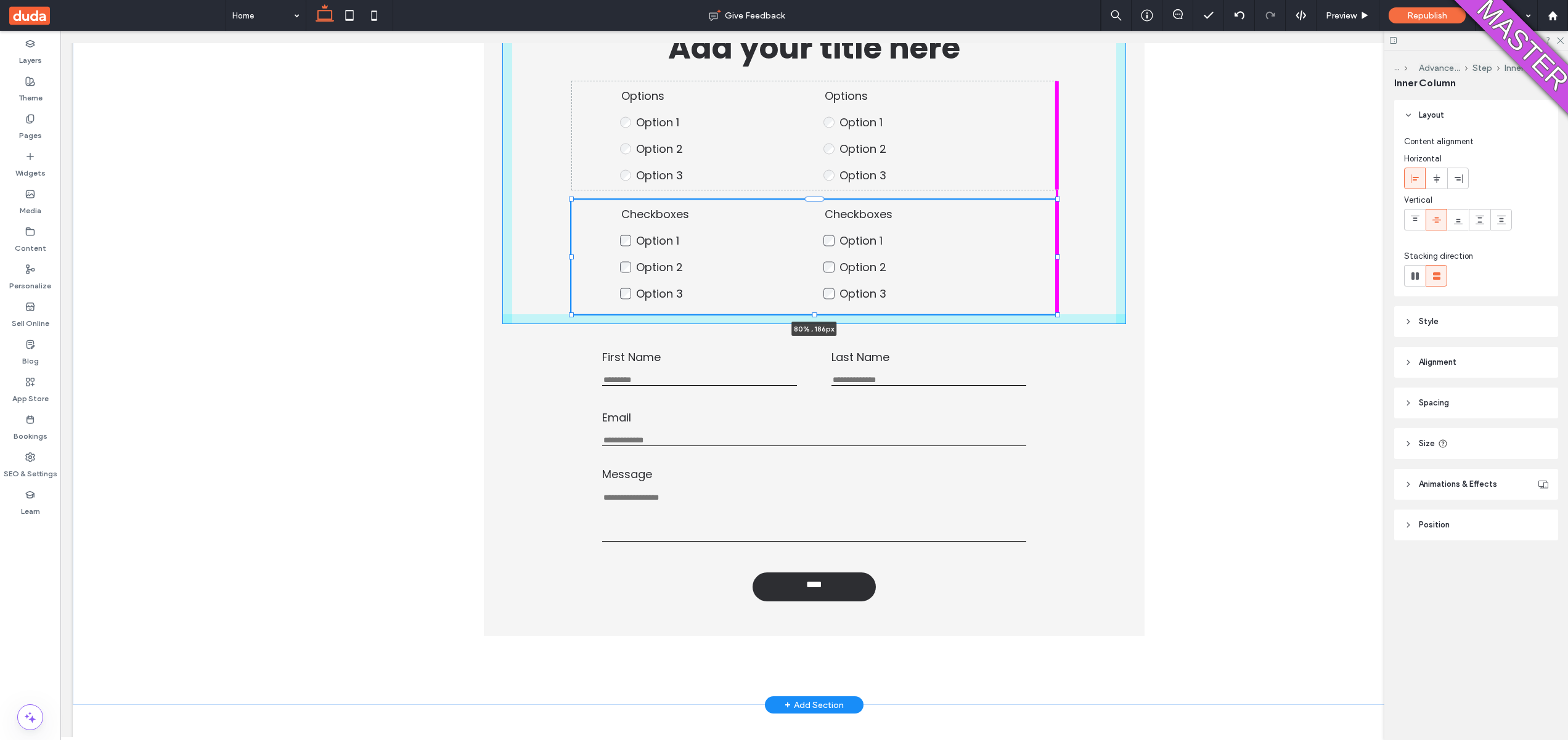
drag, startPoint x: 1039, startPoint y: 259, endPoint x: 1055, endPoint y: 254, distance: 16.8
click at [1056, 255] on div at bounding box center [1058, 257] width 5 height 5
type input "**"
type input "****"
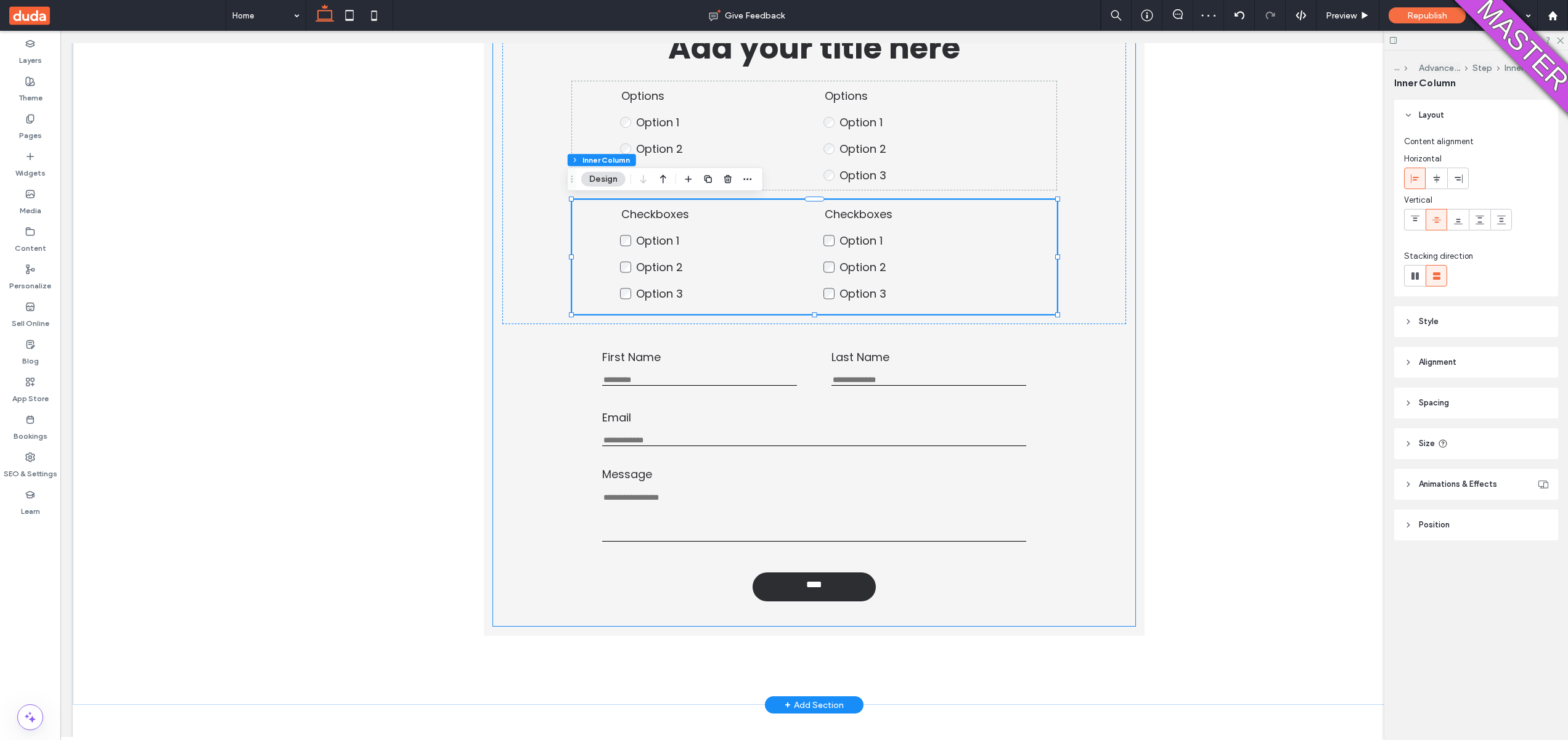
click at [570, 353] on div "Add your title here Options Option 1 Option 2 Option 3 This is required Options…" at bounding box center [814, 313] width 642 height 626
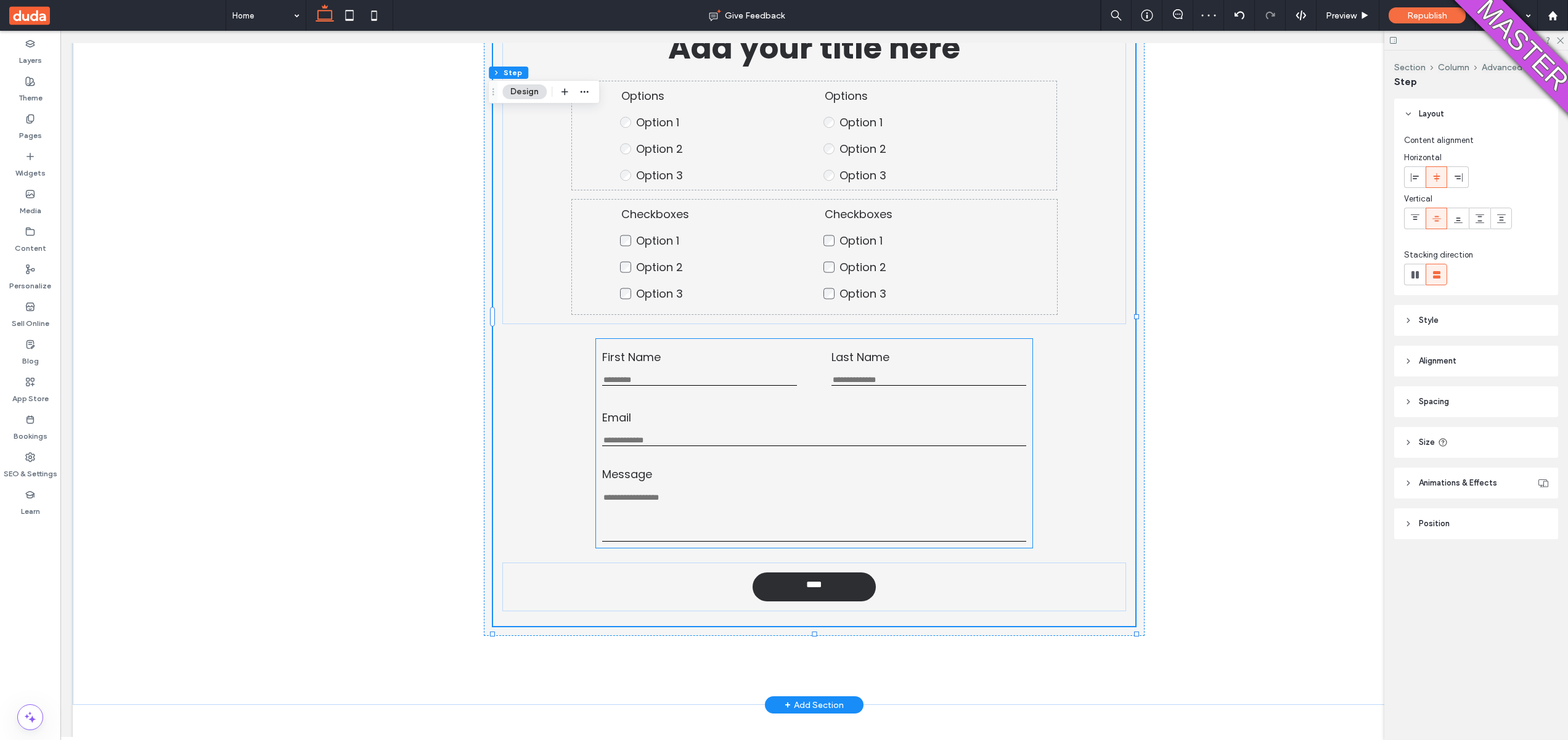
click at [664, 373] on div "First Name This is required" at bounding box center [700, 367] width 196 height 37
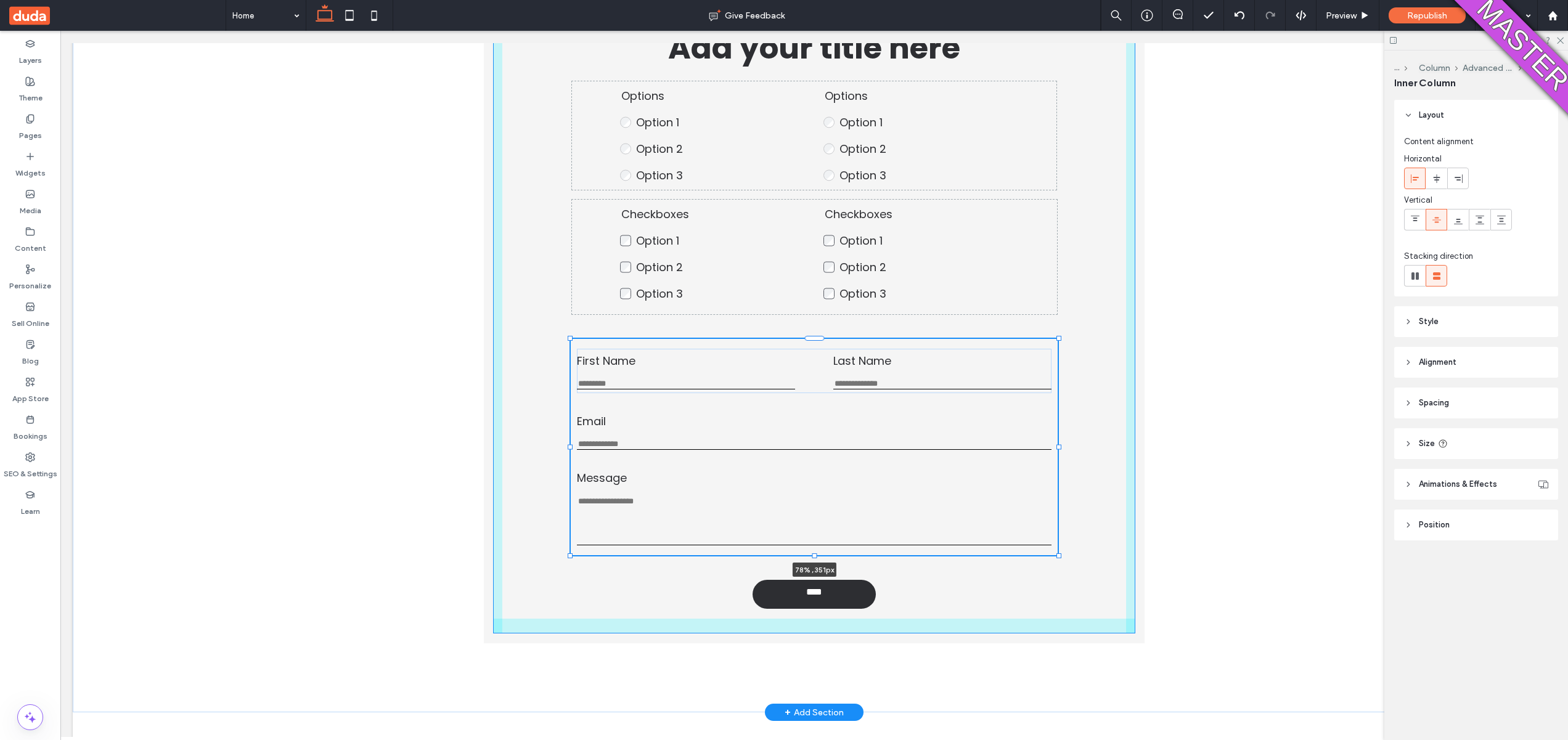
drag, startPoint x: 590, startPoint y: 449, endPoint x: 565, endPoint y: 450, distance: 25.0
click at [565, 450] on div "Add your title here Options Option 1 Option 2 Option 3 This is required Options…" at bounding box center [814, 316] width 739 height 791
type input "**"
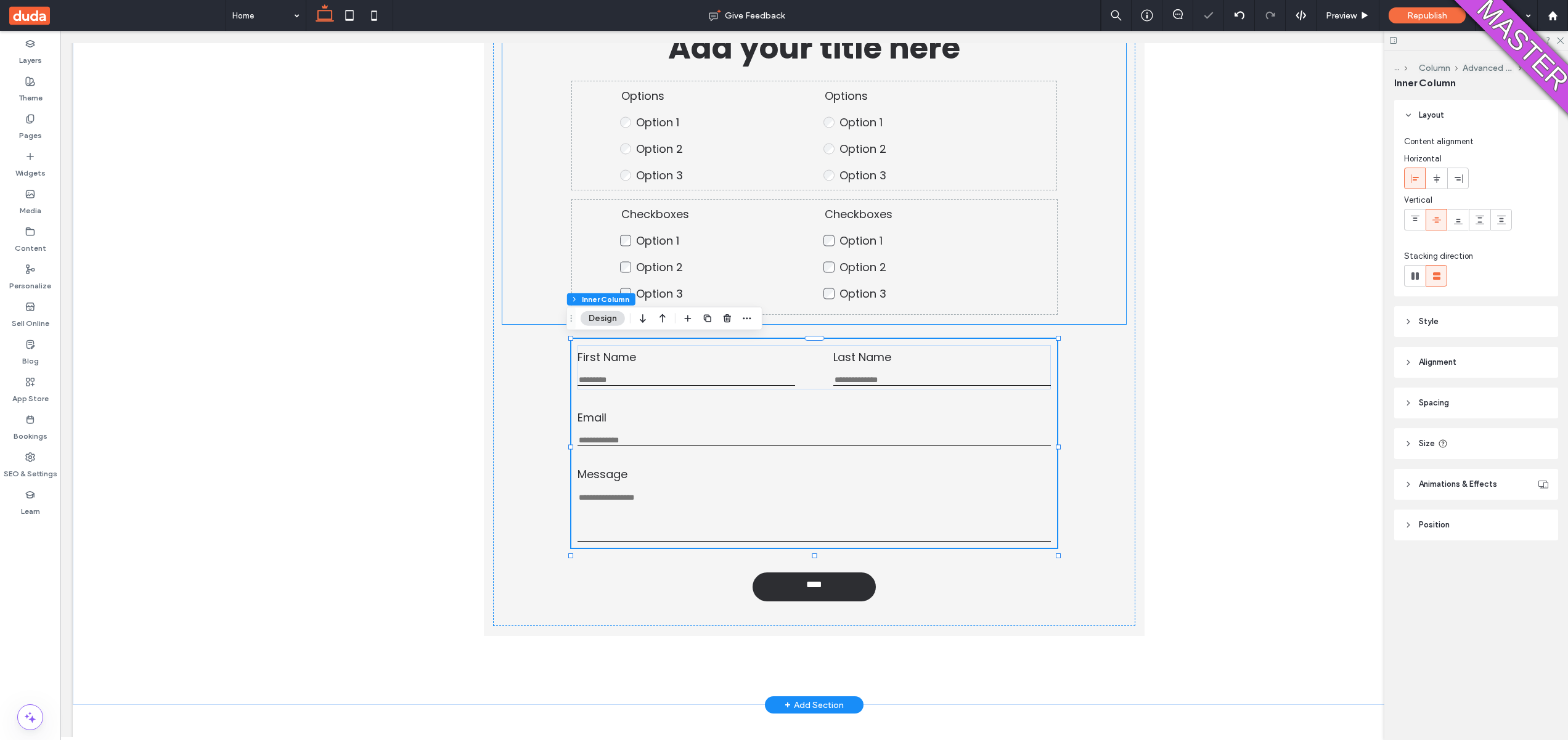
click at [857, 244] on span "Option 1" at bounding box center [861, 240] width 43 height 15
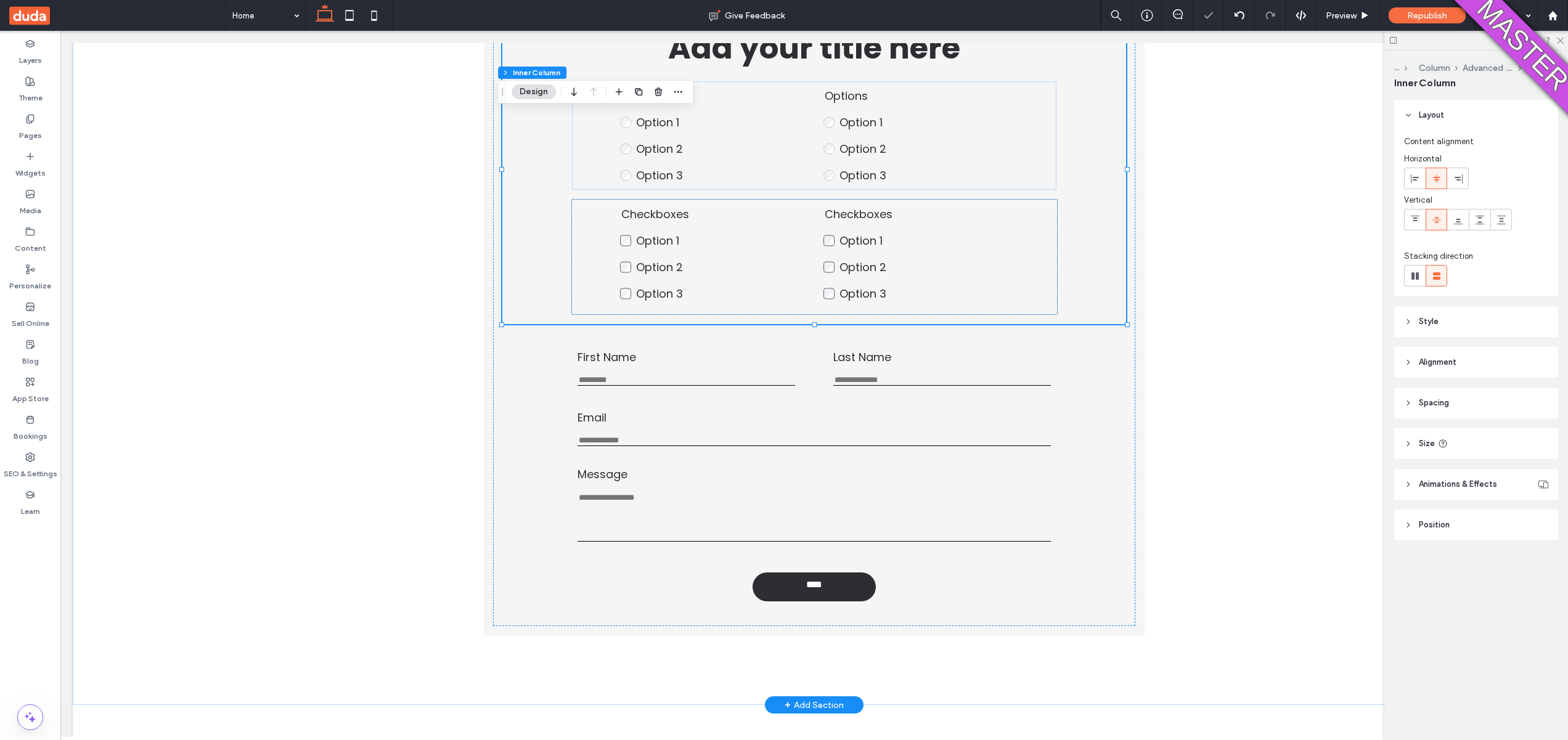
click at [980, 245] on label "Option 1" at bounding box center [924, 240] width 169 height 17
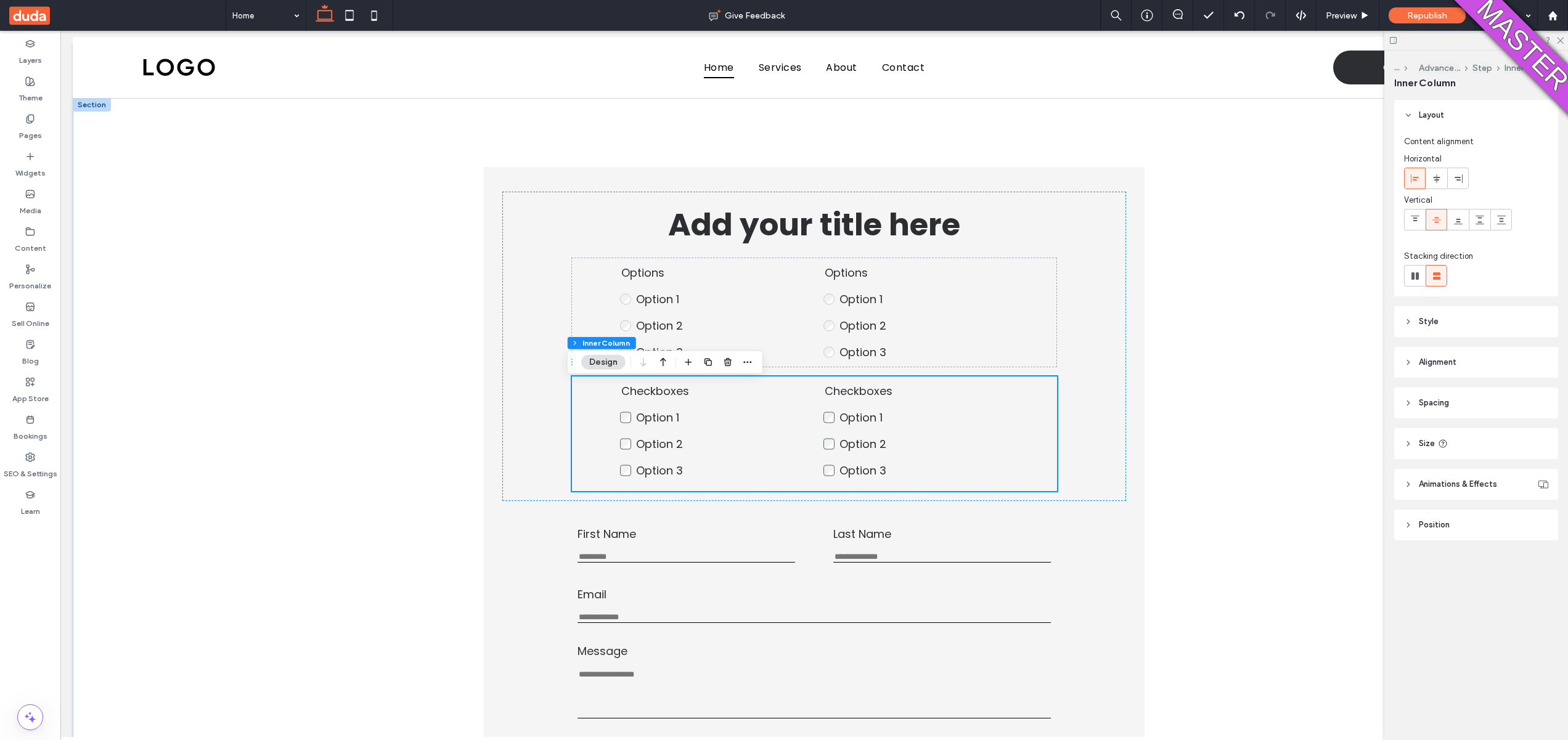
scroll to position [0, 0]
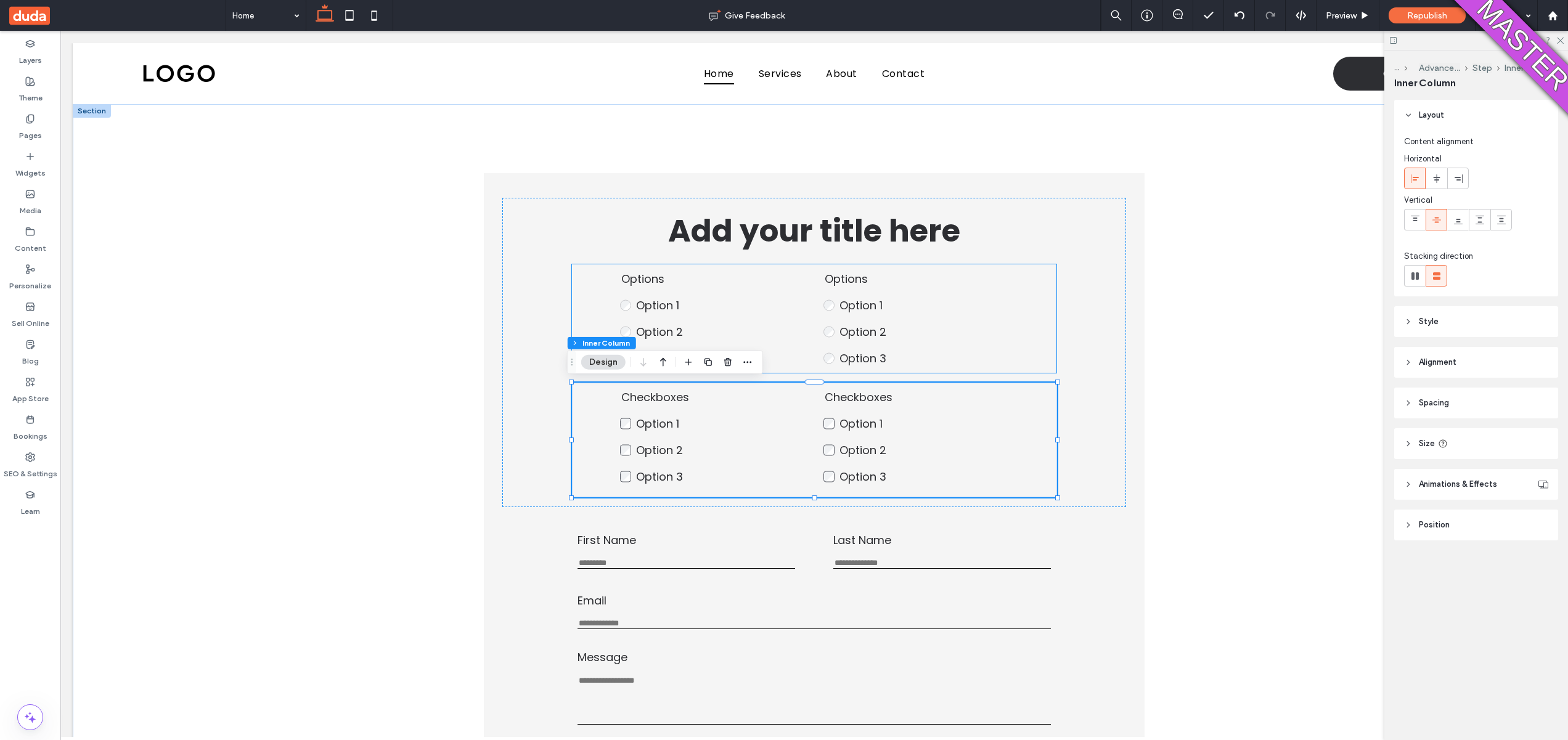
click at [790, 323] on label "Option 2" at bounding box center [721, 331] width 169 height 17
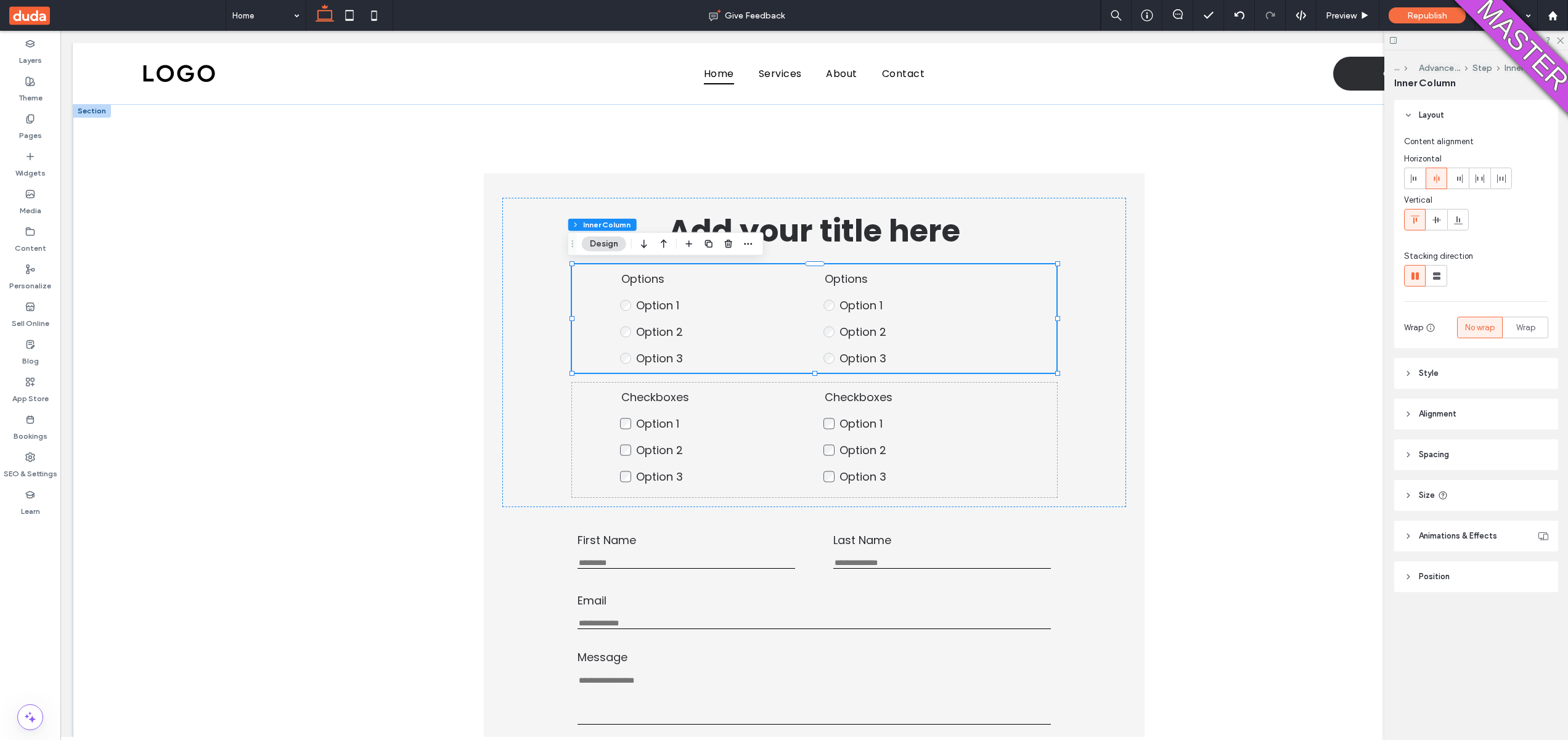
click at [1019, 297] on div "Options Option 1 Option 2 Option 3 This is required Options Option 1 Option 2 O…" at bounding box center [814, 318] width 484 height 108
click at [1002, 402] on fieldset "Checkboxes Option 1 Option 2 Option 3 This is required" at bounding box center [916, 437] width 185 height 96
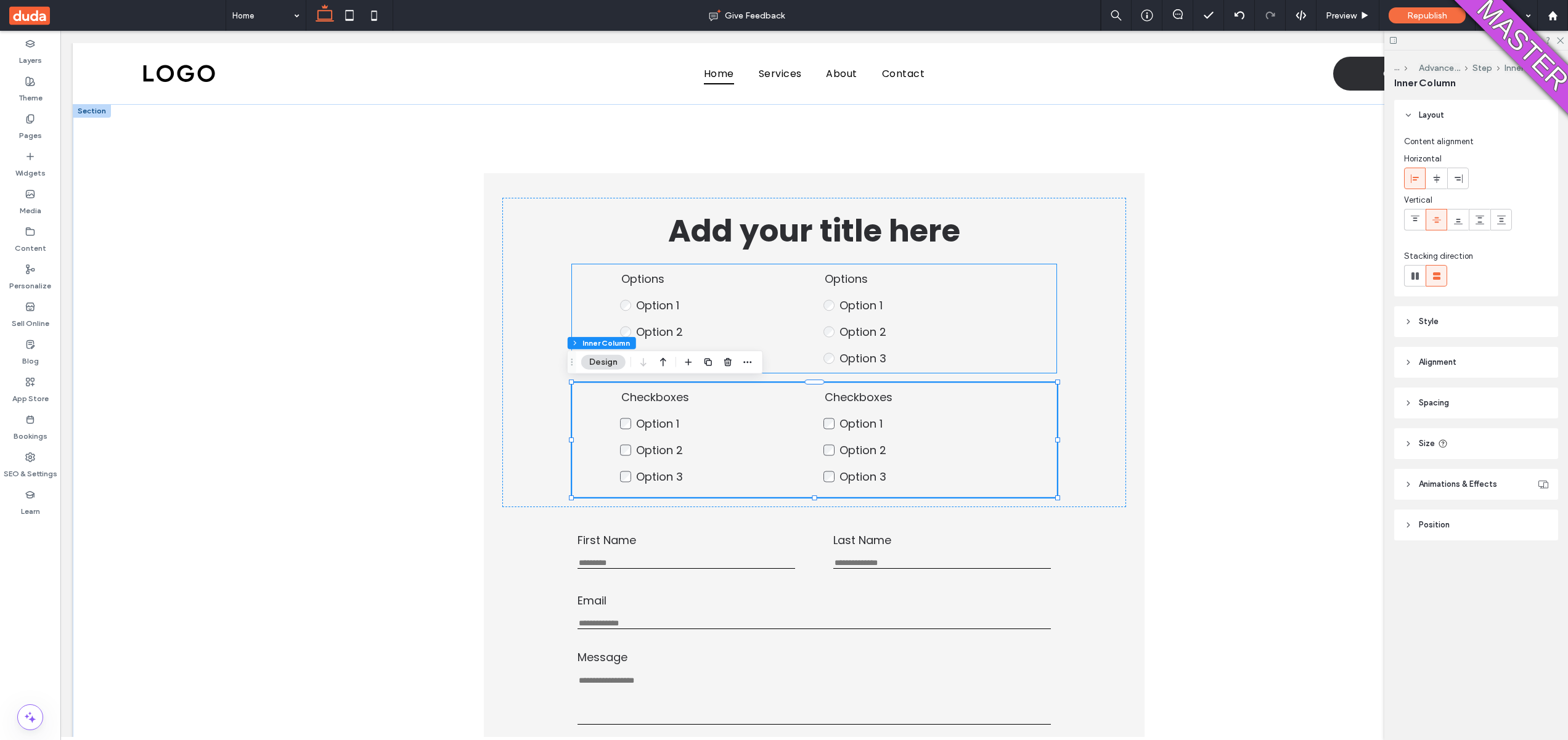
click at [999, 362] on label "Option 3" at bounding box center [924, 358] width 169 height 17
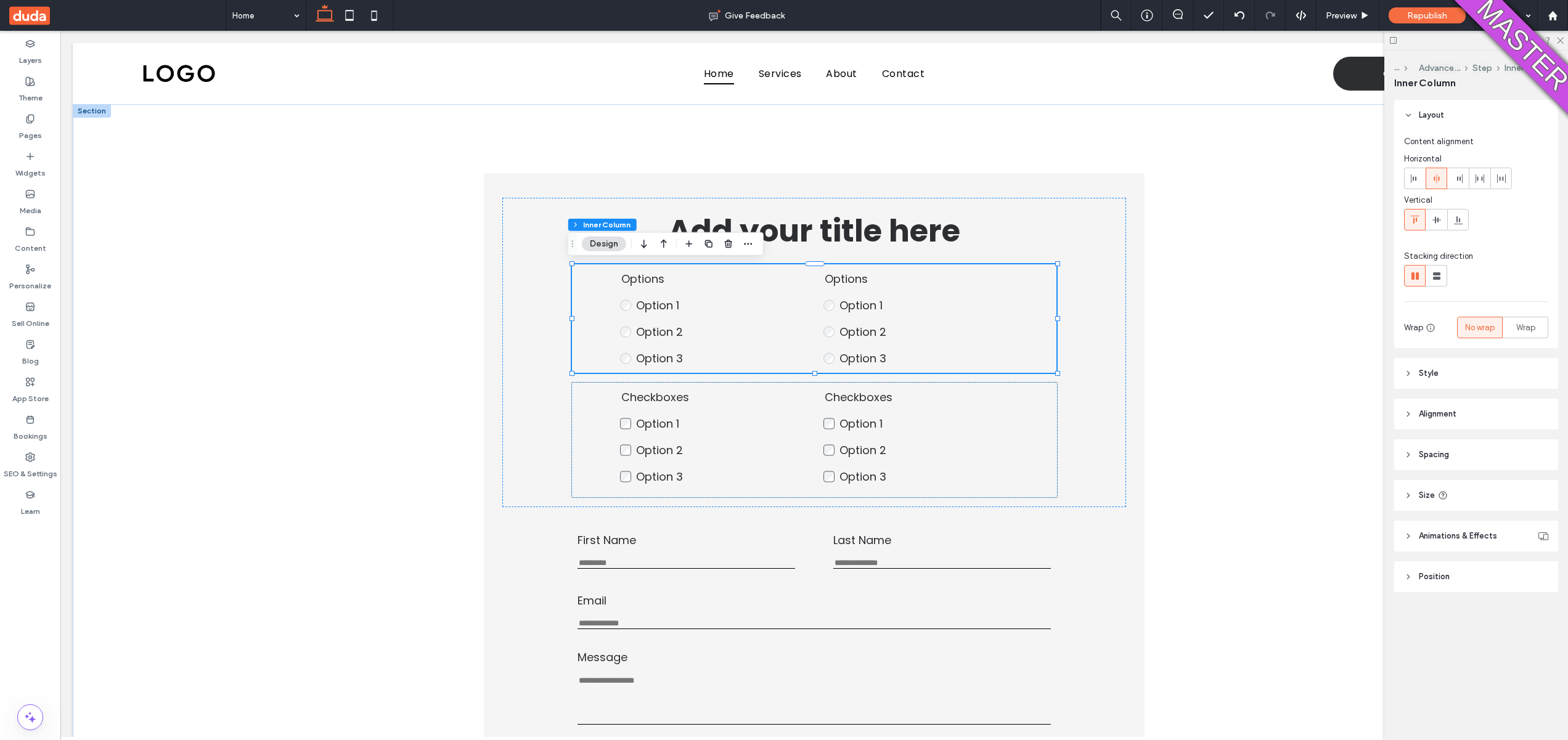
click at [960, 443] on label "Option 2" at bounding box center [924, 450] width 169 height 17
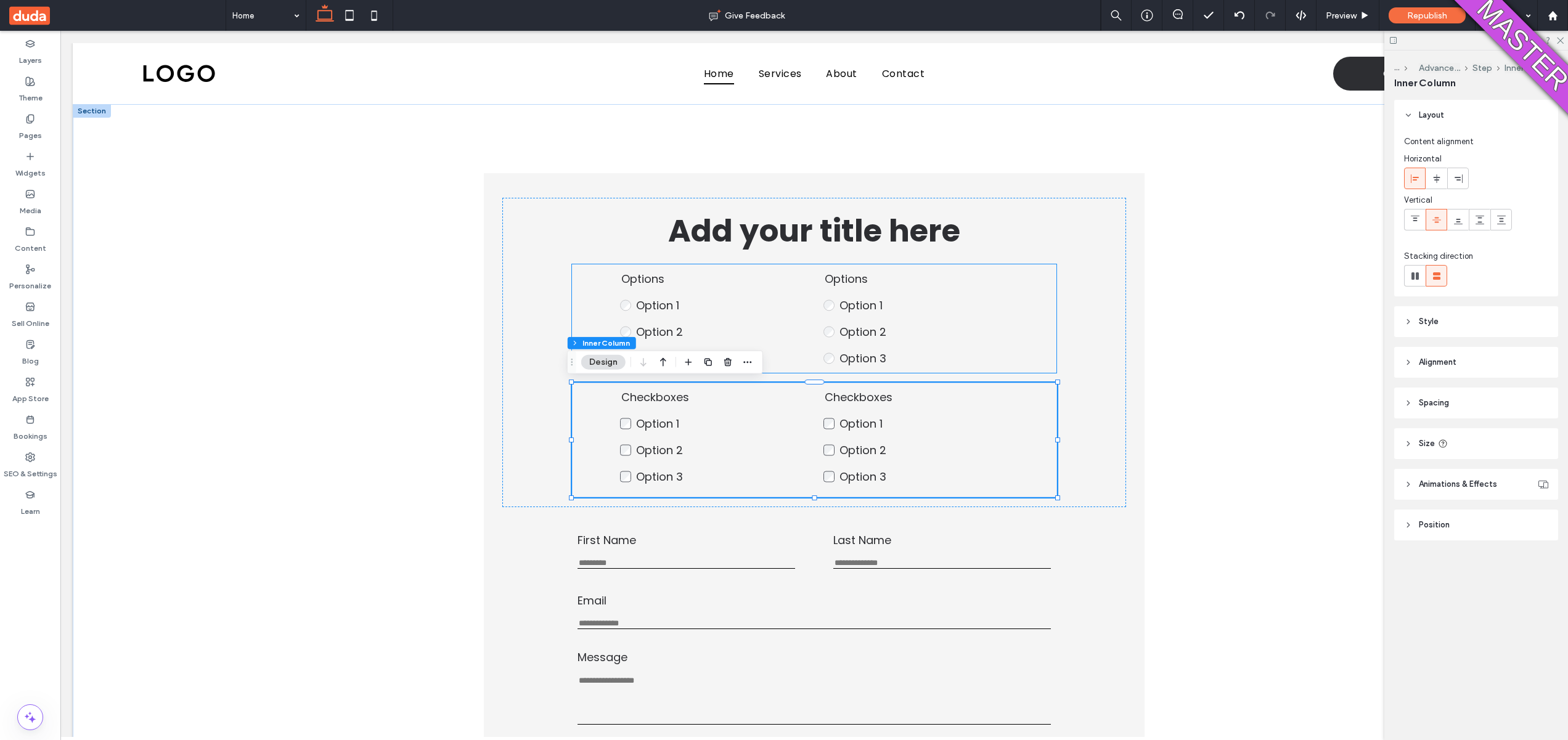
click at [793, 367] on div "Options Option 1 Option 2 Option 3 This is required Options Option 1 Option 2 O…" at bounding box center [814, 318] width 484 height 108
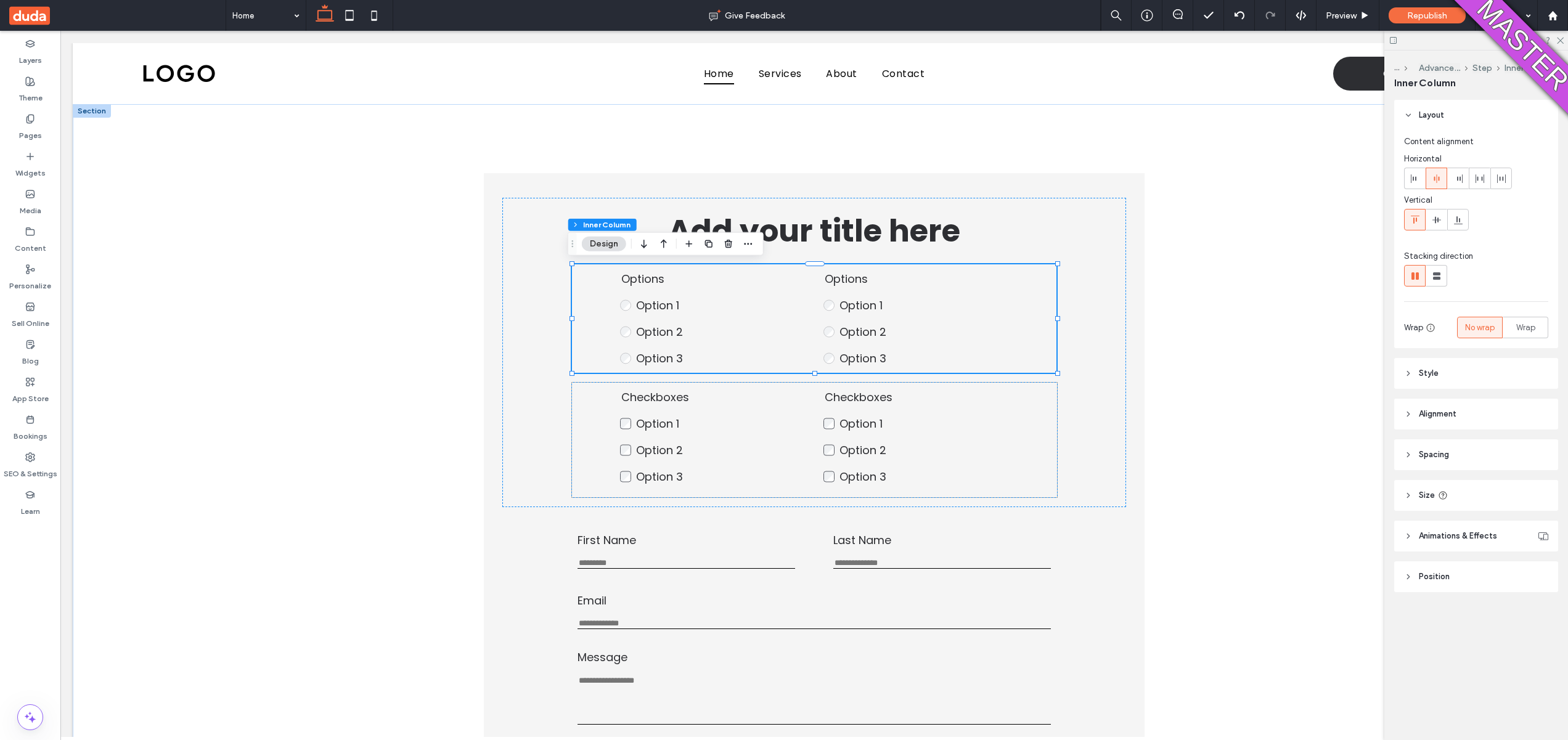
click at [999, 458] on label "Option 2" at bounding box center [924, 450] width 169 height 17
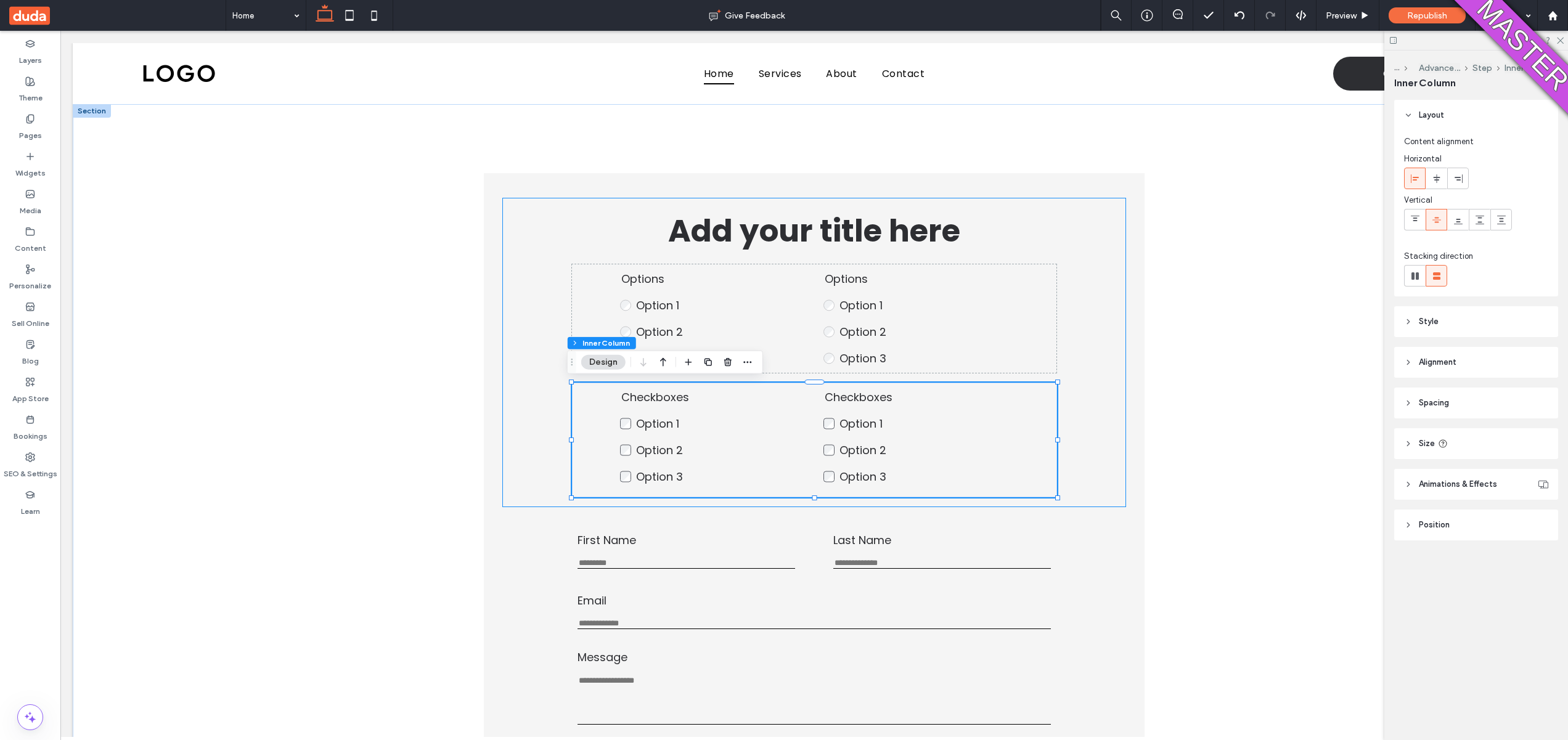
click at [1017, 373] on div "Add your title here Options Option 1 Option 2 Option 3 This is required Options…" at bounding box center [814, 352] width 624 height 309
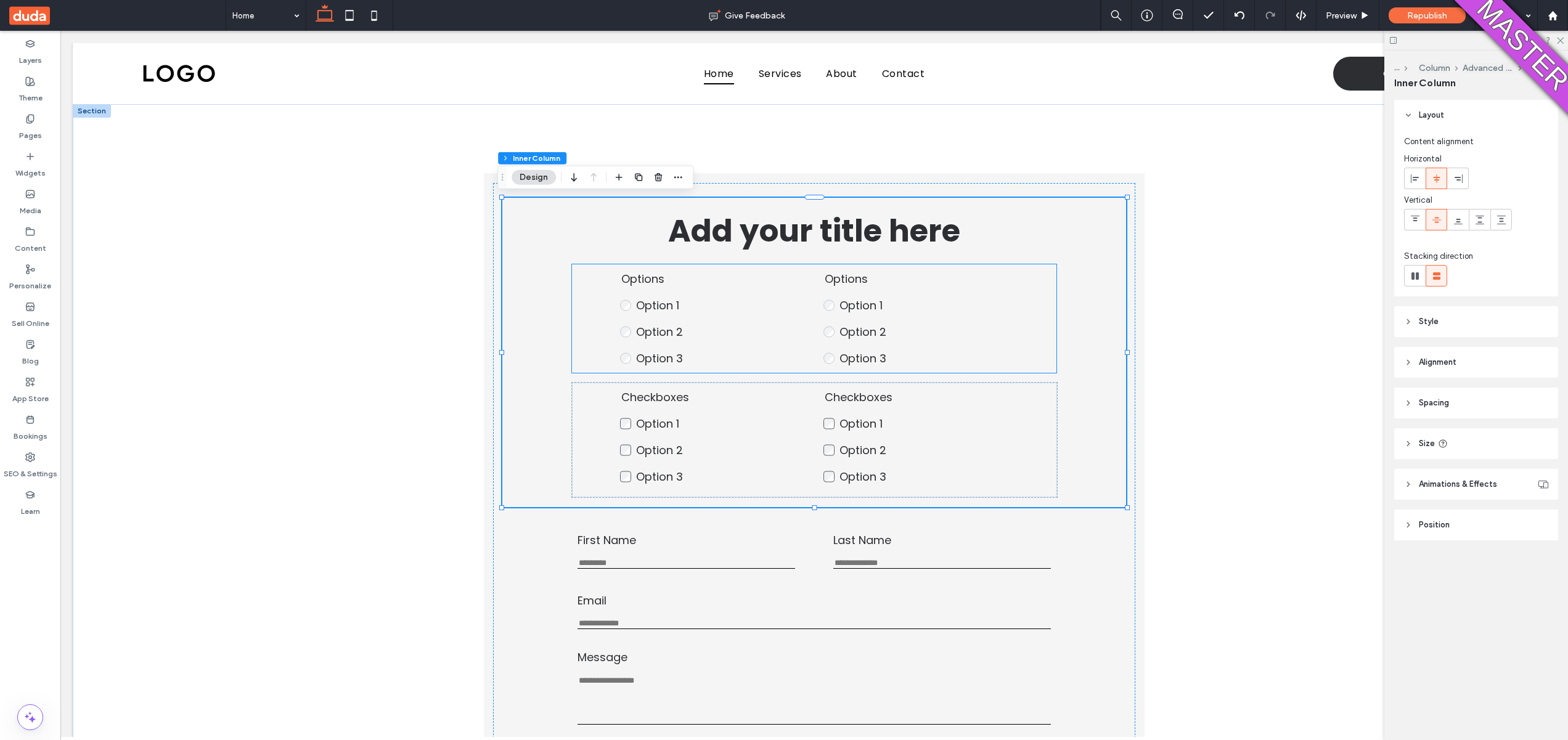
click at [1004, 305] on label "Option 1" at bounding box center [924, 305] width 169 height 17
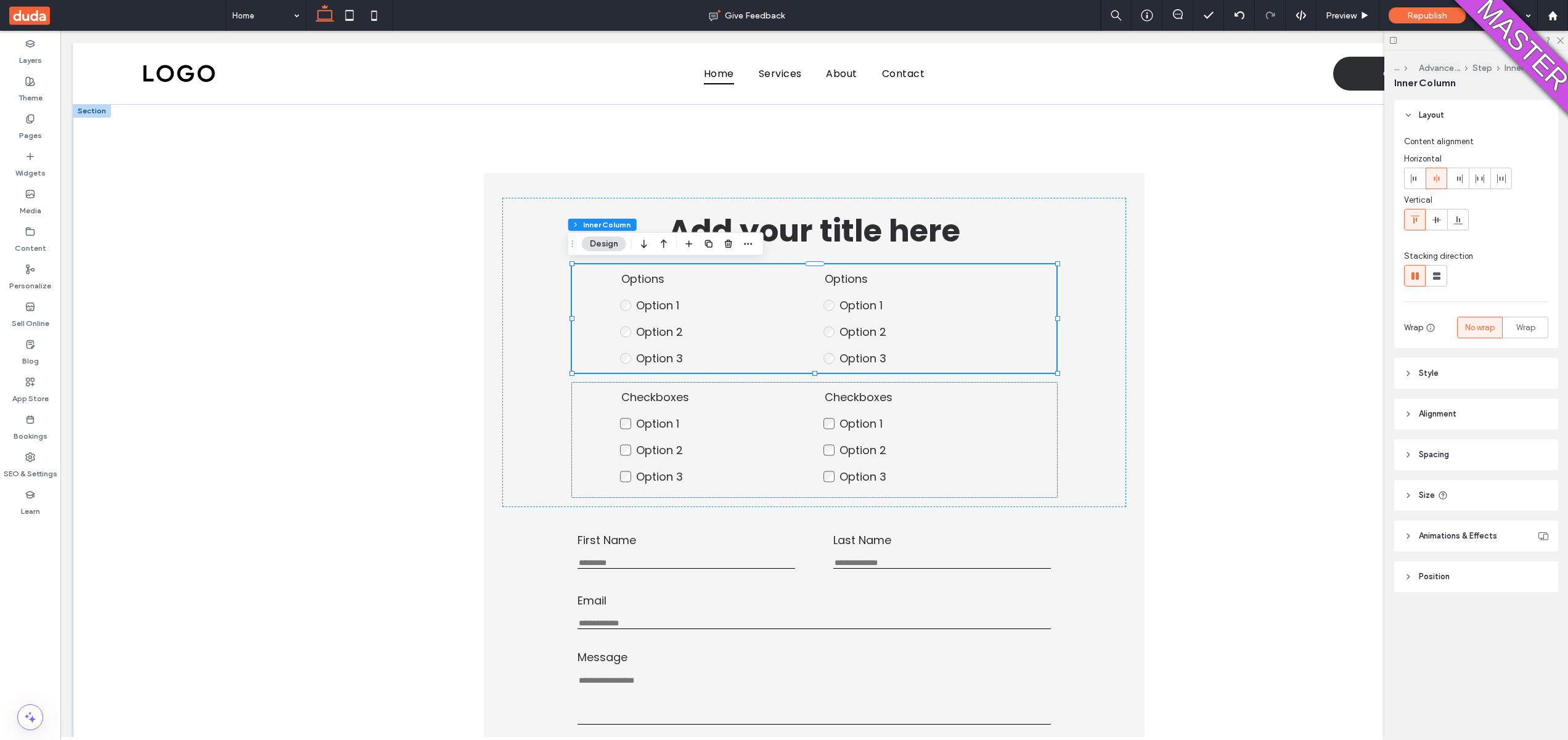
click at [1035, 491] on div "Checkboxes Option 1 Option 2 Option 3 This is required Checkboxes Option 1 Opti…" at bounding box center [815, 440] width 485 height 114
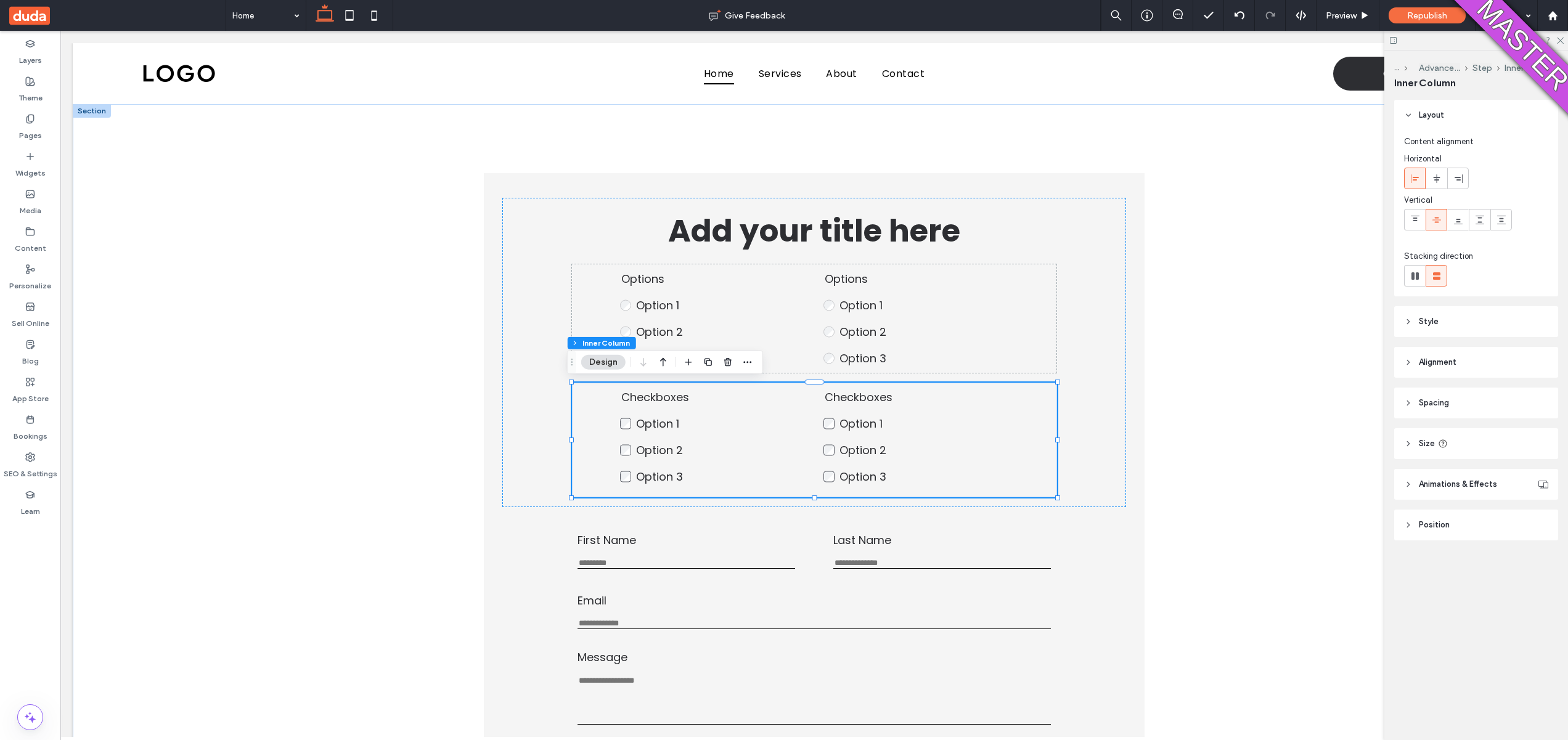
click at [1450, 314] on header "Style" at bounding box center [1476, 321] width 164 height 31
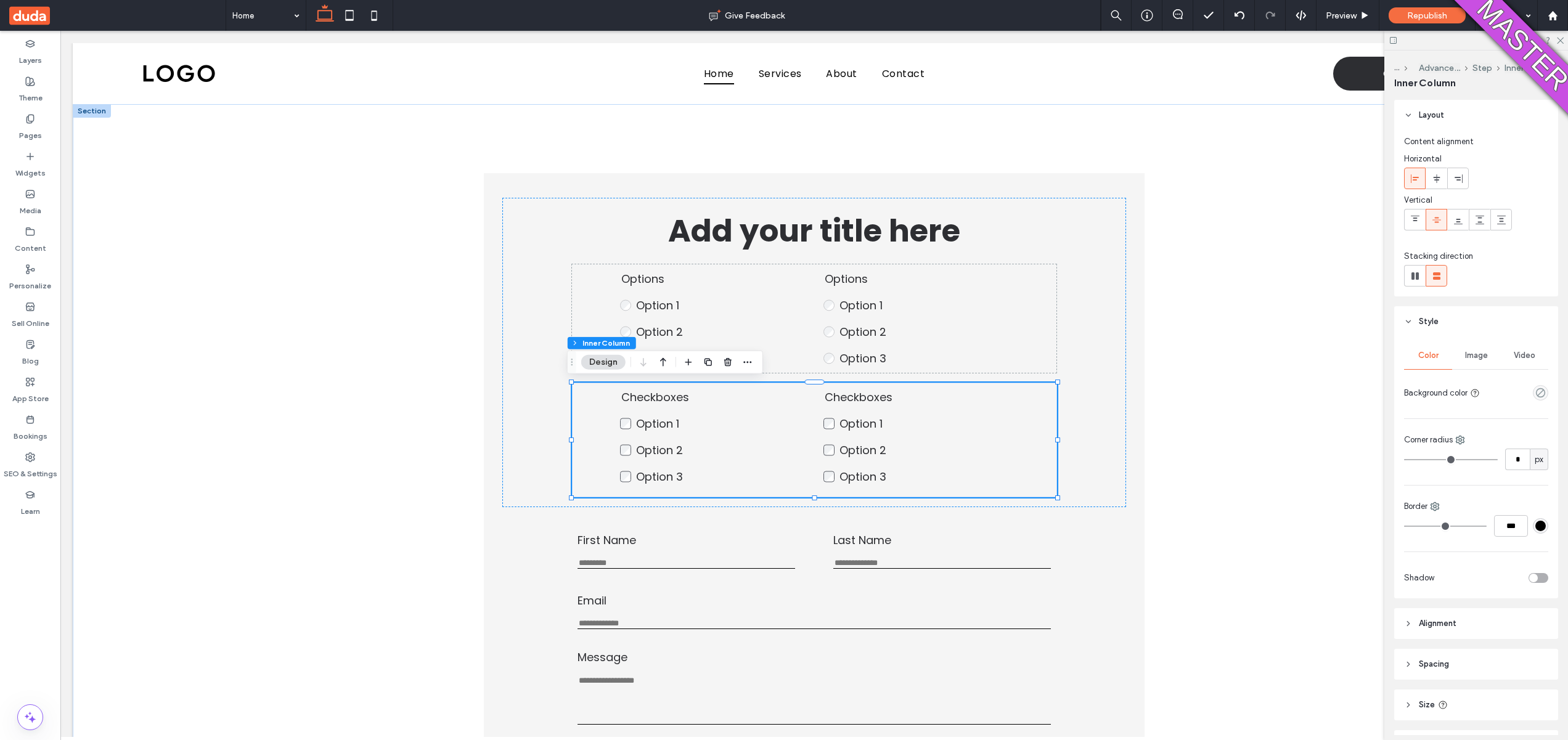
click at [1412, 526] on input "range" at bounding box center [1446, 526] width 83 height 1
type input "*"
type input "***"
type input "*"
type input "***"
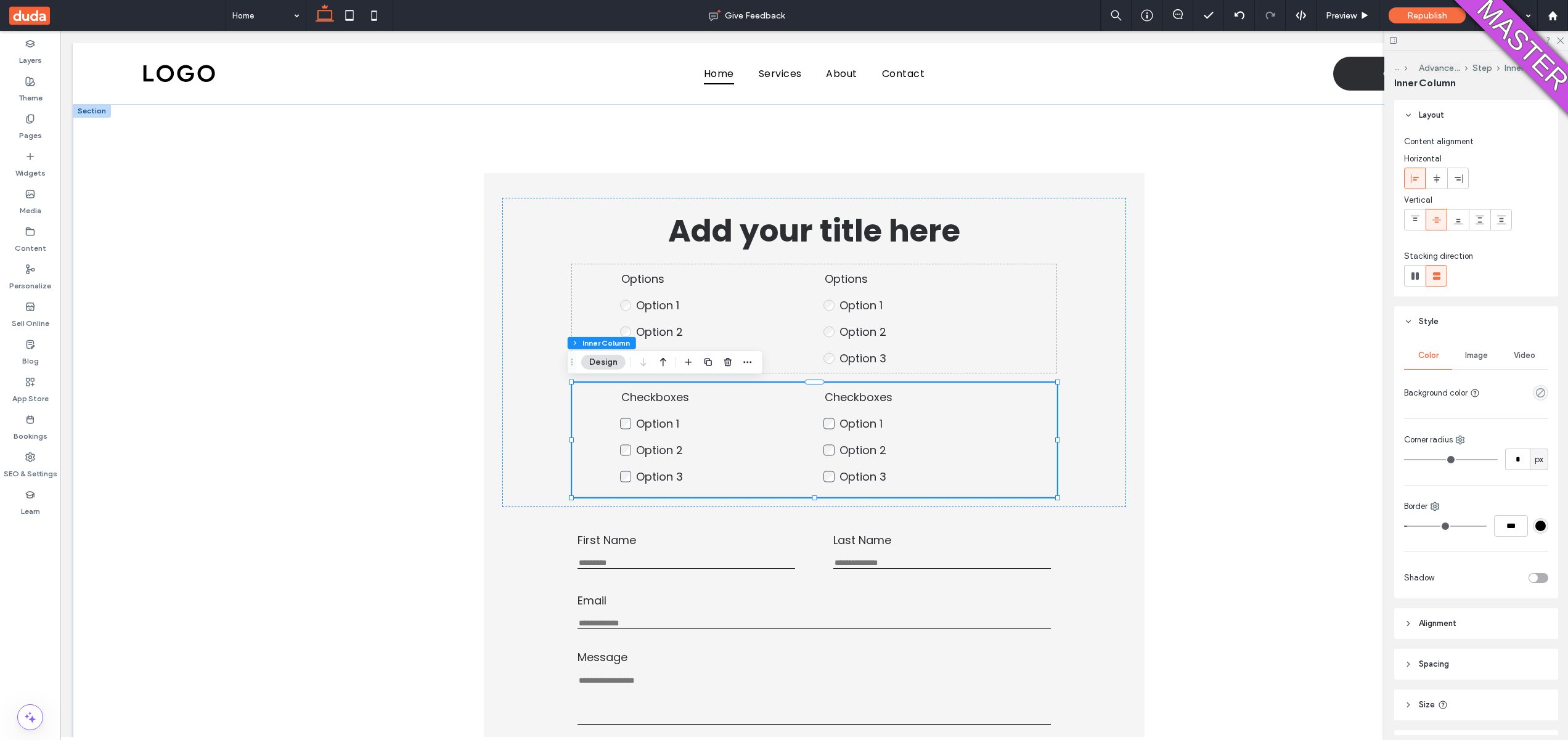
type input "*"
type input "***"
type input "*"
type input "***"
type input "*"
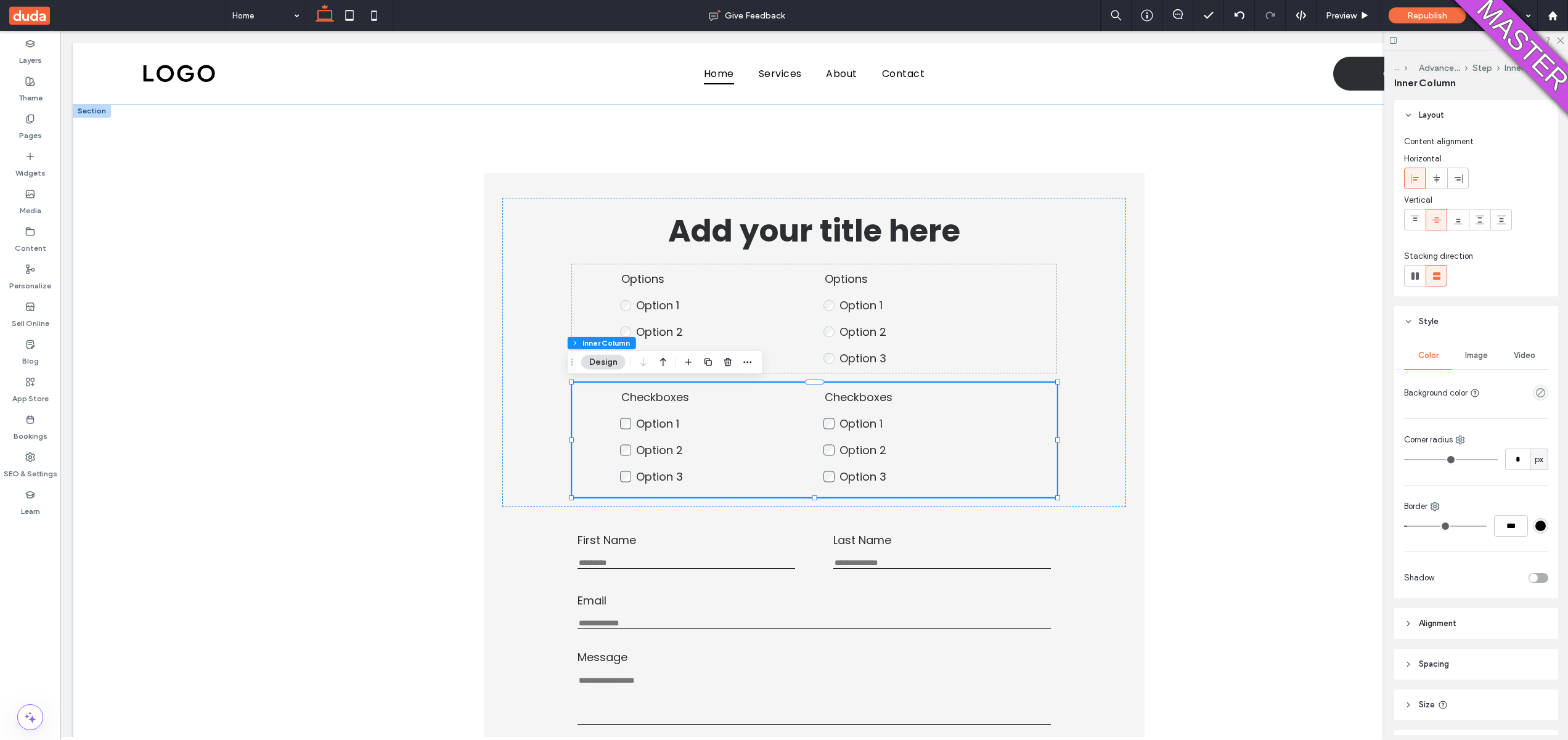
click at [1416, 526] on input "range" at bounding box center [1446, 526] width 83 height 1
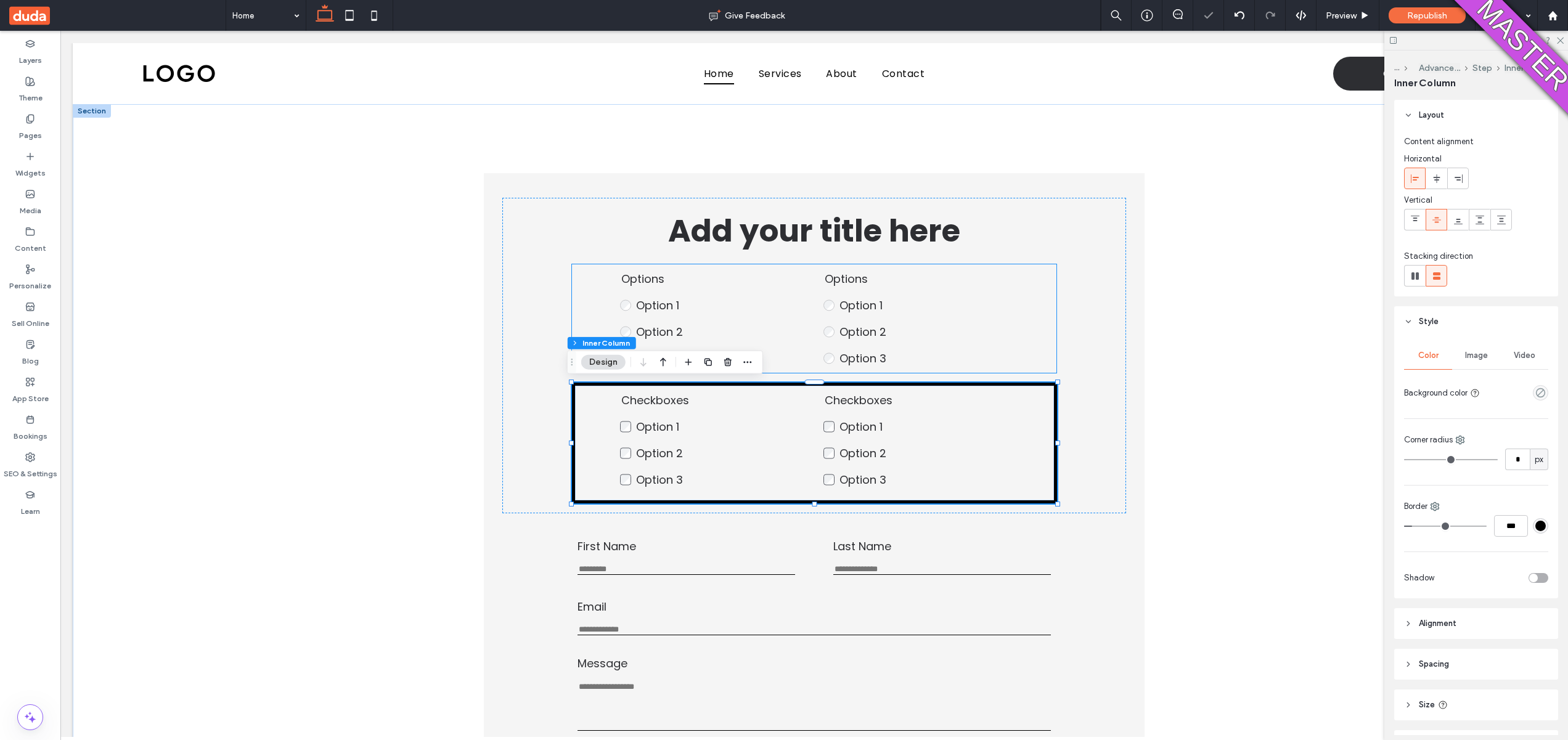
click at [1002, 331] on label "Option 2" at bounding box center [924, 331] width 169 height 17
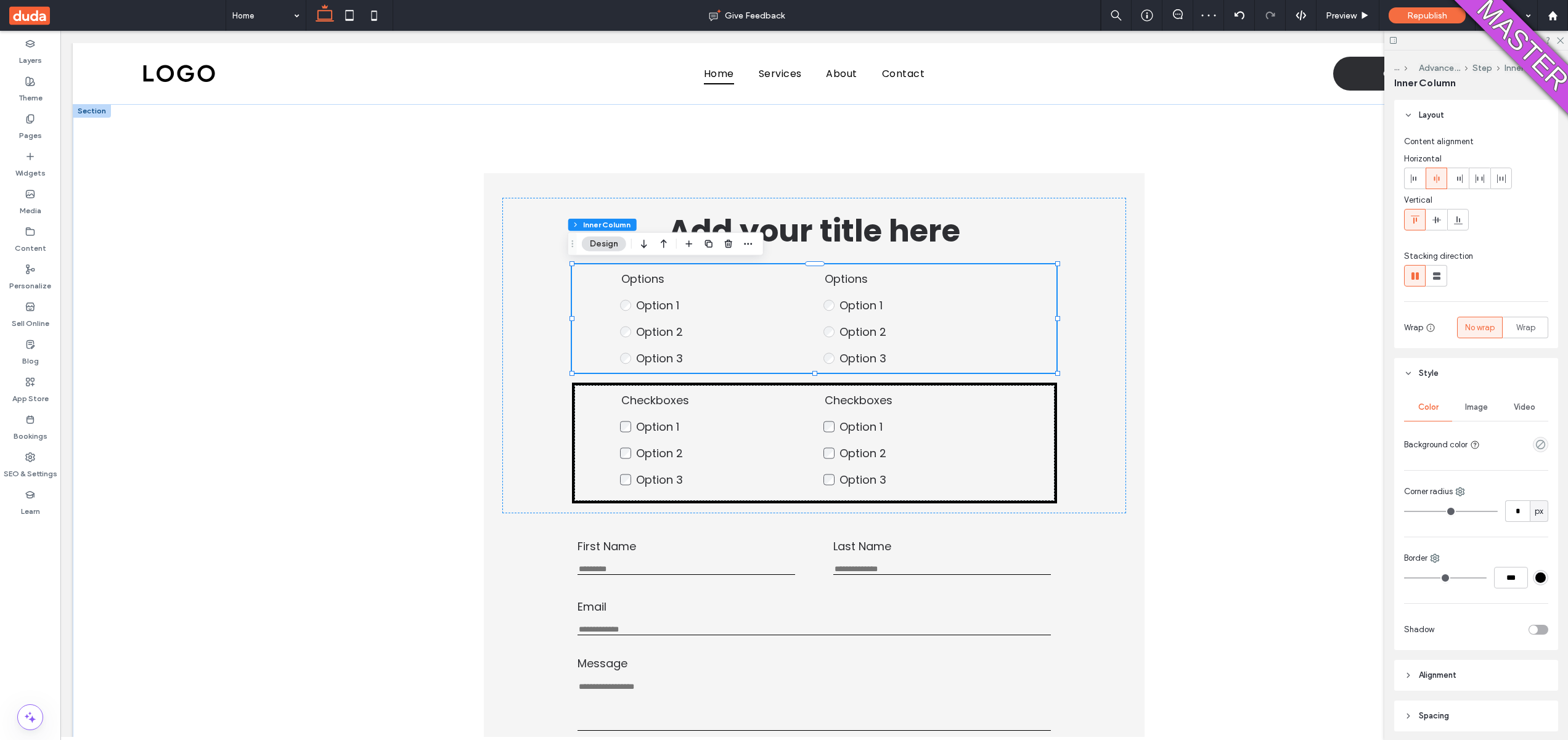
type input "*"
type input "***"
type input "*"
click at [1416, 578] on input "range" at bounding box center [1446, 578] width 83 height 1
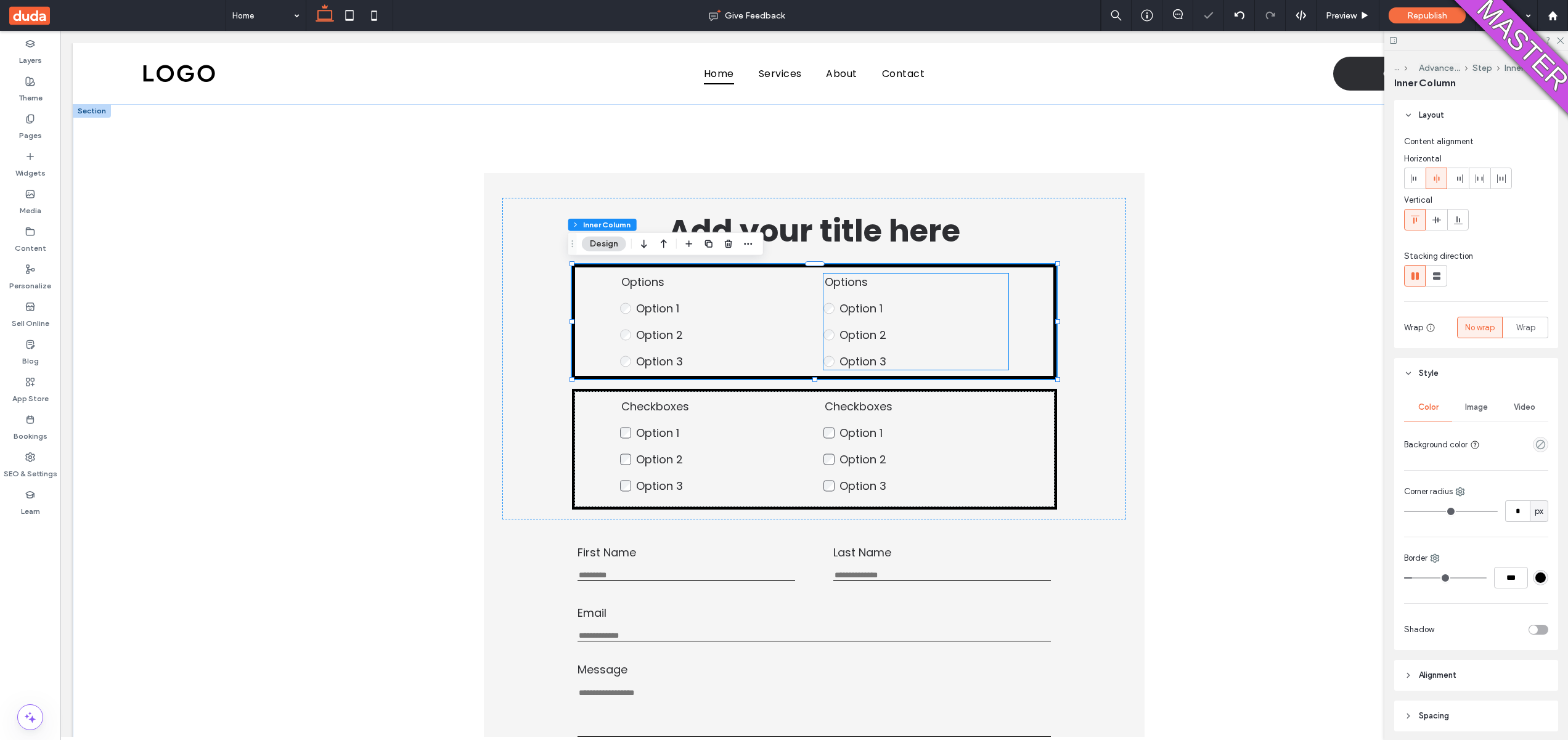
click at [880, 365] on span "Option 3" at bounding box center [863, 361] width 47 height 15
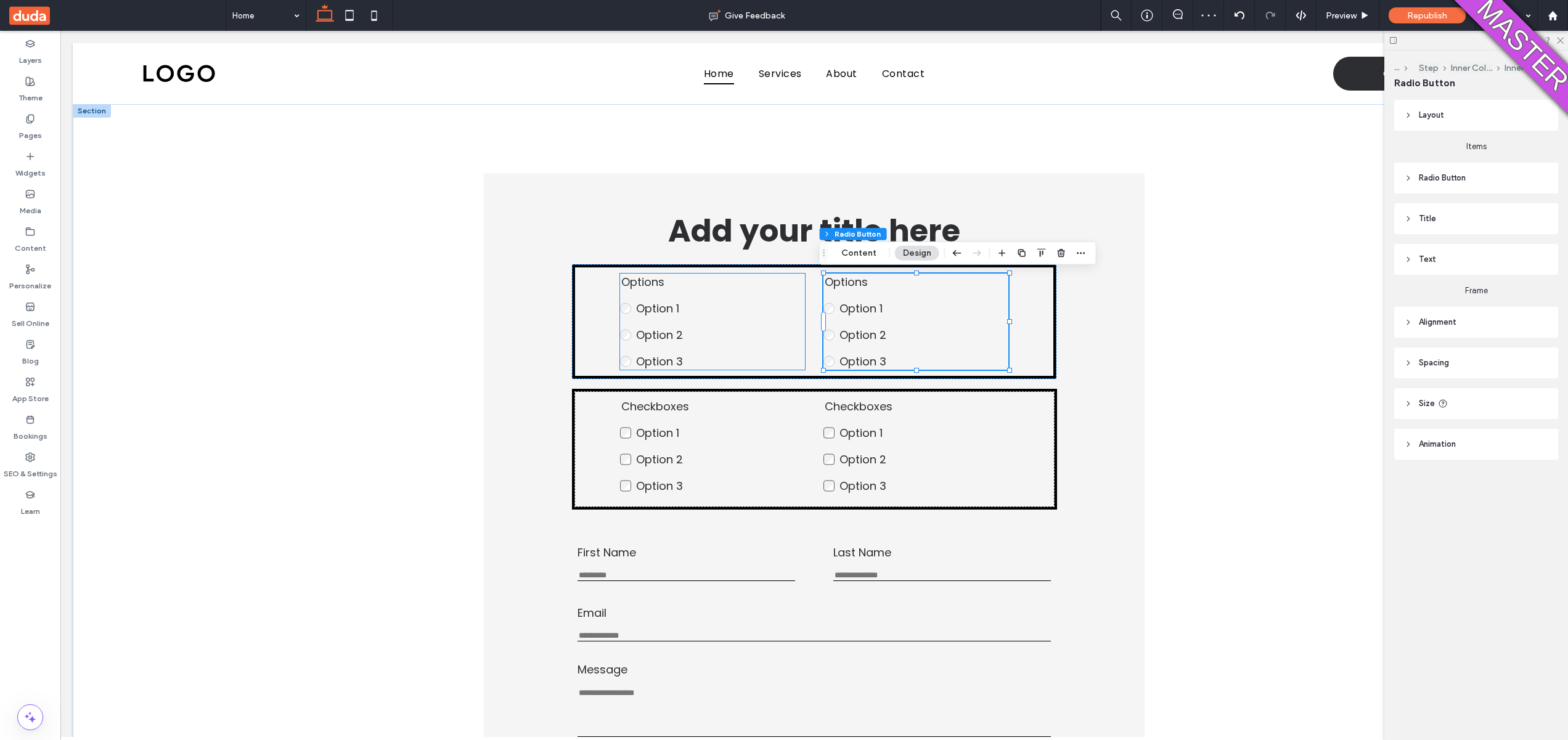
click at [639, 305] on span "Option 1" at bounding box center [658, 308] width 43 height 15
click at [647, 262] on div "Section Column Advanced Form Step Inner Column Inner Column Radio Button Conten…" at bounding box center [753, 253] width 278 height 23
click at [647, 257] on button "Content" at bounding box center [655, 254] width 51 height 15
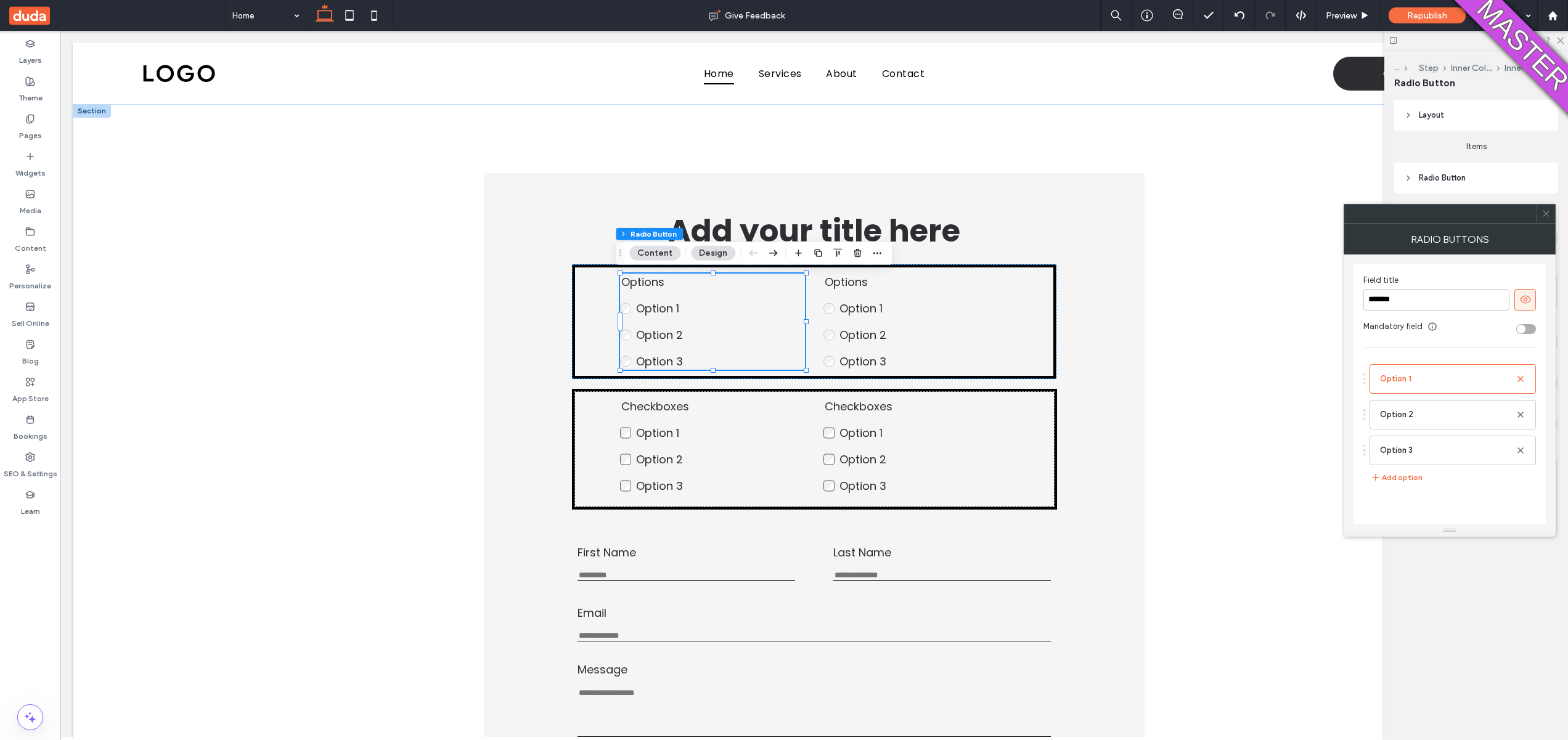
click at [1532, 332] on div "toggle" at bounding box center [1526, 329] width 20 height 10
click at [1550, 213] on icon at bounding box center [1546, 214] width 9 height 9
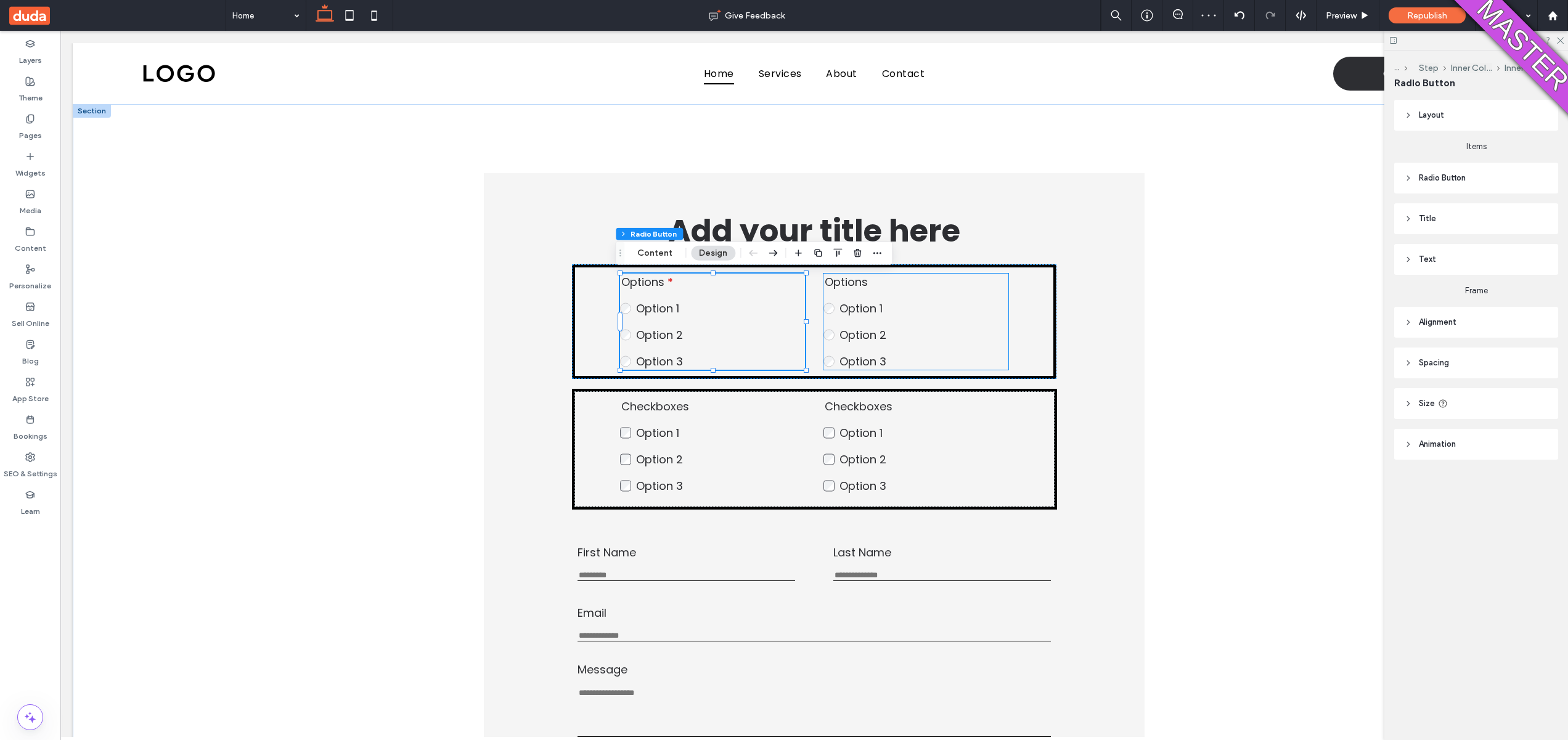
click at [879, 322] on fieldset "Options Option 1 Option 2 Option 3 This is required" at bounding box center [916, 321] width 185 height 96
click at [853, 255] on button "Content" at bounding box center [859, 254] width 51 height 15
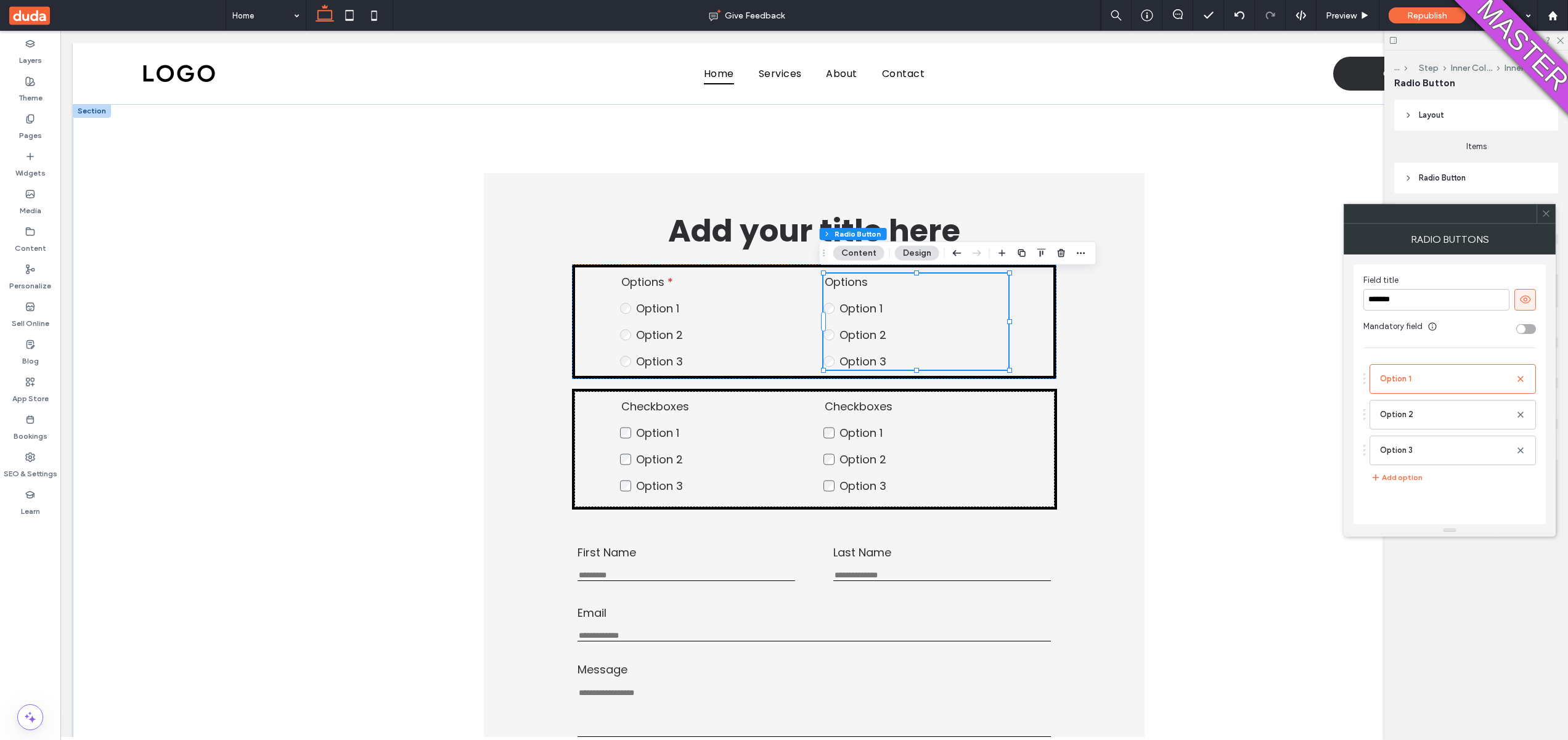
click at [1529, 333] on div "toggle" at bounding box center [1526, 329] width 20 height 10
click at [1551, 220] on div at bounding box center [1546, 214] width 19 height 19
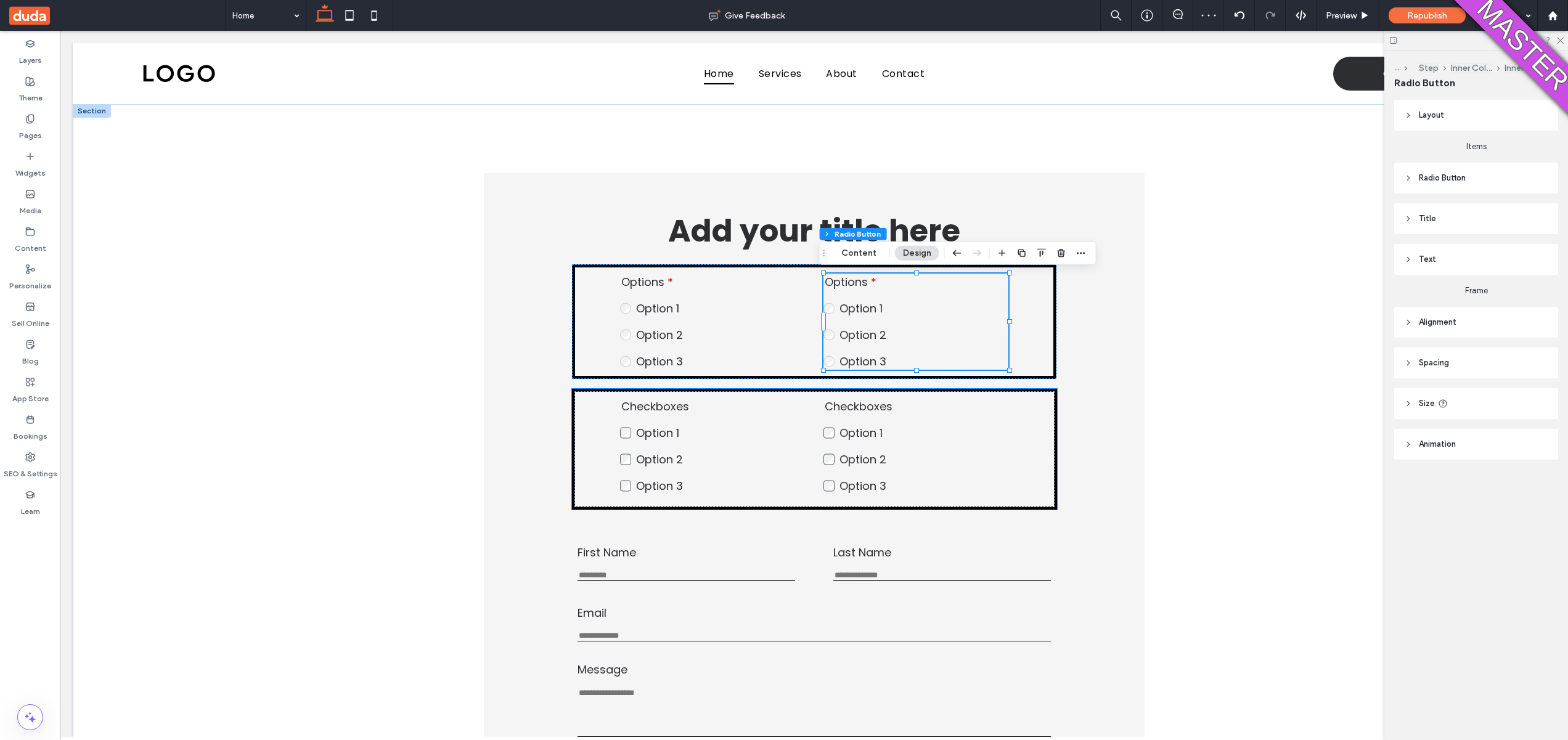
click at [680, 429] on label "Option 1" at bounding box center [721, 433] width 169 height 17
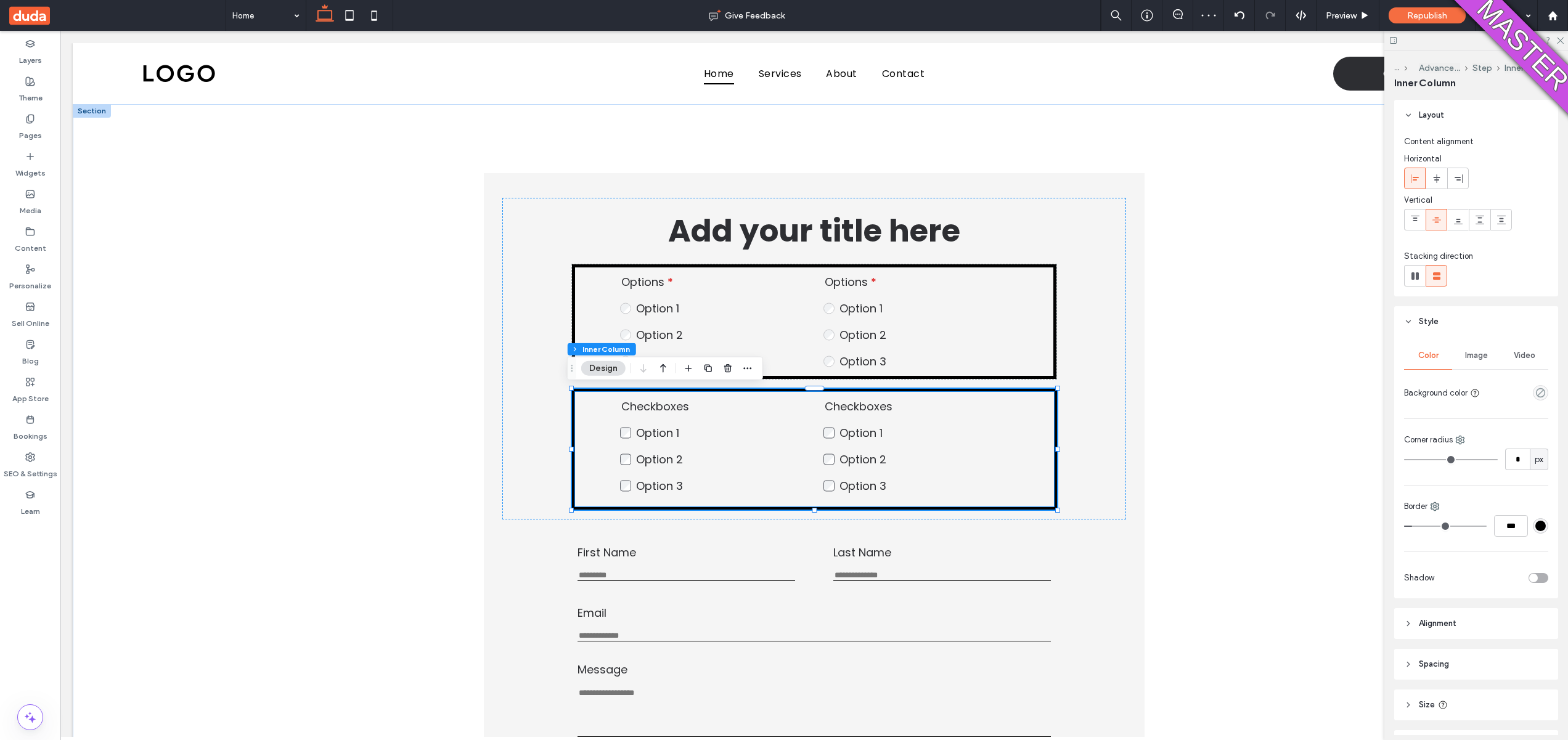
click at [674, 421] on fieldset "Checkboxes Option 1 Option 2 Option 3 This is required" at bounding box center [713, 446] width 185 height 96
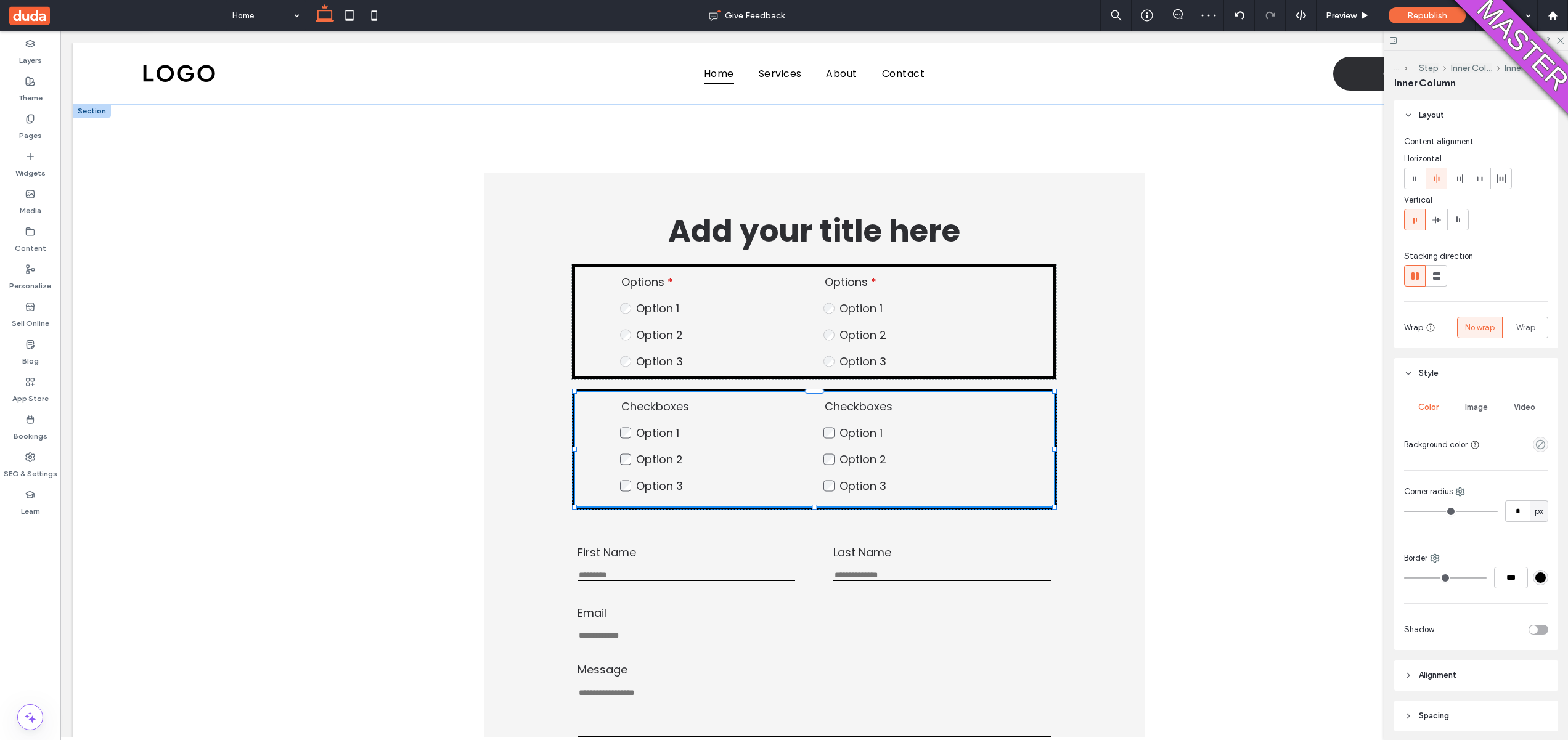
click at [674, 421] on fieldset "Checkboxes Option 1 Option 2 Option 3 This is required" at bounding box center [713, 446] width 185 height 96
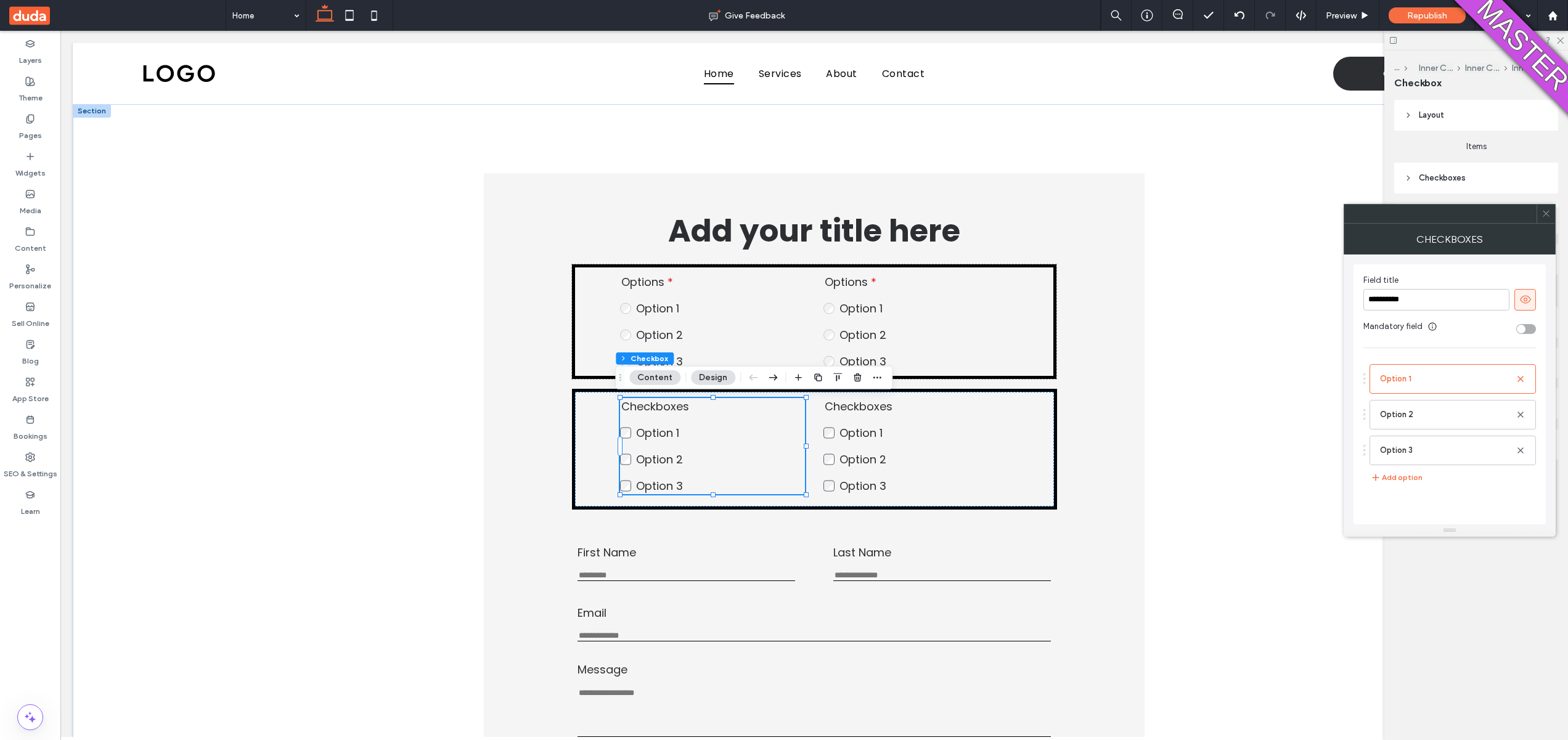
click at [1528, 325] on div "toggle" at bounding box center [1526, 329] width 20 height 10
click at [1546, 209] on icon at bounding box center [1546, 214] width 9 height 9
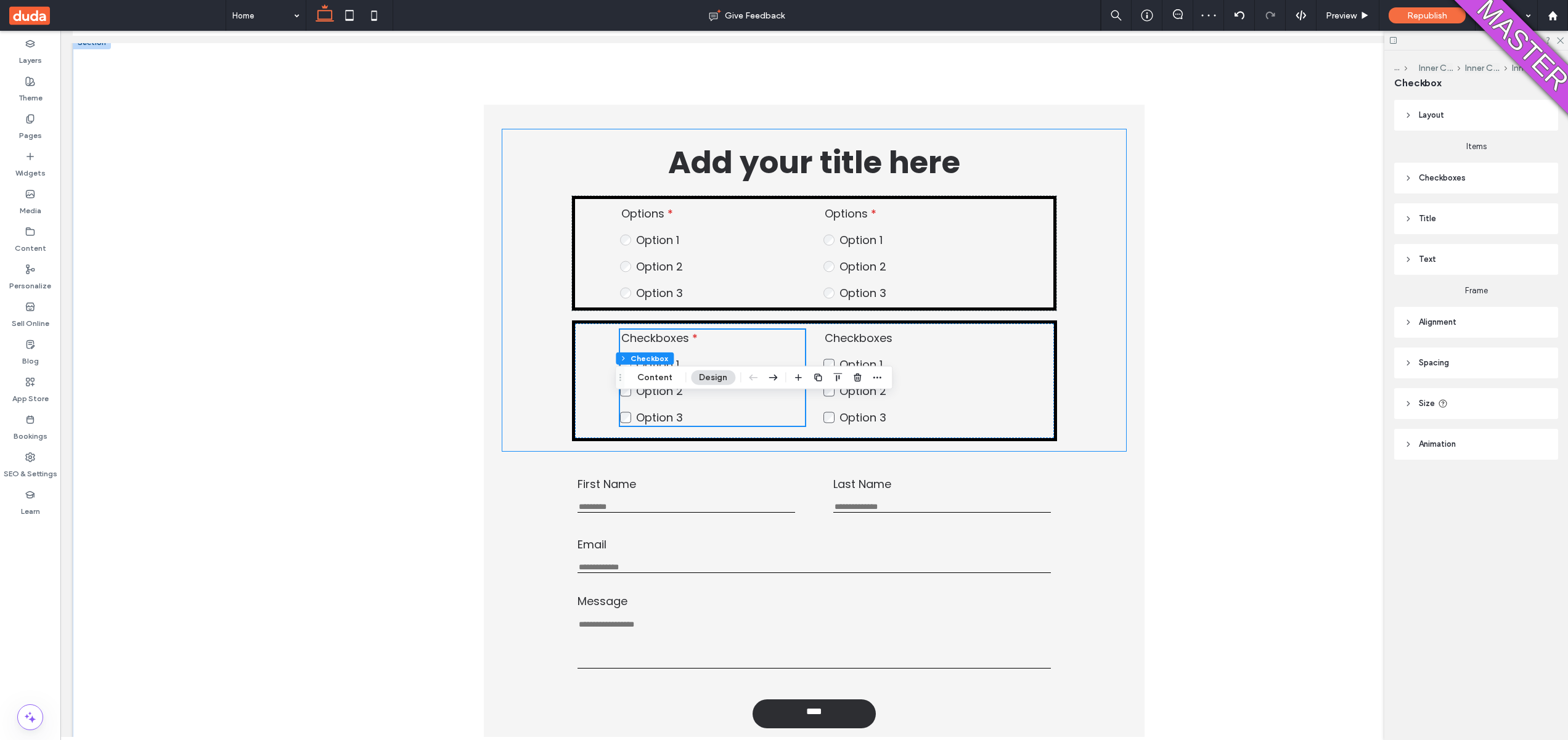
scroll to position [112, 0]
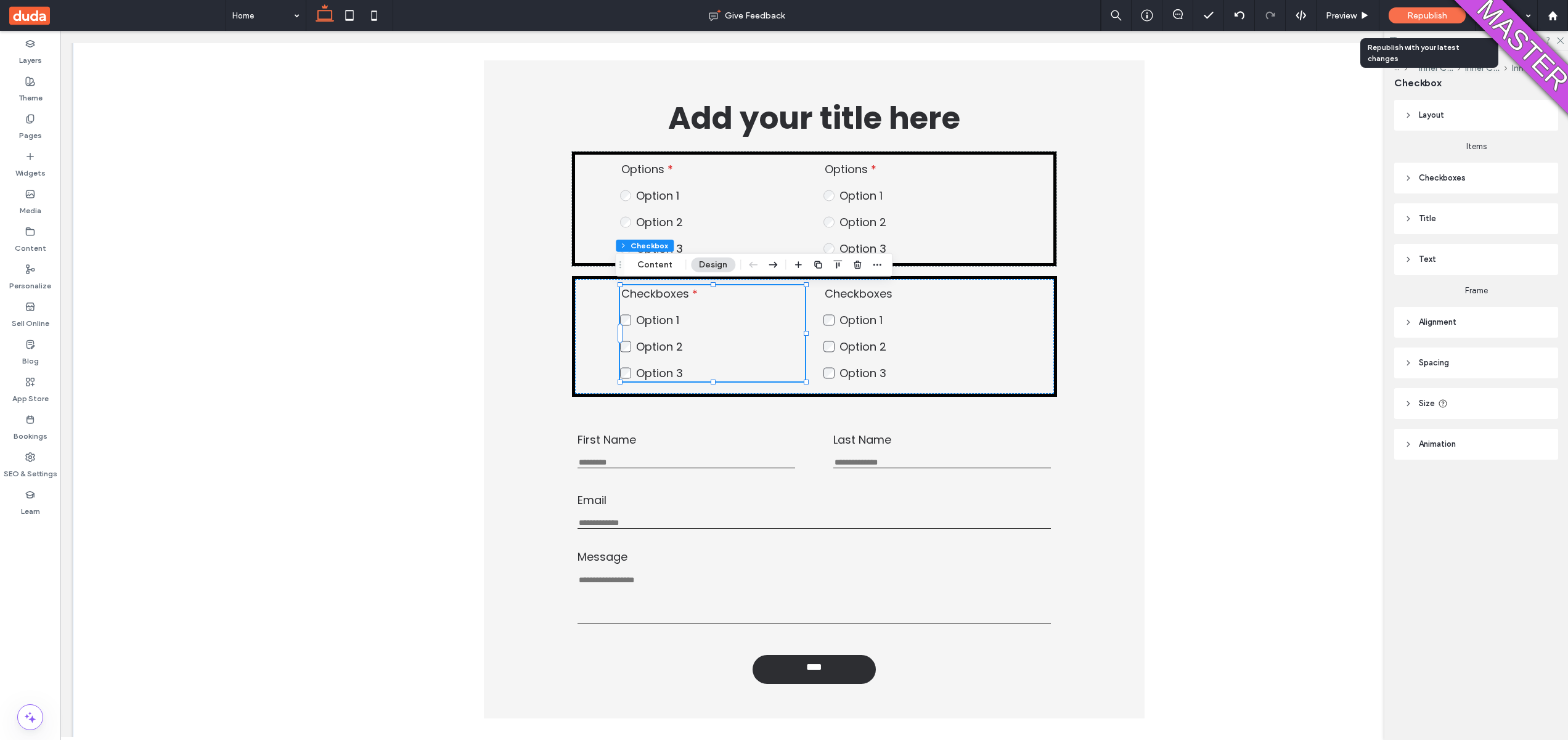
click at [1425, 21] on span "Republish" at bounding box center [1428, 16] width 40 height 11
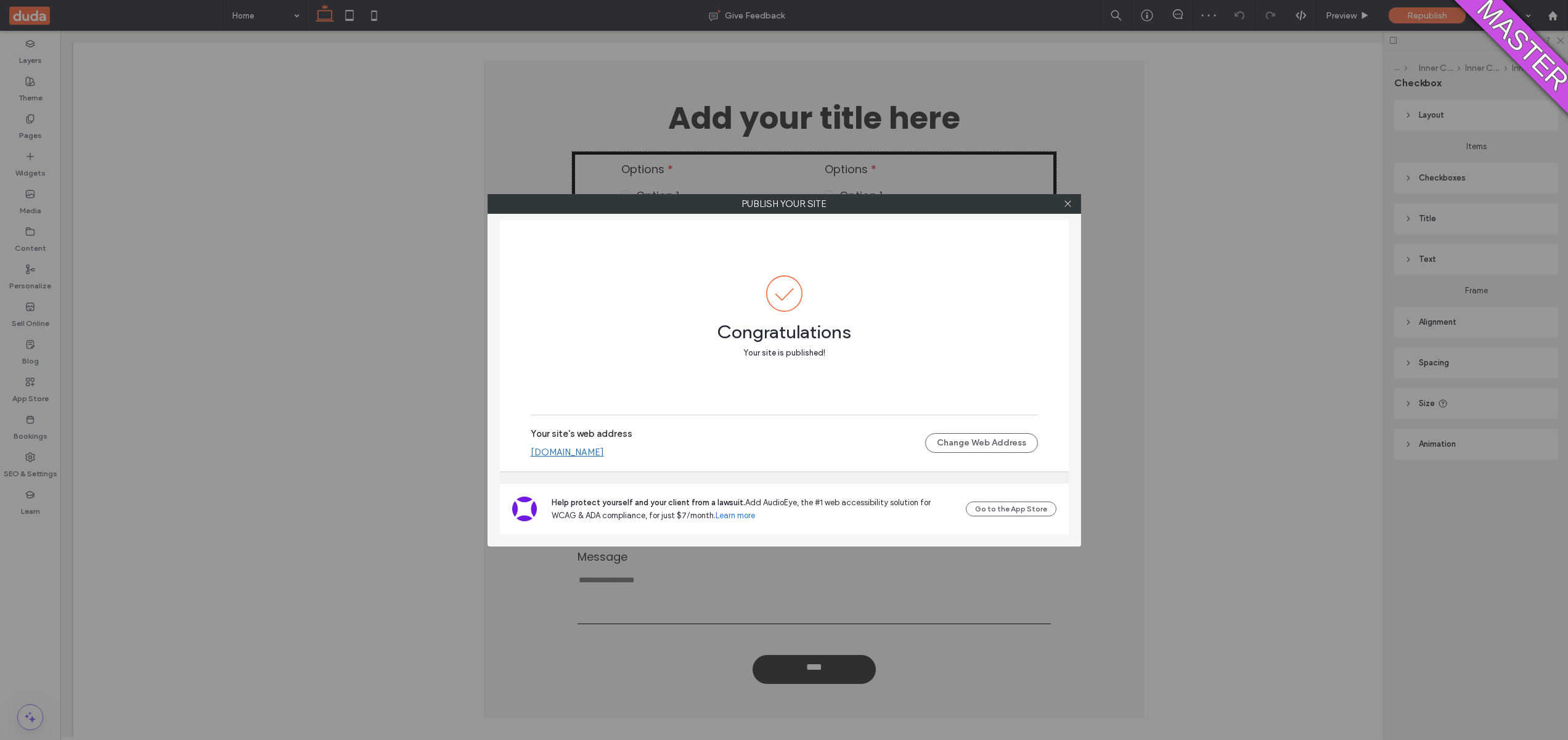
click at [604, 449] on link "zoharayefet9f45ca9e.multiscreen.d1test.biz" at bounding box center [567, 453] width 73 height 11
click at [1072, 201] on icon at bounding box center [1068, 204] width 9 height 9
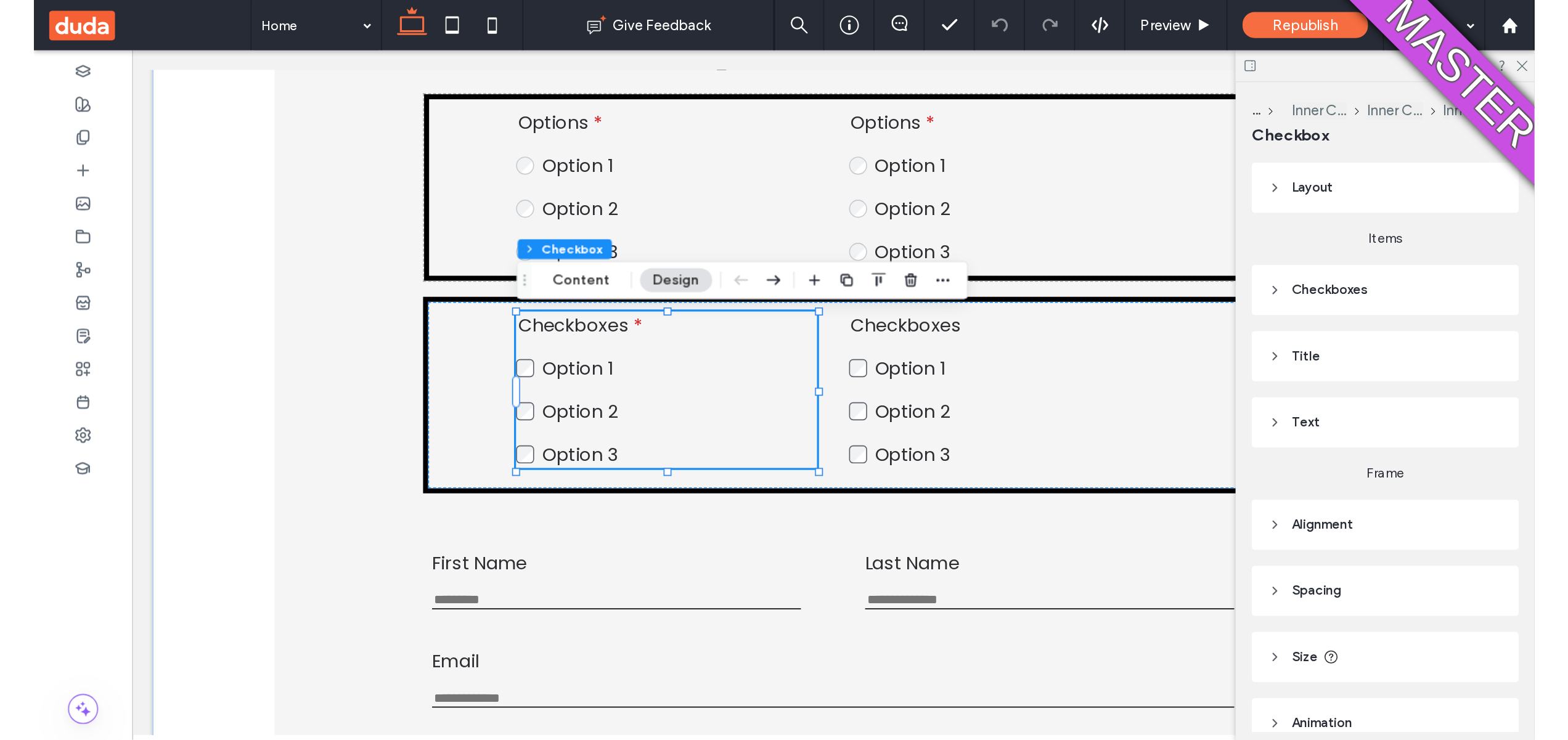
scroll to position [107, 0]
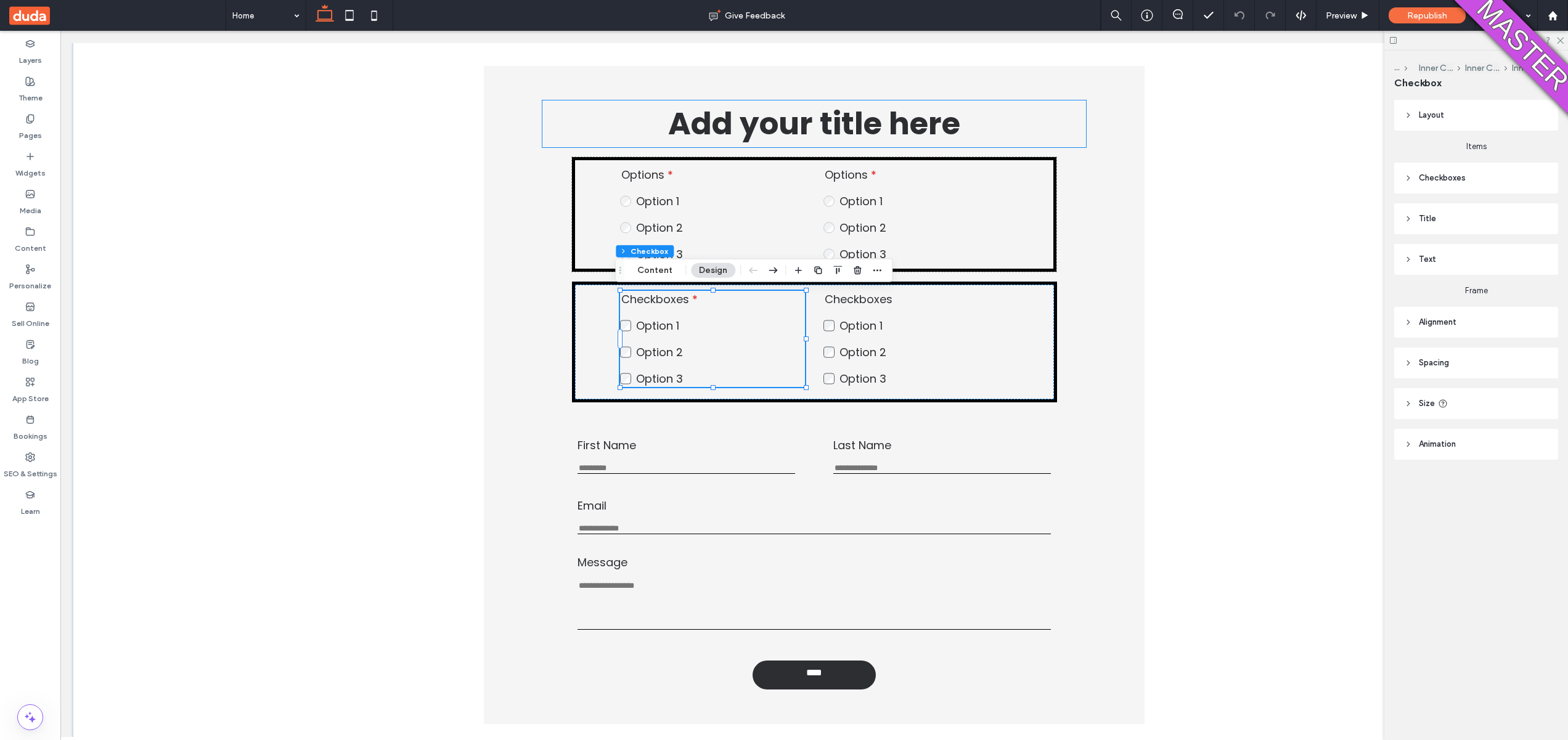
click at [572, 112] on h1 "Add your title here" at bounding box center [814, 124] width 544 height 47
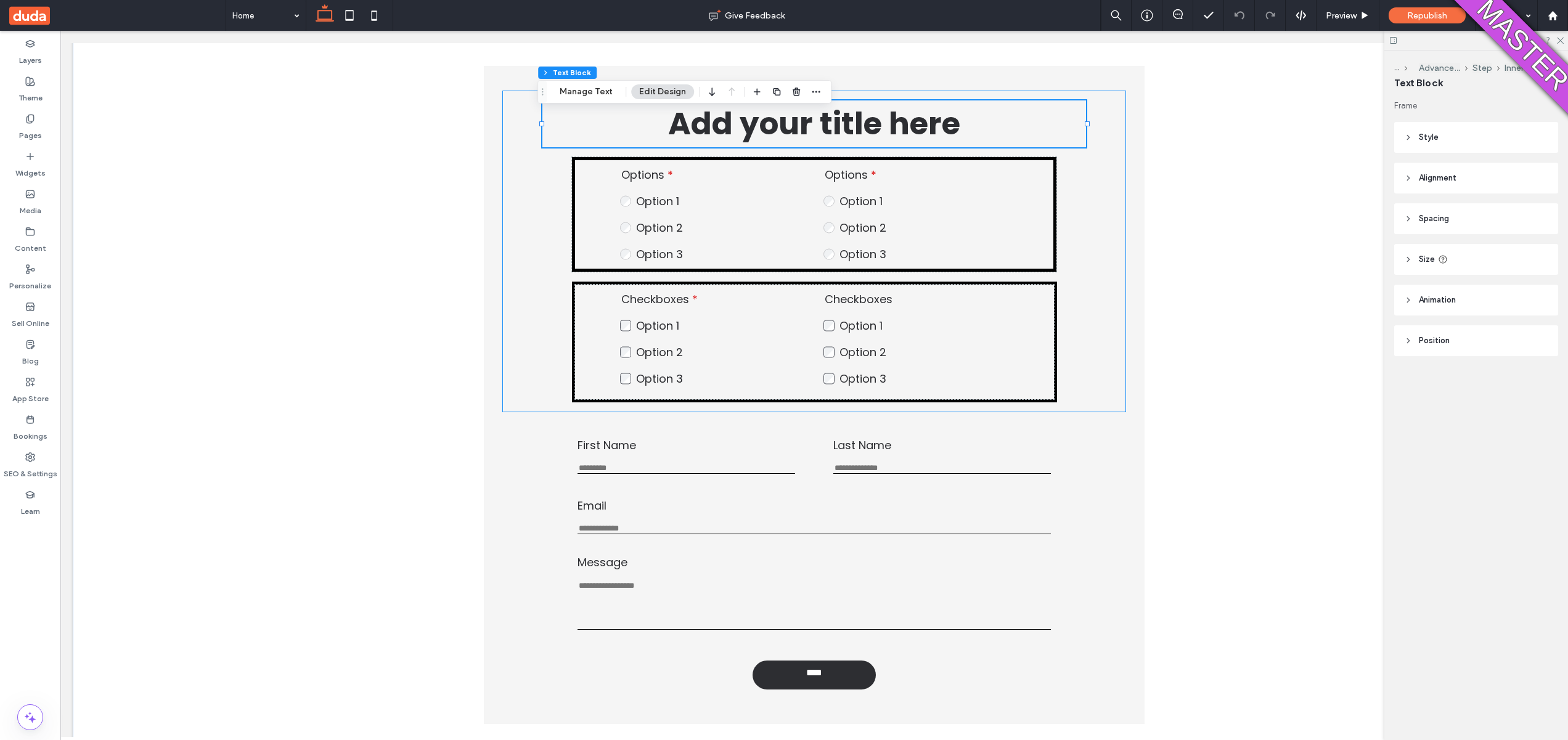
click at [515, 114] on div "Add your title here Options Option 1 Option 2 Option 3 This is required Options…" at bounding box center [814, 251] width 624 height 321
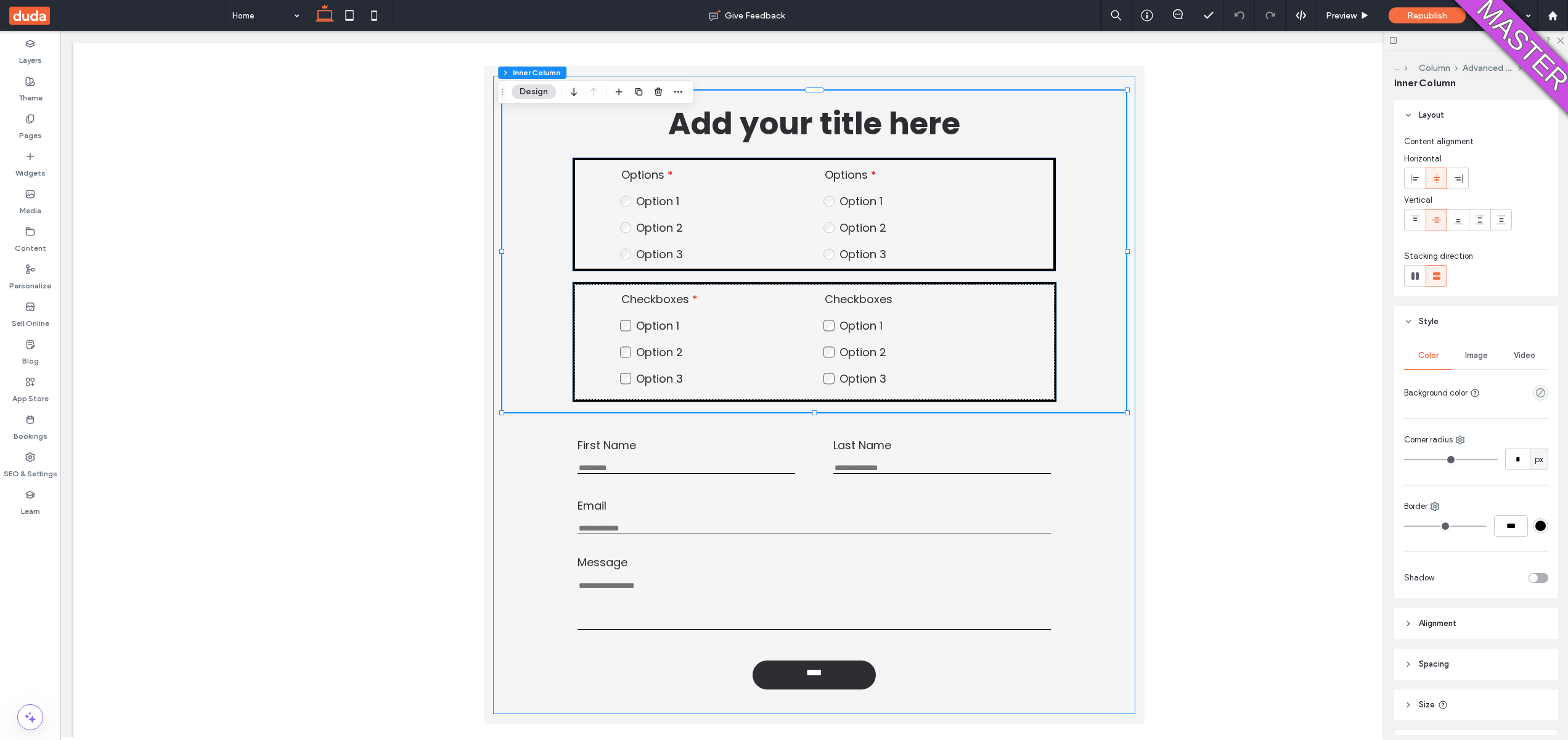
click at [493, 122] on div "Add your title here Options Option 1 Option 2 Option 3 This is required Options…" at bounding box center [814, 395] width 642 height 639
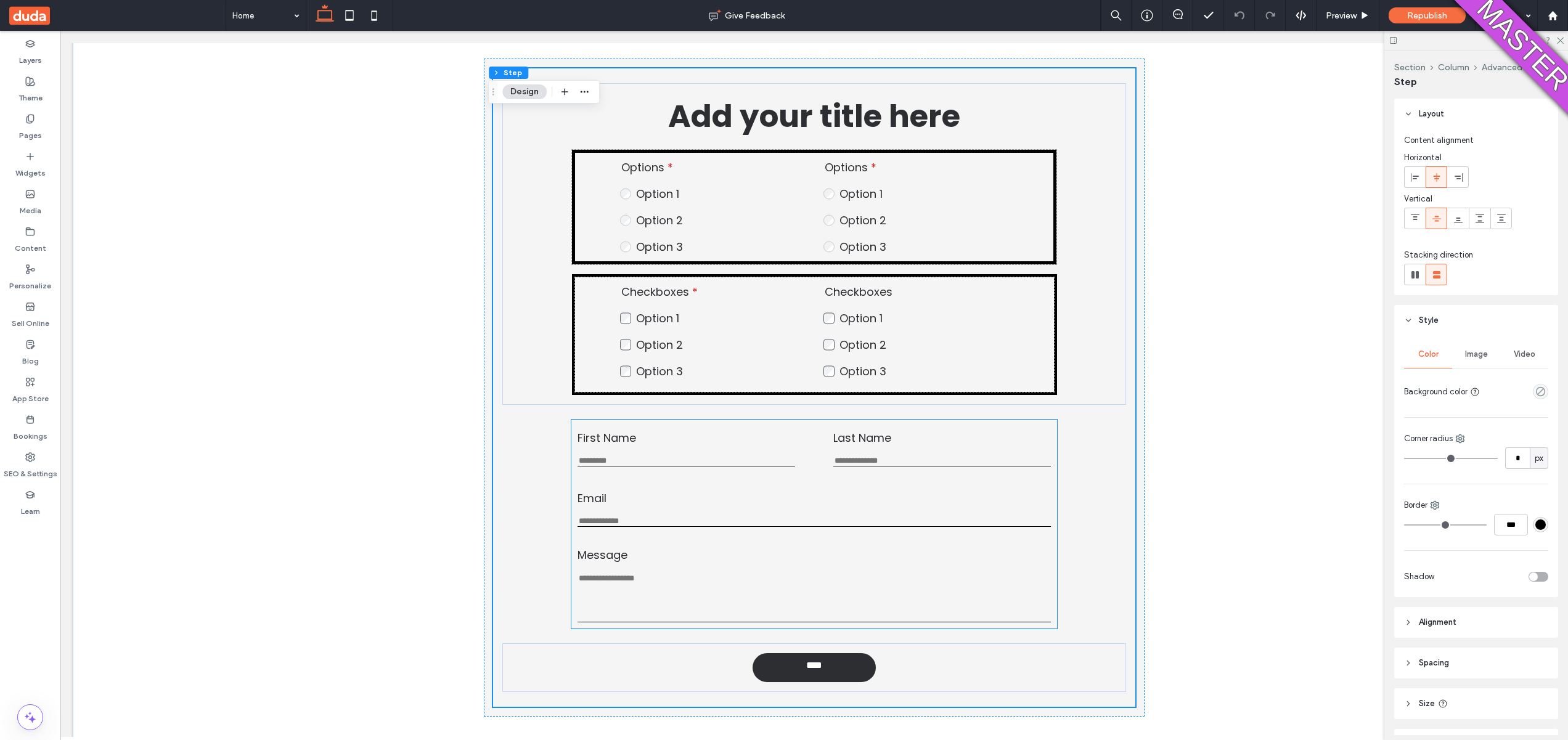
scroll to position [126, 0]
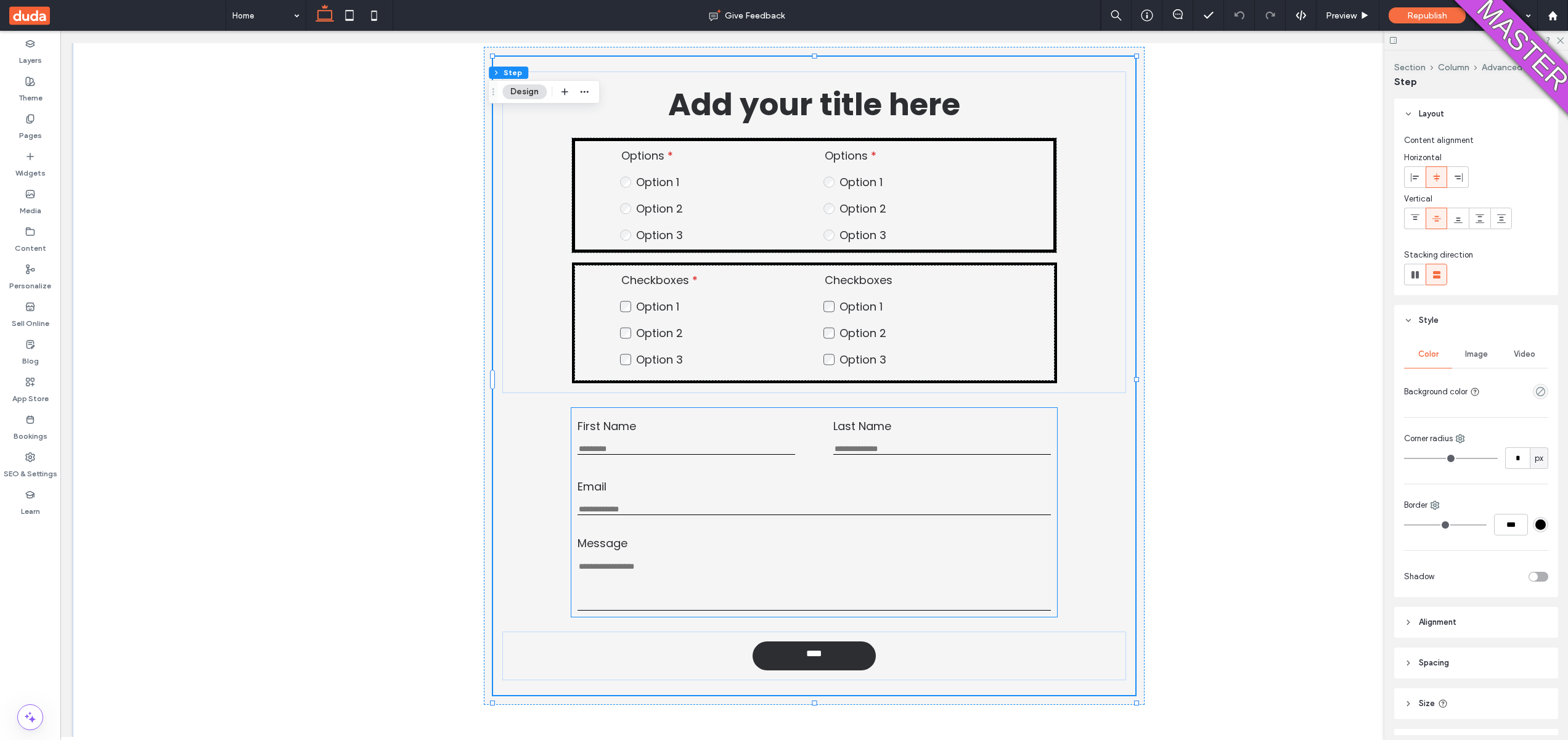
click at [619, 454] on input "First Name" at bounding box center [687, 450] width 218 height 11
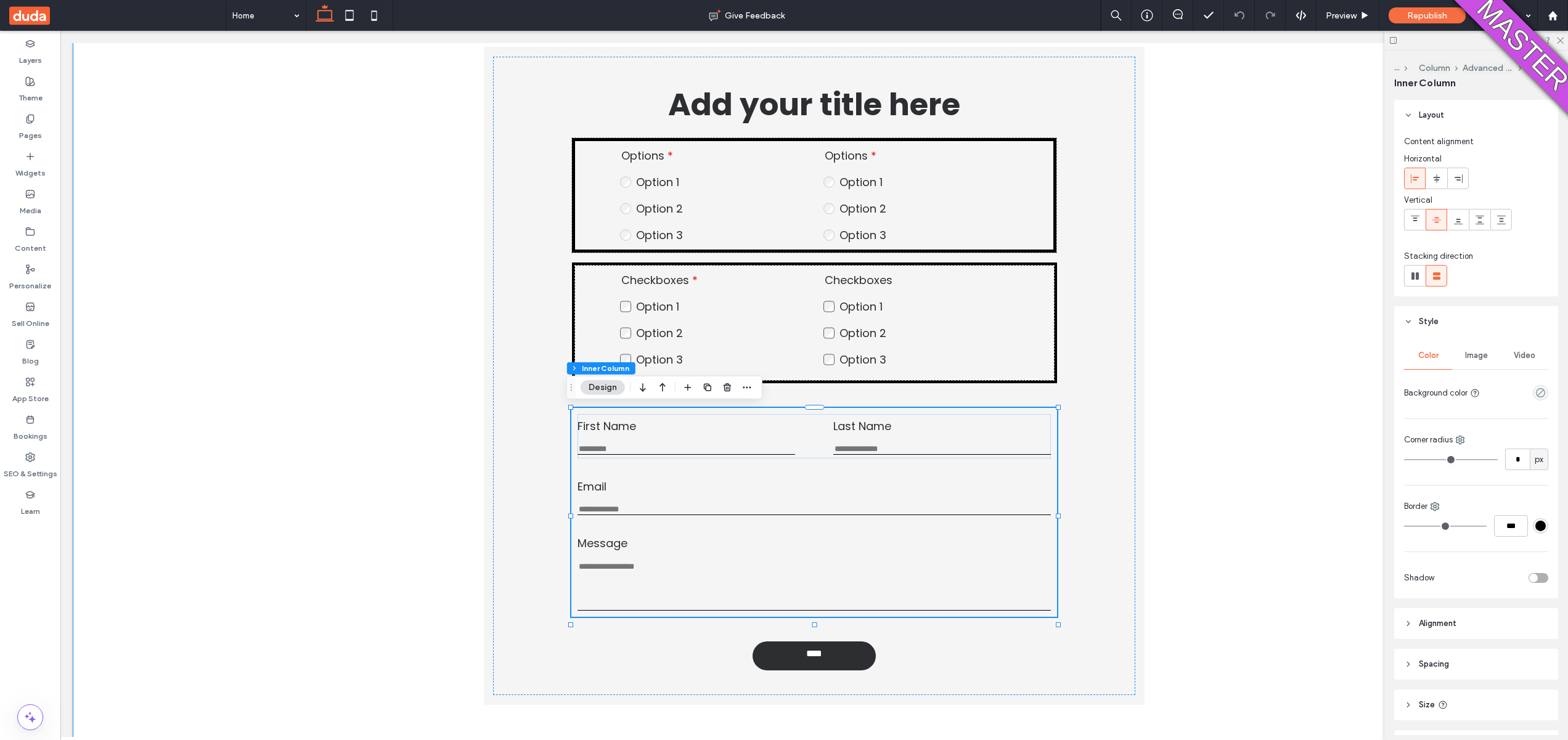
click at [1221, 389] on div "Add your title here Options Option 1 Option 2 Option 3 This is required Options…" at bounding box center [814, 376] width 1483 height 797
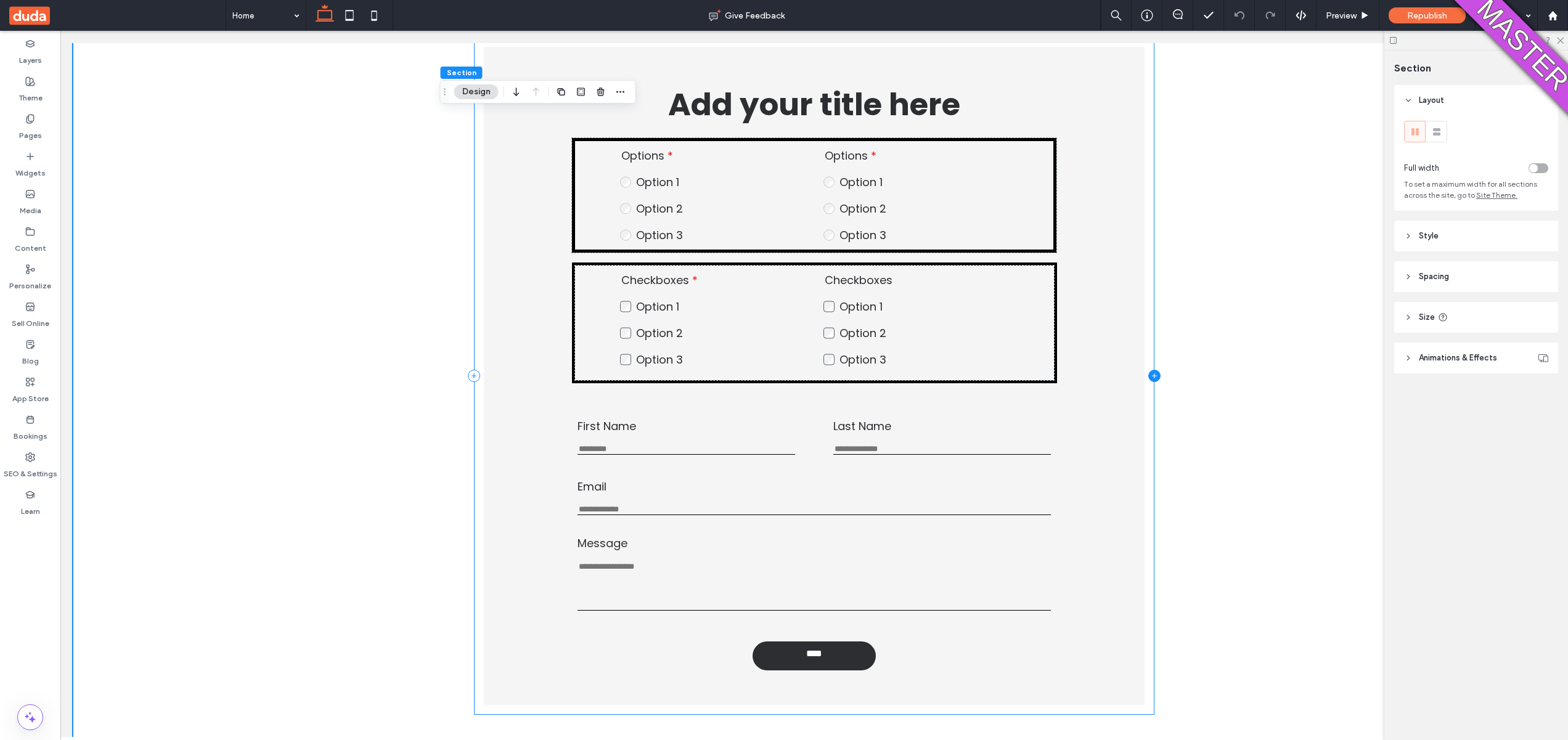
click at [1153, 377] on icon at bounding box center [1155, 376] width 13 height 13
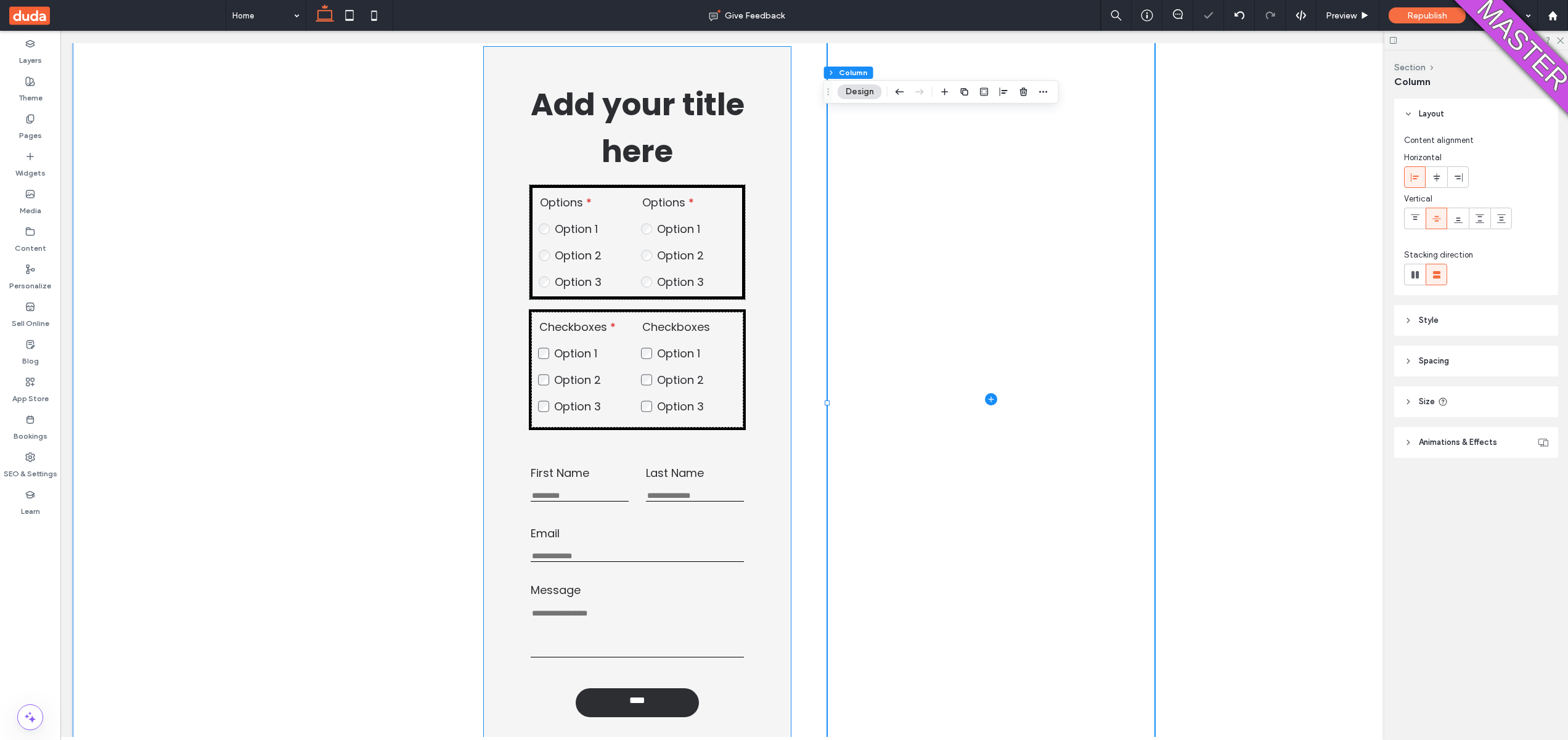
click at [759, 383] on div "Add your title here Options Option 1 Option 2 Option 3 This is required Options…" at bounding box center [637, 256] width 290 height 369
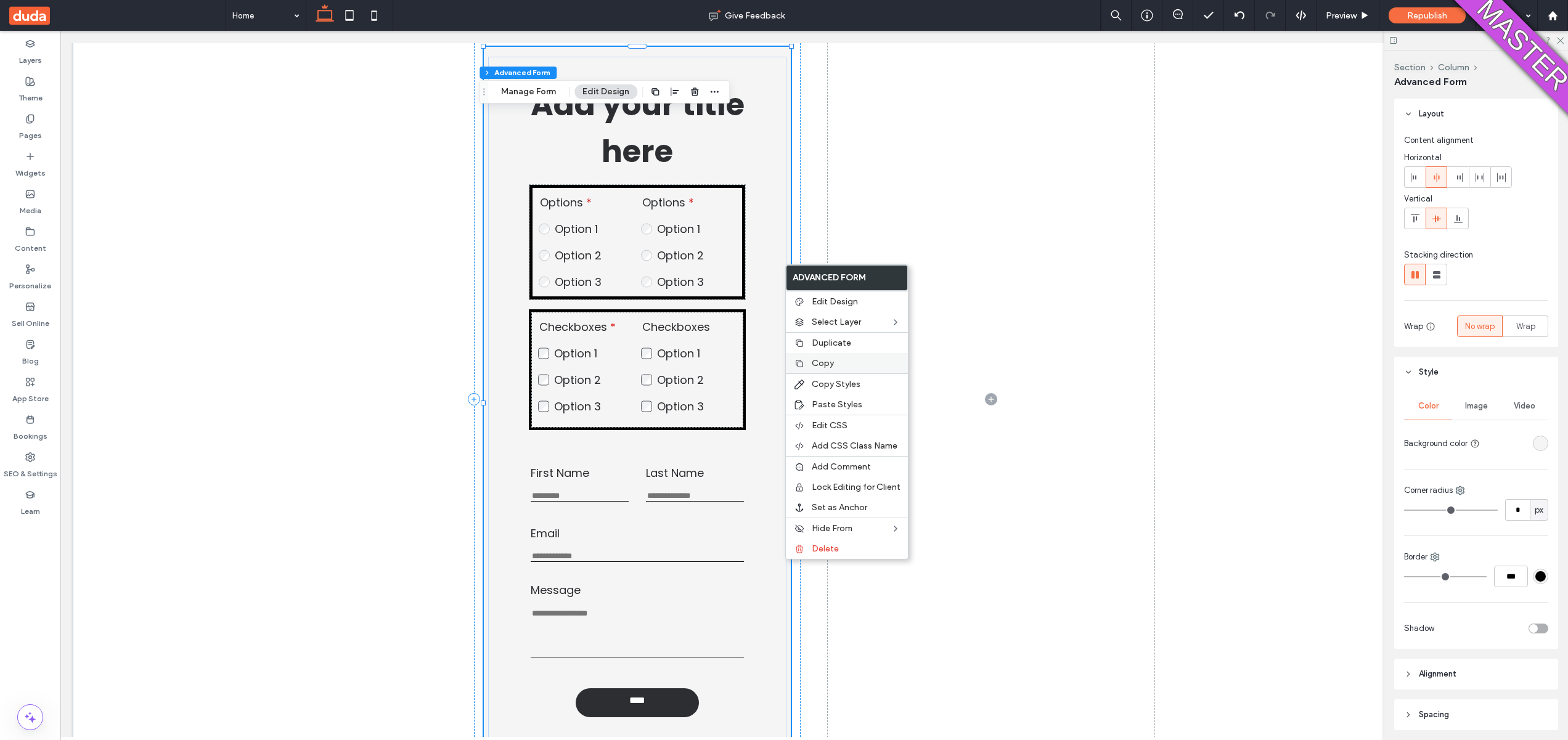
click at [833, 363] on label "Copy" at bounding box center [856, 363] width 89 height 11
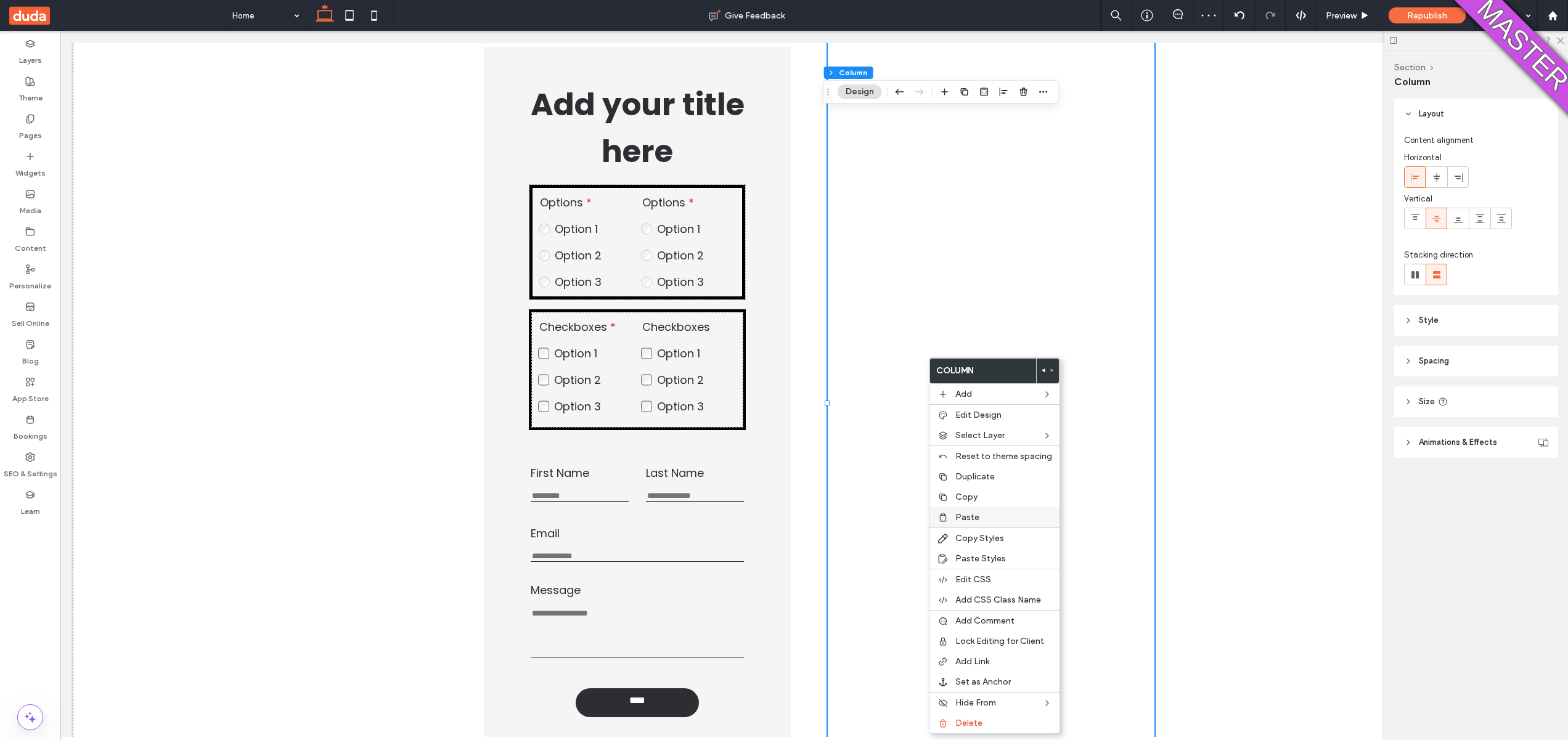
click at [950, 518] on div "Paste" at bounding box center [994, 517] width 130 height 21
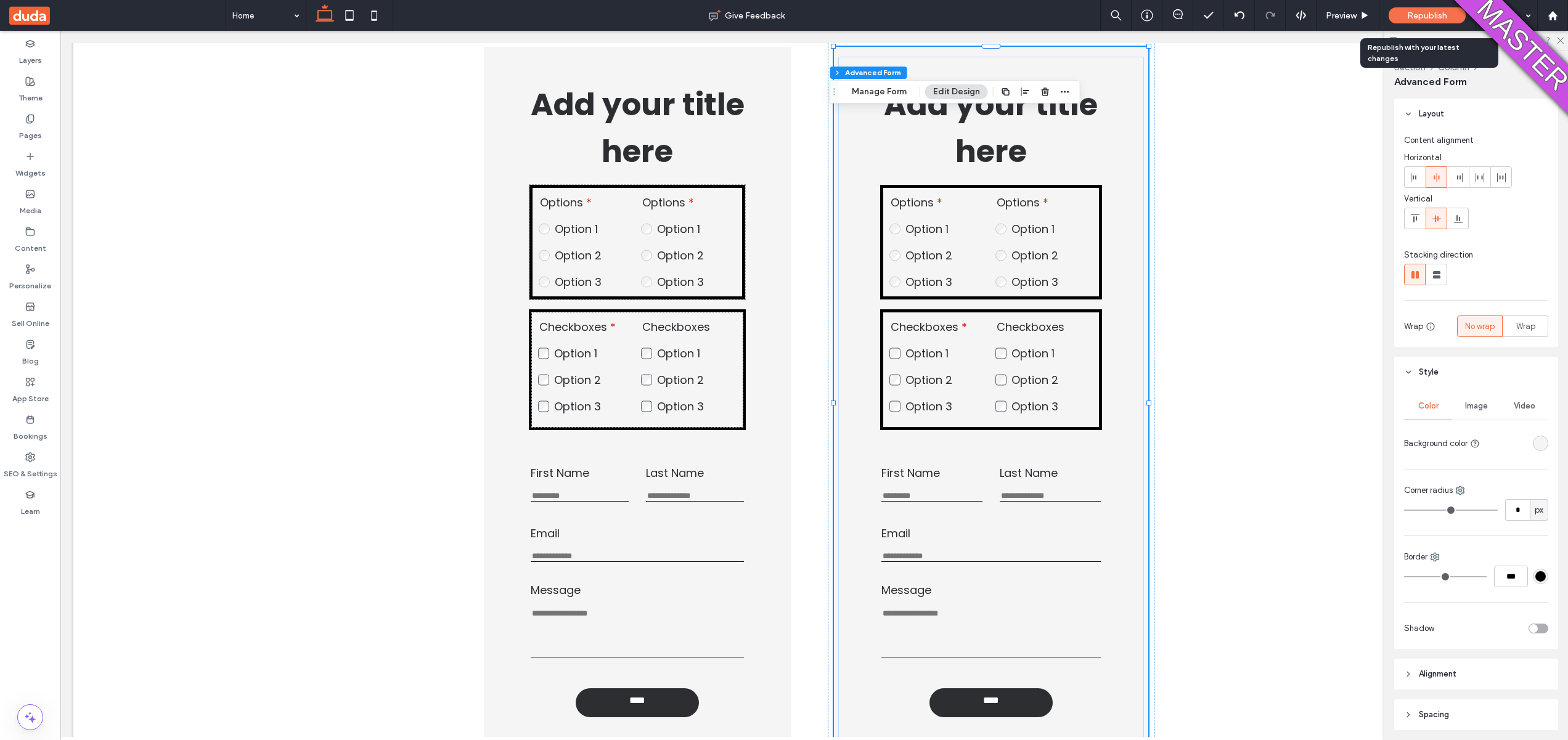
click at [1410, 9] on div "Republish" at bounding box center [1428, 15] width 77 height 16
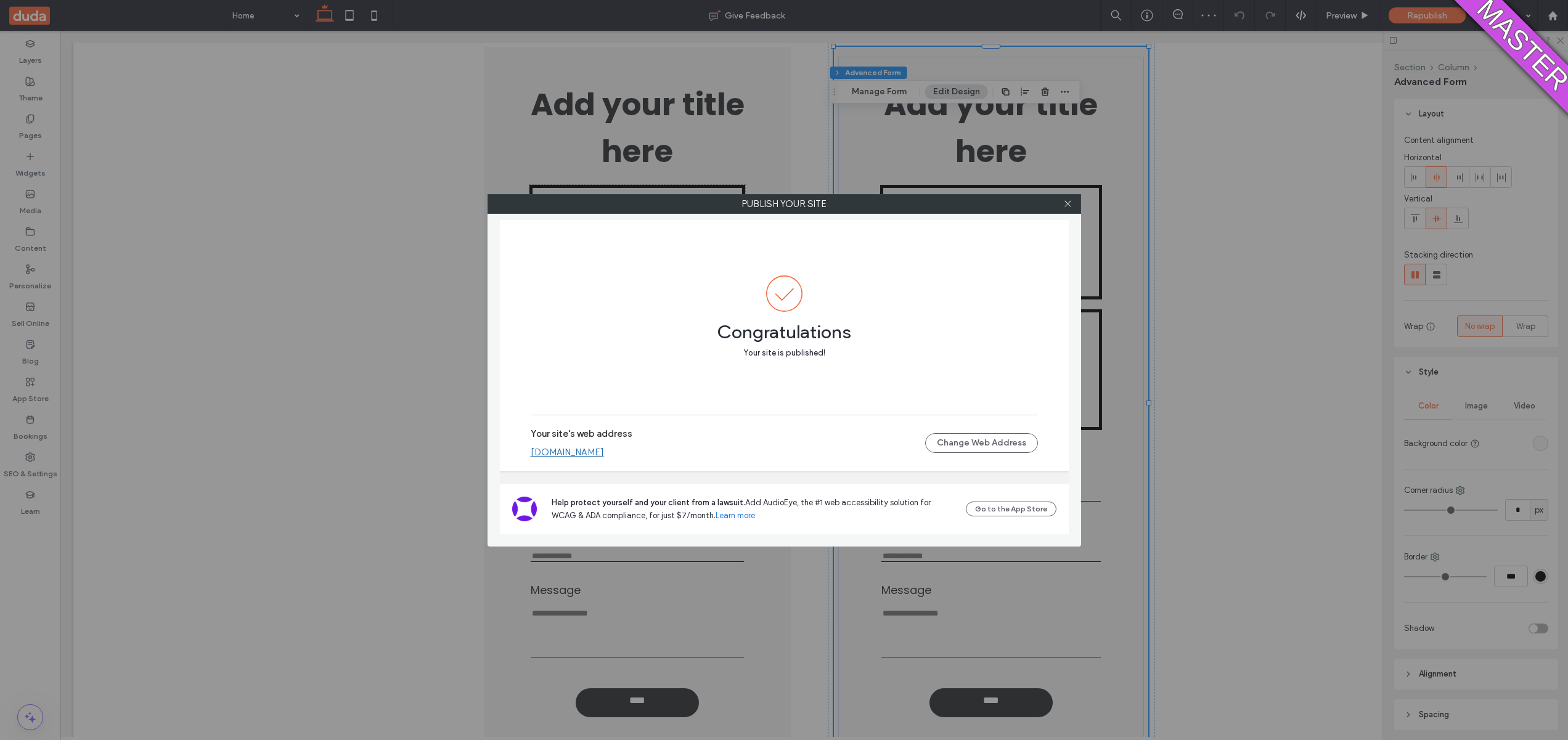
click at [688, 459] on div "Your site's web address zoharayefet9f45ca9e.multiscreen.d1test.biz Change Web A…" at bounding box center [784, 443] width 507 height 39
click at [604, 451] on link "zoharayefet9f45ca9e.multiscreen.d1test.biz" at bounding box center [567, 453] width 73 height 11
click at [1069, 206] on icon at bounding box center [1068, 204] width 9 height 9
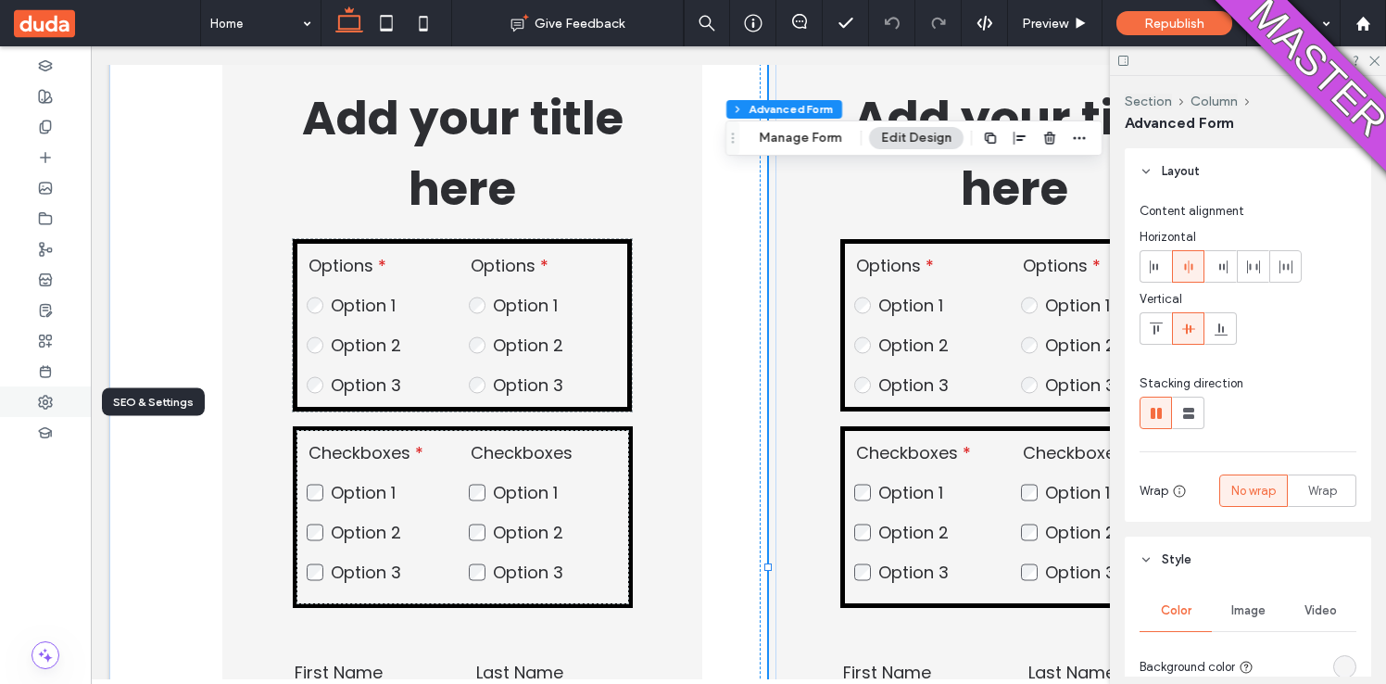
click at [44, 386] on div at bounding box center [45, 401] width 91 height 31
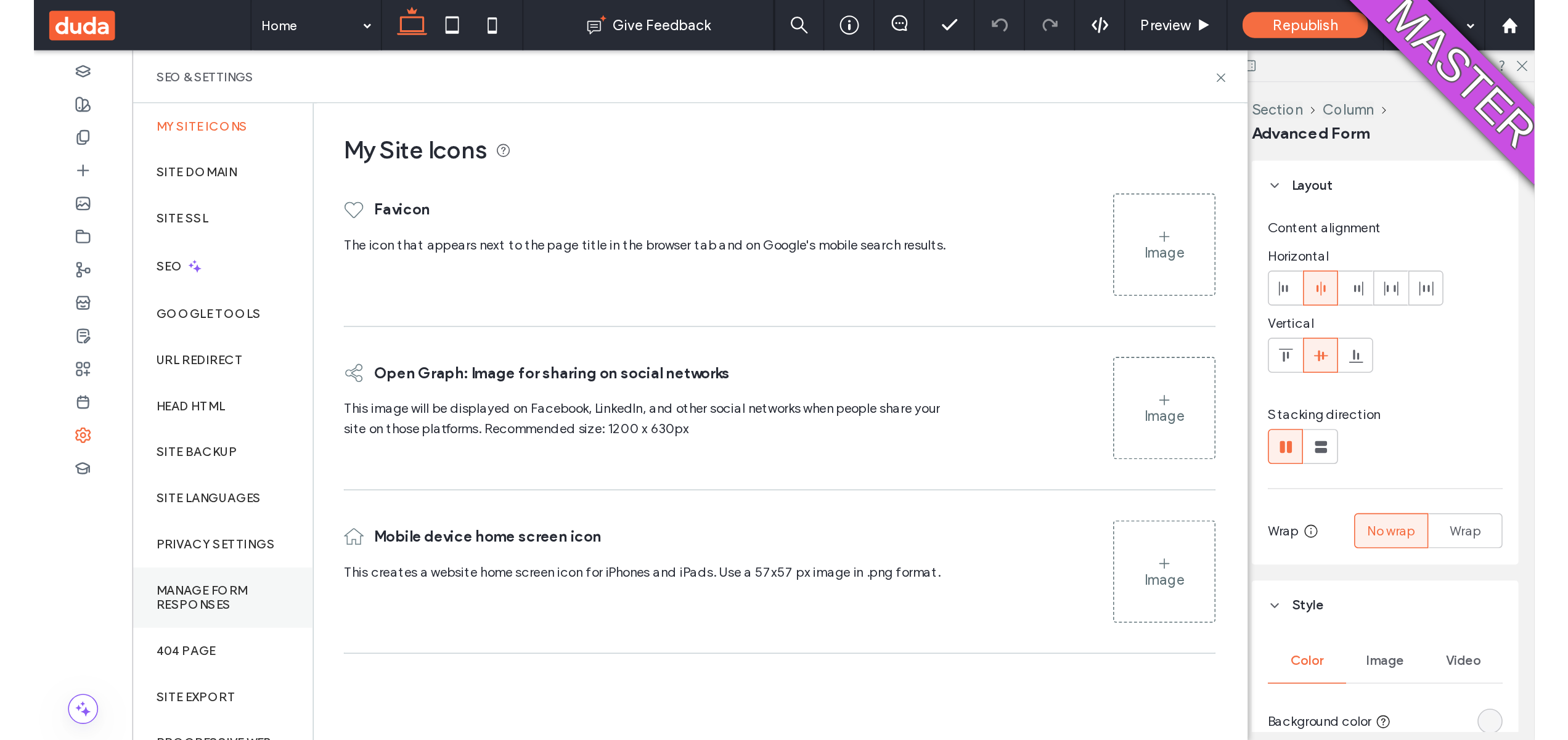
scroll to position [25, 0]
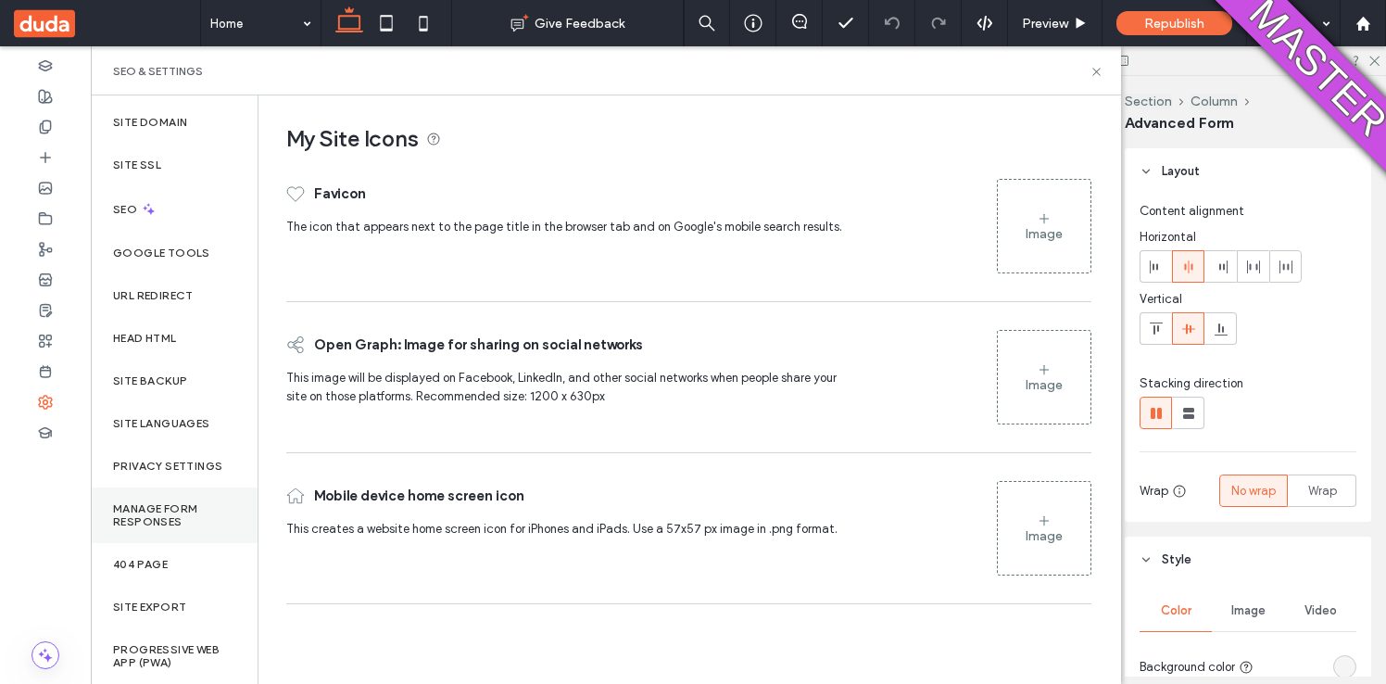
click at [184, 507] on label "Manage Form Responses" at bounding box center [174, 515] width 122 height 26
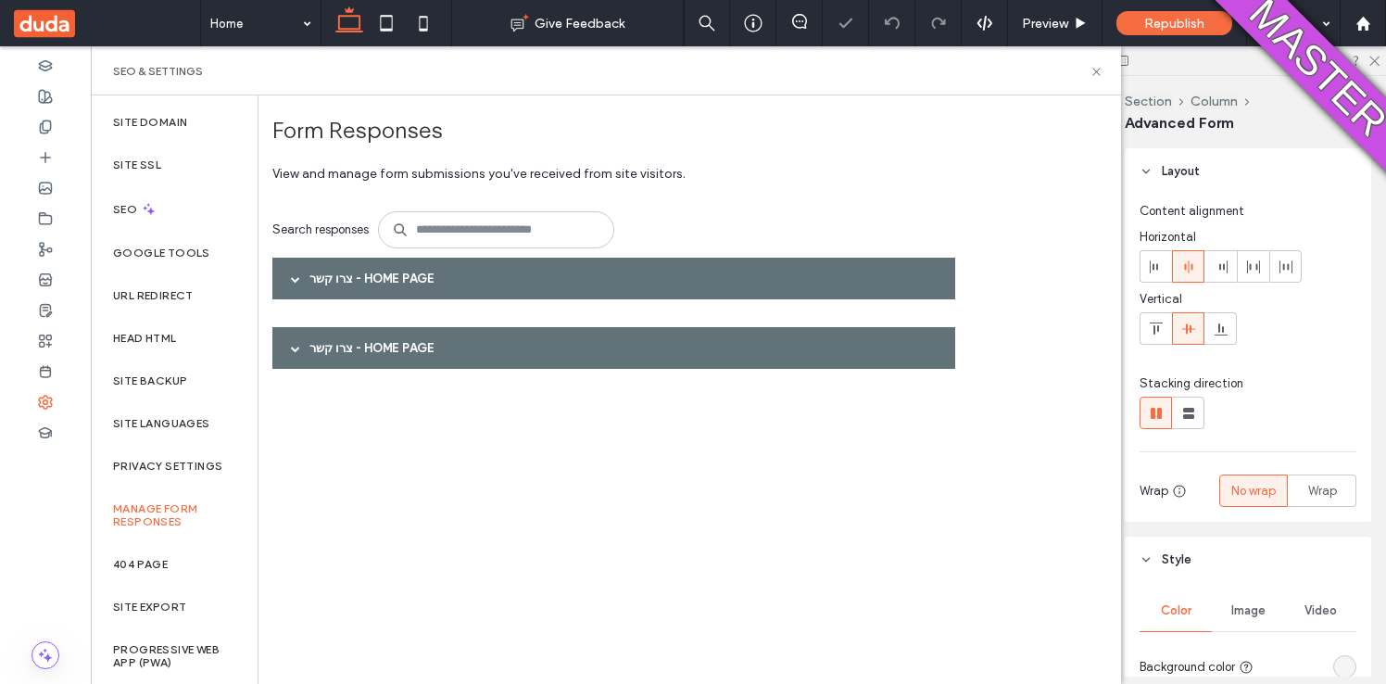
click at [297, 284] on span at bounding box center [295, 278] width 9 height 32
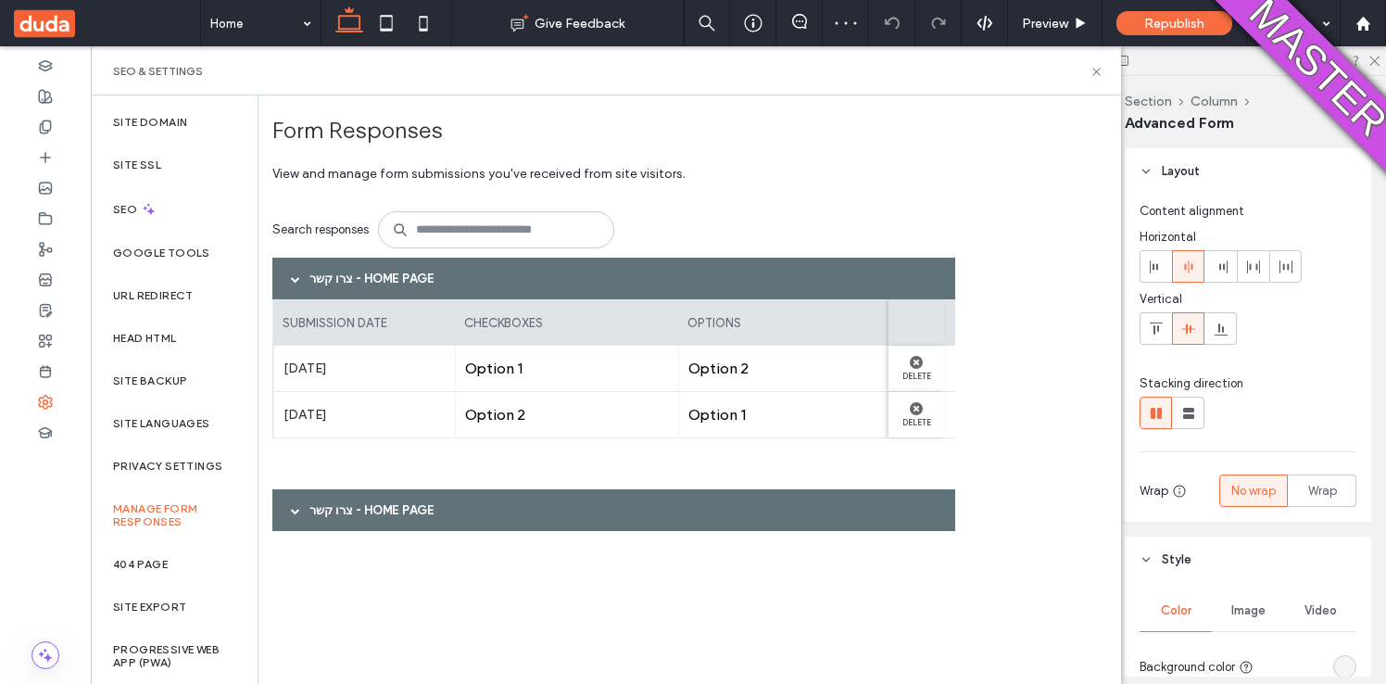
click at [282, 503] on div at bounding box center [296, 510] width 28 height 32
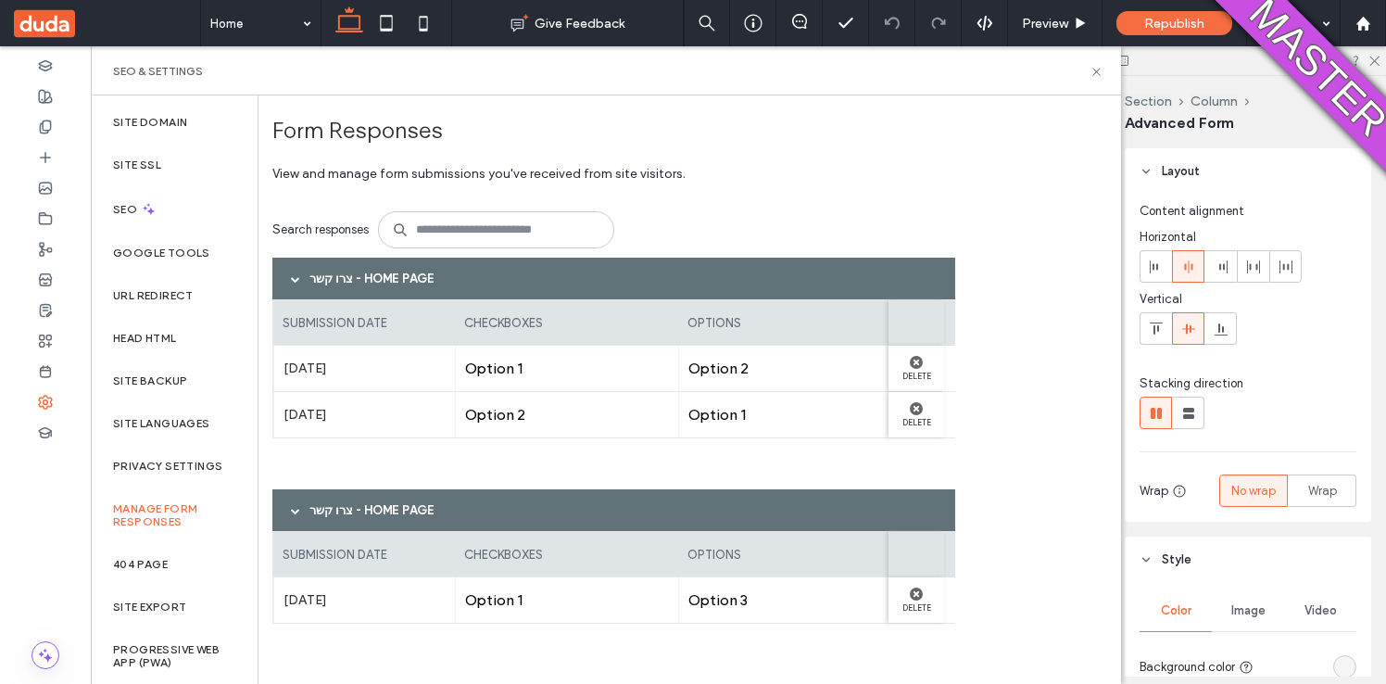
click at [295, 280] on span at bounding box center [295, 278] width 9 height 9
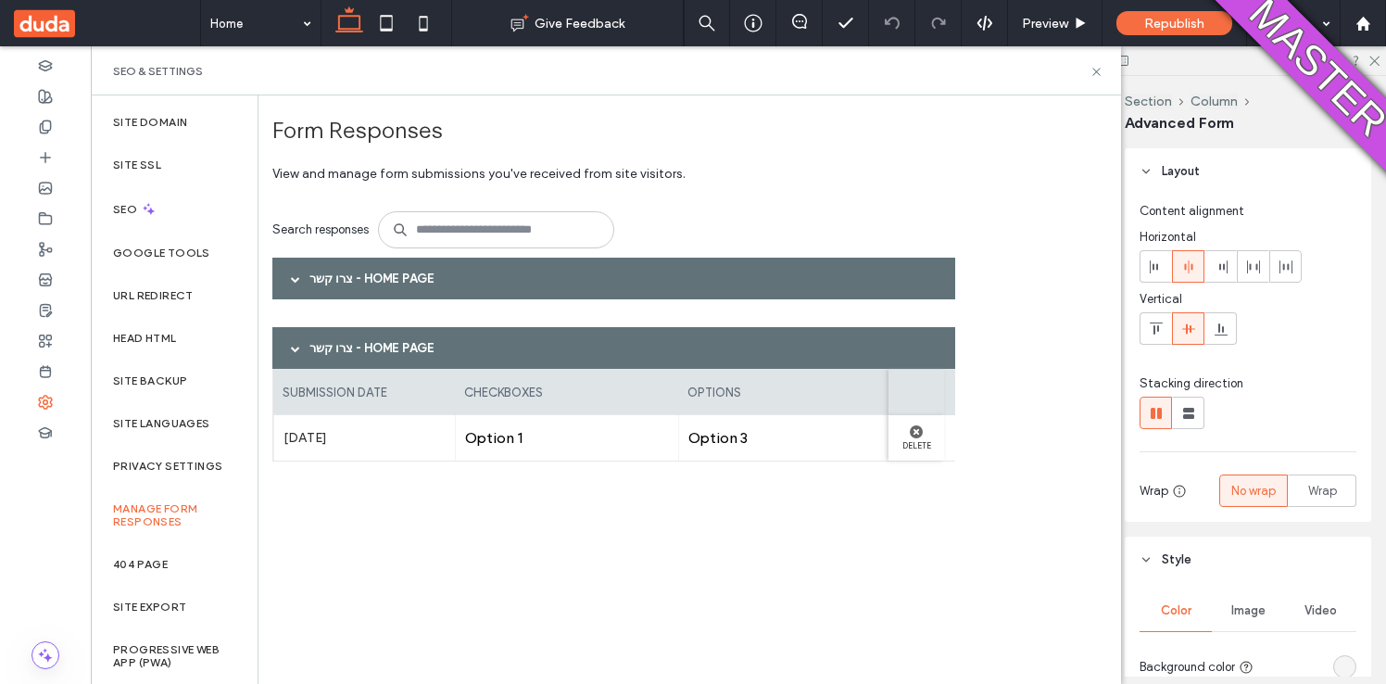
click at [298, 344] on span at bounding box center [295, 348] width 9 height 9
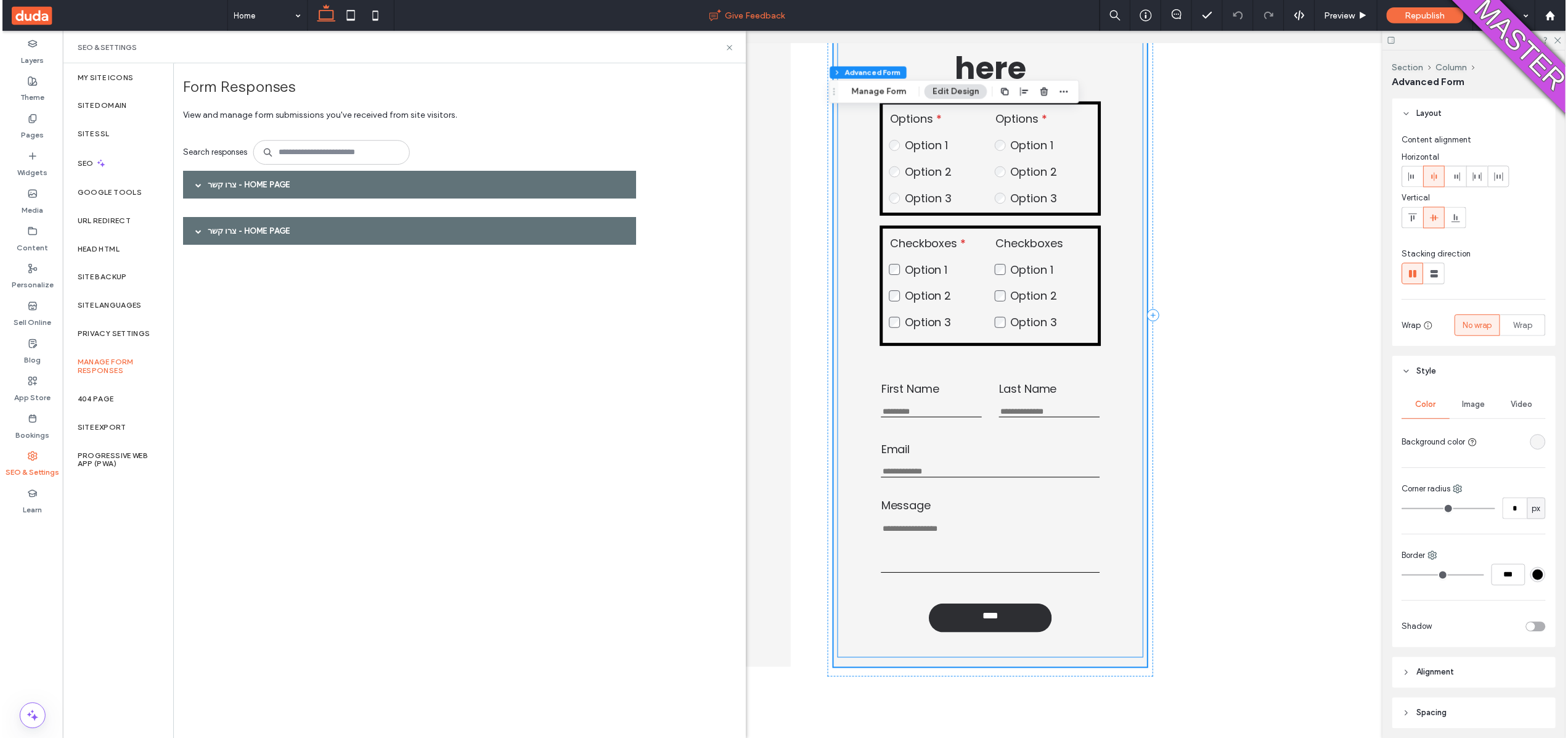
scroll to position [211, 0]
